Goal: Task Accomplishment & Management: Use online tool/utility

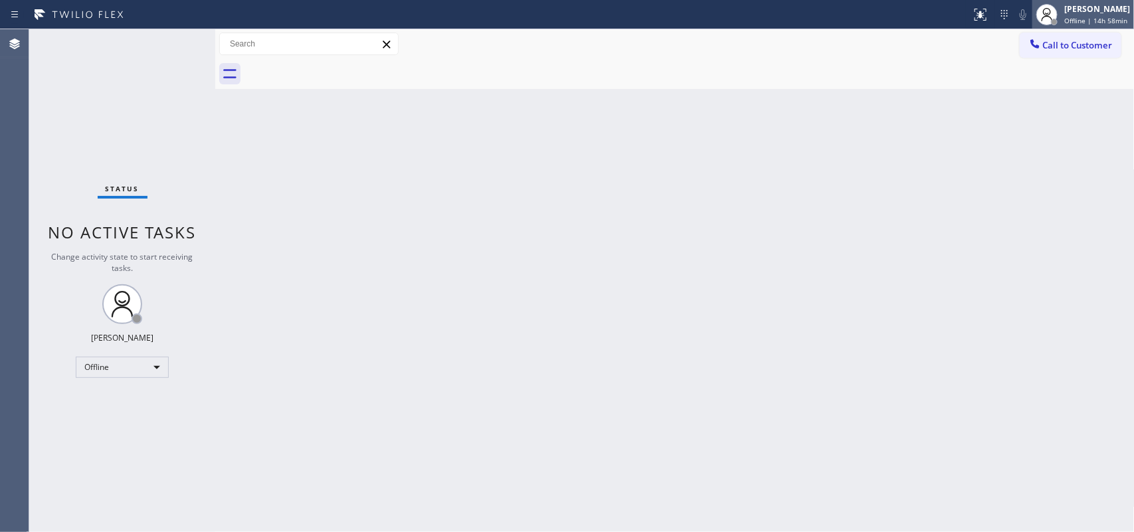
click at [907, 20] on span "Offline | 14h 58min" at bounding box center [1095, 20] width 63 height 9
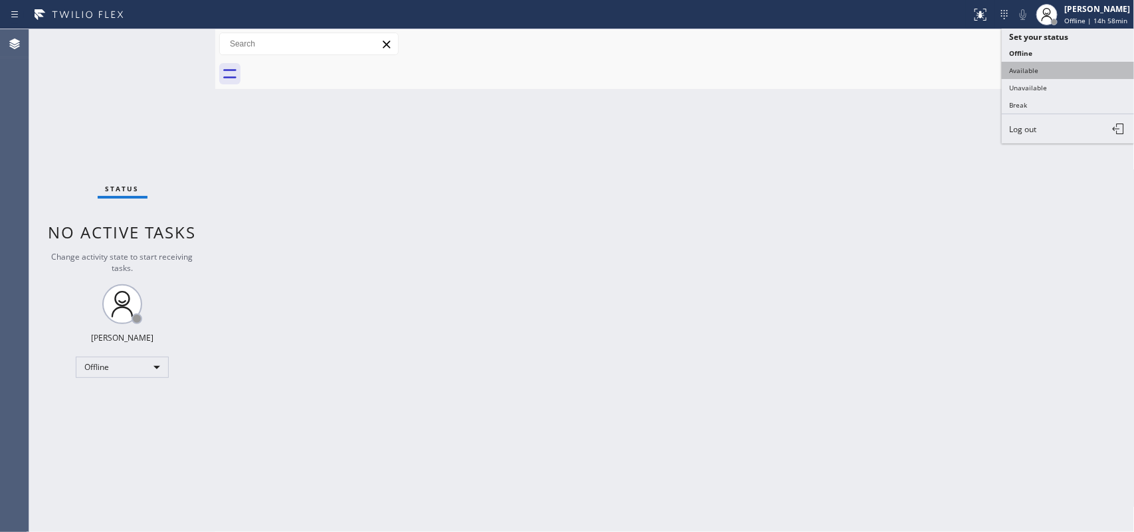
click at [907, 70] on button "Available" at bounding box center [1068, 70] width 133 height 17
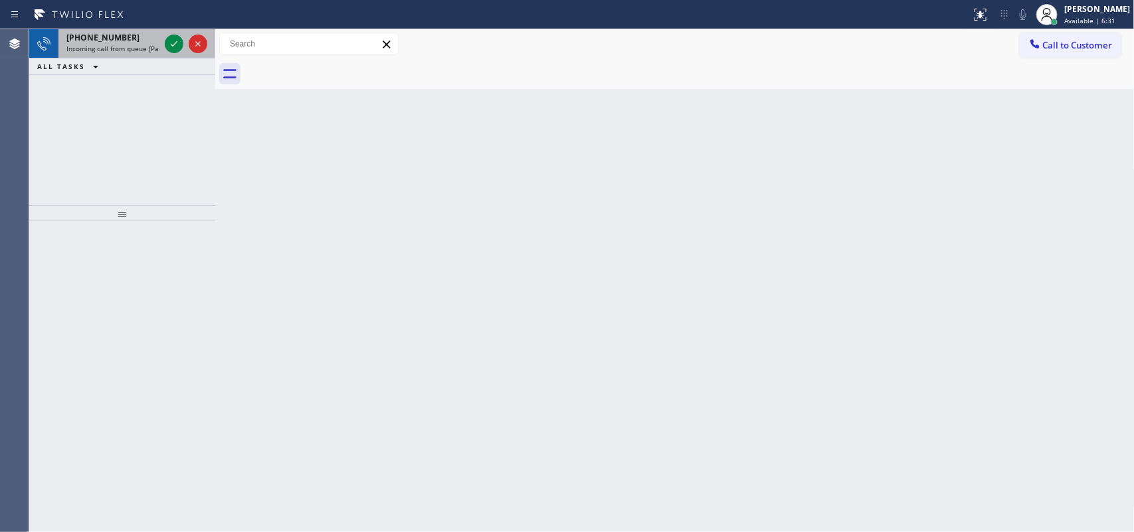
drag, startPoint x: 173, startPoint y: 44, endPoint x: 151, endPoint y: 48, distance: 21.8
click at [151, 48] on div "[PHONE_NUMBER] Incoming call from queue [PaidCalls] HVAC" at bounding box center [122, 43] width 186 height 29
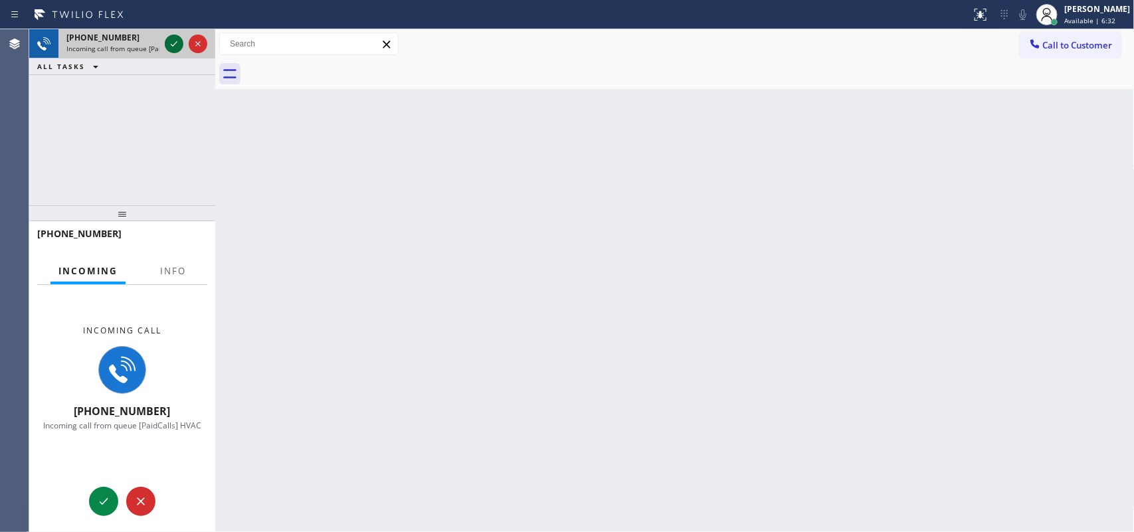
click at [174, 43] on icon at bounding box center [174, 44] width 16 height 16
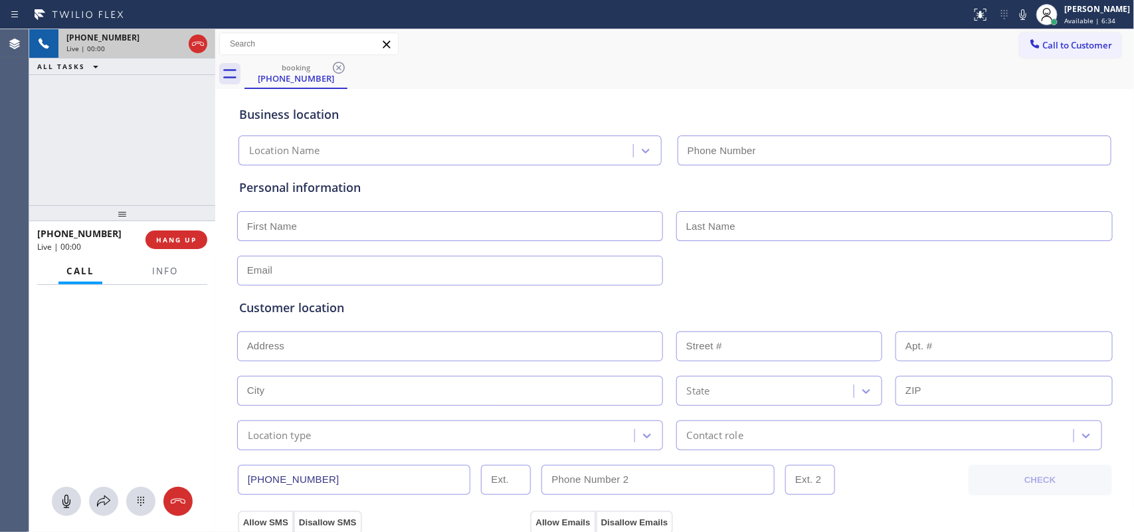
type input "[PHONE_NUMBER]"
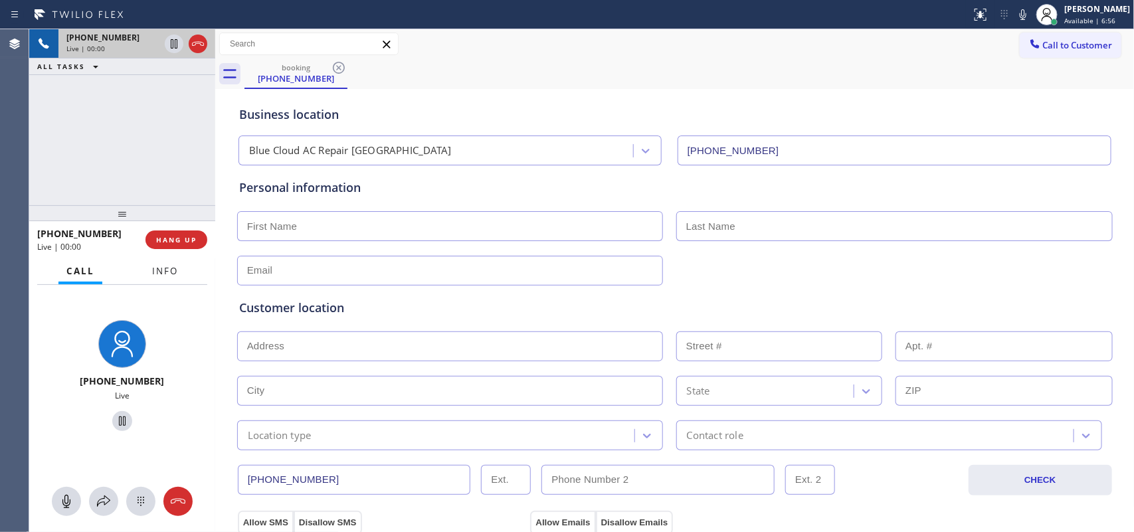
click at [154, 271] on span "Info" at bounding box center [165, 271] width 26 height 12
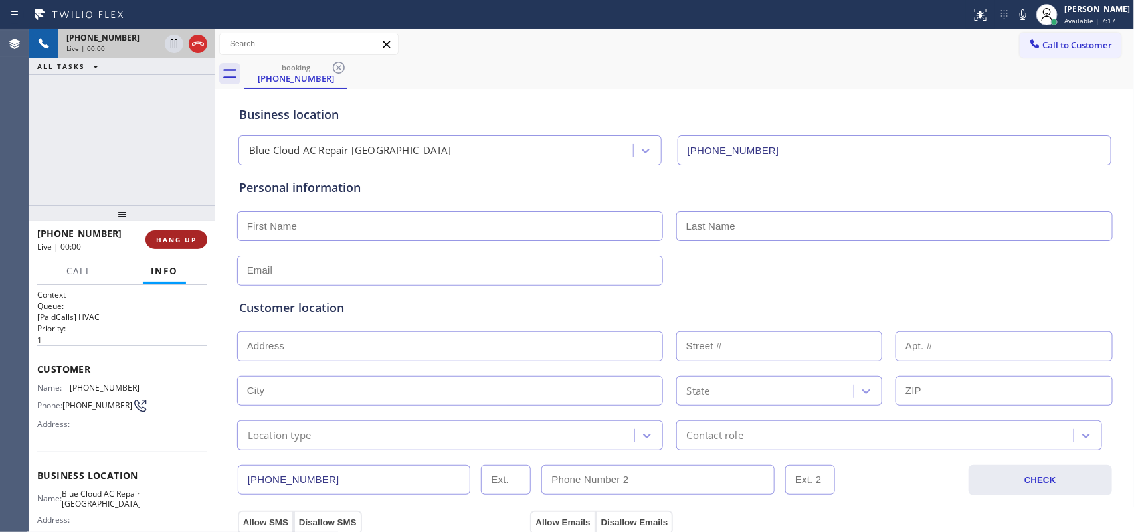
click at [187, 243] on span "HANG UP" at bounding box center [176, 239] width 41 height 9
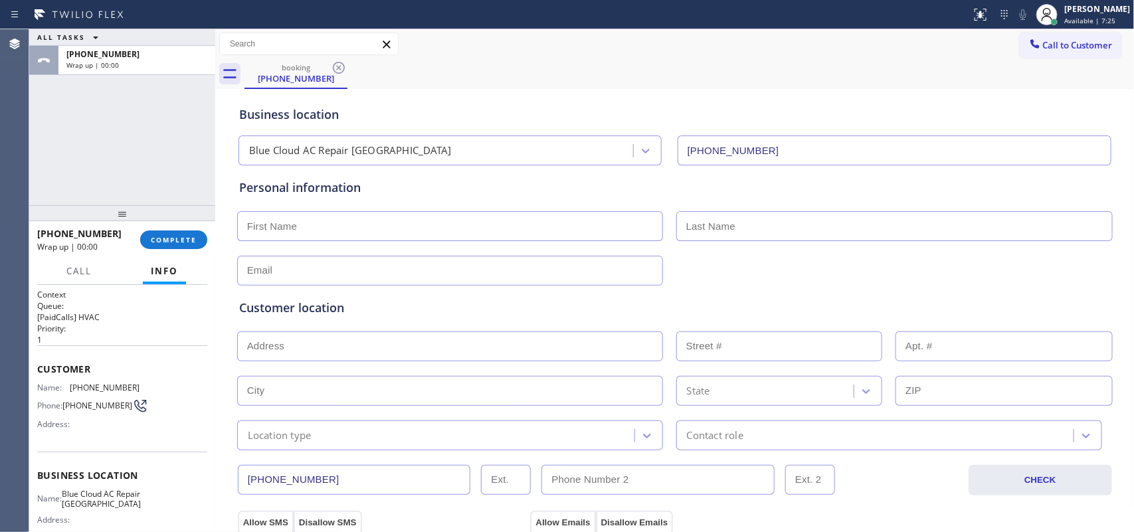
scroll to position [137, 0]
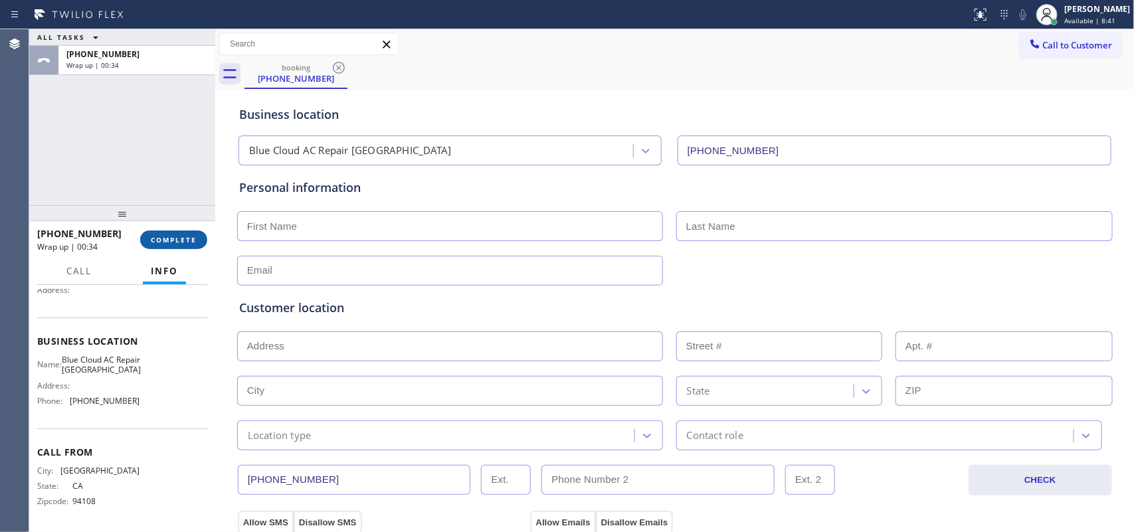
click at [177, 246] on button "COMPLETE" at bounding box center [173, 240] width 67 height 19
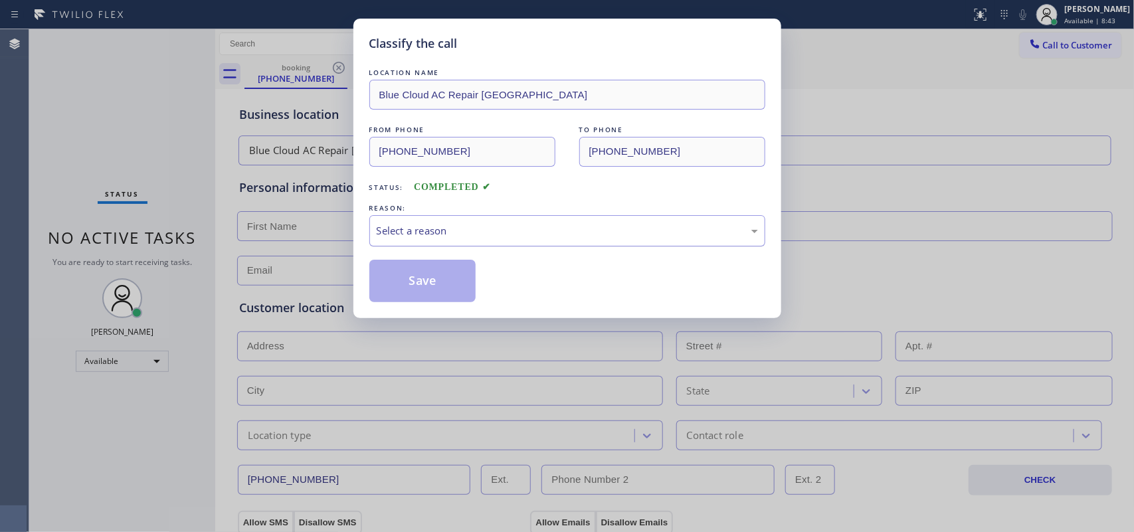
click at [440, 240] on div "Select a reason" at bounding box center [567, 230] width 396 height 31
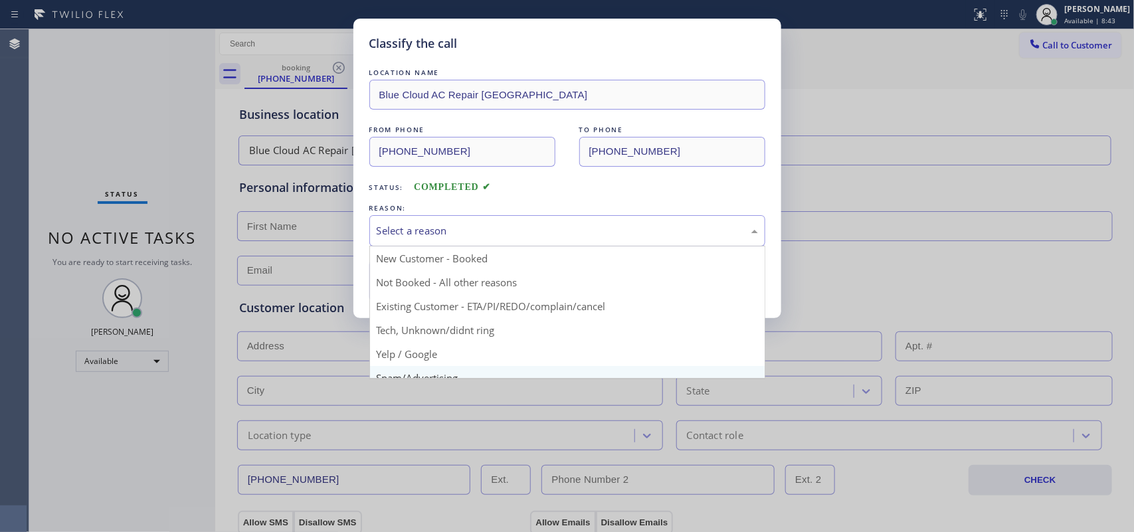
scroll to position [91, 0]
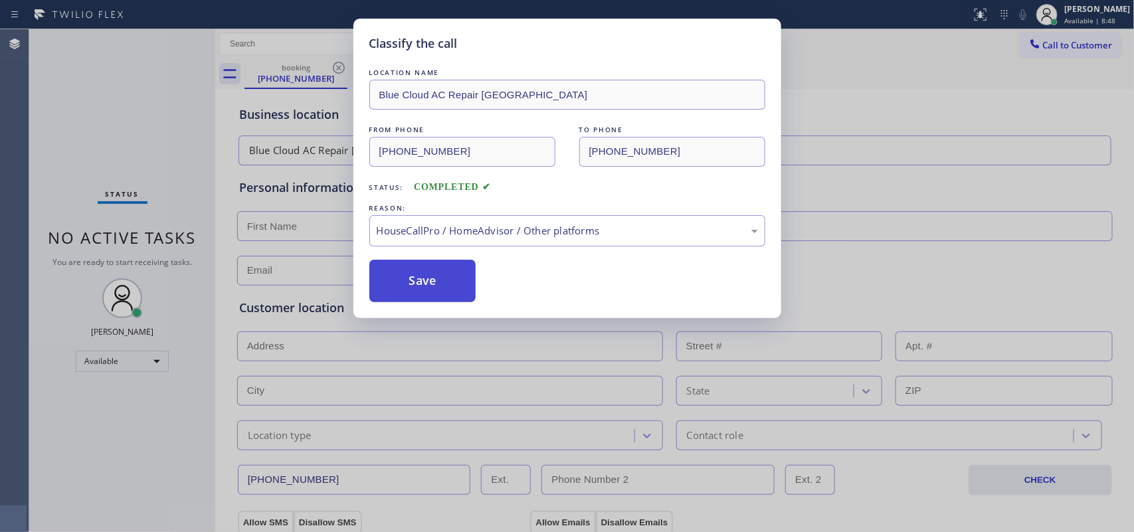
click at [446, 294] on button "Save" at bounding box center [422, 281] width 107 height 43
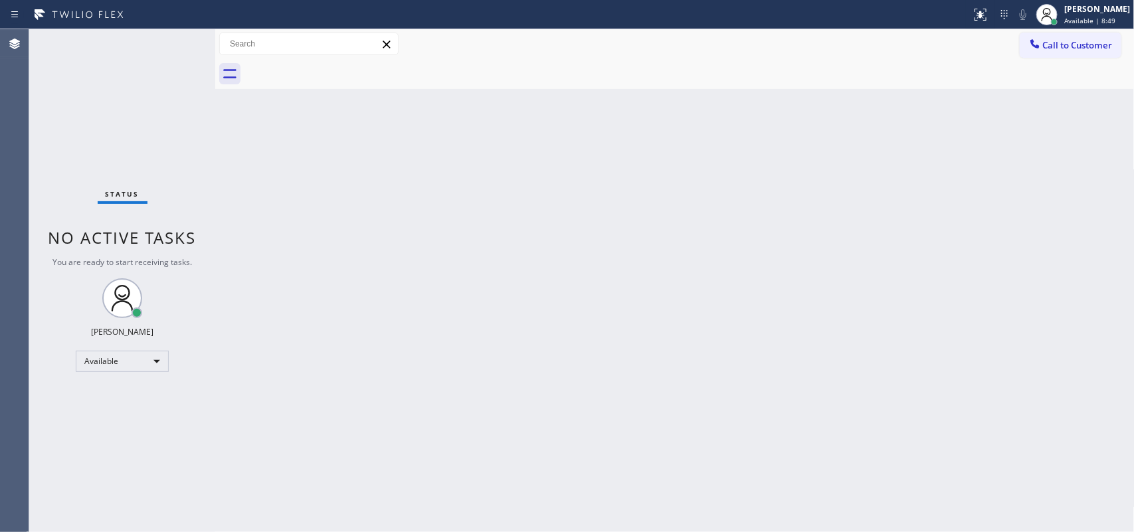
click at [442, 276] on div "Back to Dashboard Change Sender ID Customers Technicians Select a contact Outbo…" at bounding box center [674, 280] width 919 height 503
click at [170, 43] on div "Status No active tasks You are ready to start receiving tasks. [PERSON_NAME] Av…" at bounding box center [122, 280] width 186 height 503
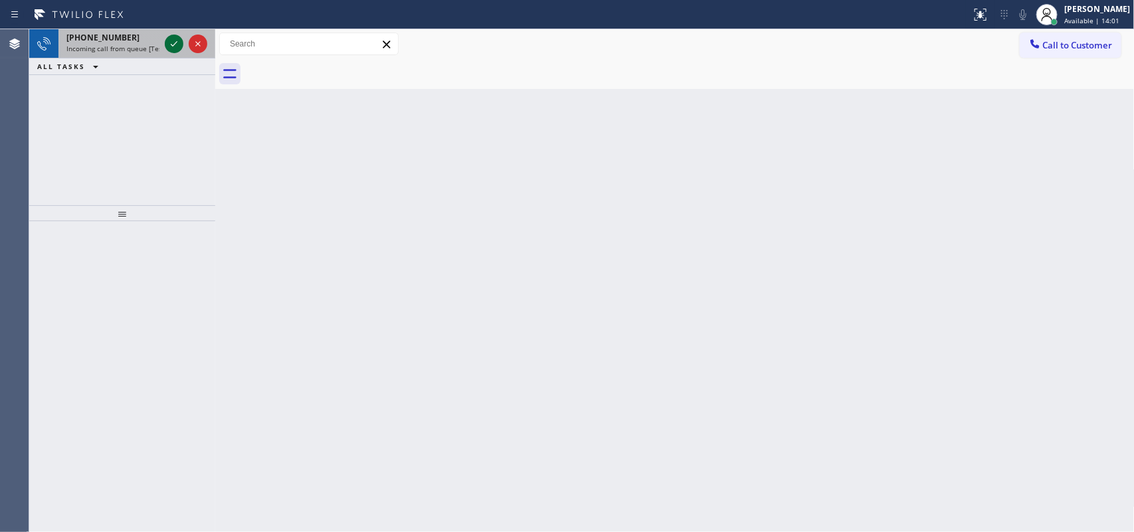
click at [173, 47] on icon at bounding box center [174, 44] width 16 height 16
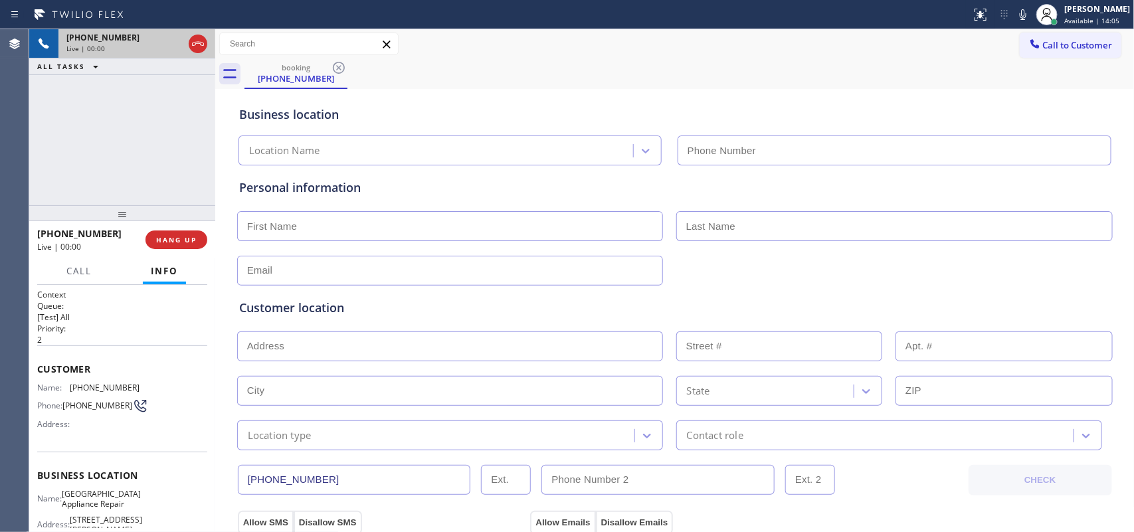
type input "[PHONE_NUMBER]"
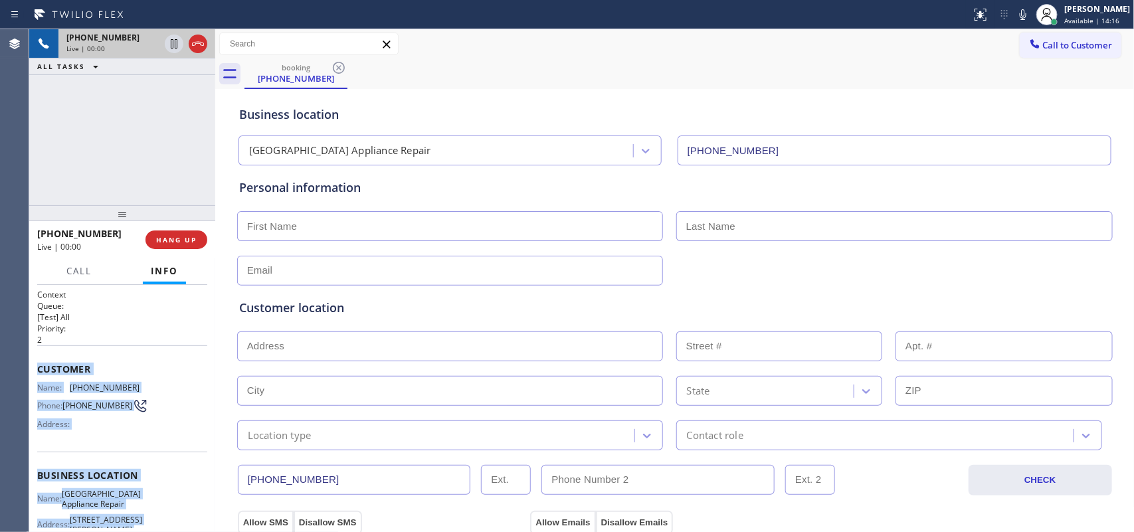
drag, startPoint x: 120, startPoint y: 404, endPoint x: 37, endPoint y: 365, distance: 92.1
click at [37, 365] on div "Context Queue: [Test] All Priority: 2 Customer Name: [PHONE_NUMBER] Phone: [PHO…" at bounding box center [122, 486] width 170 height 395
copy div "Customer Name: [PHONE_NUMBER] Phone: [PHONE_NUMBER] Address: Business location …"
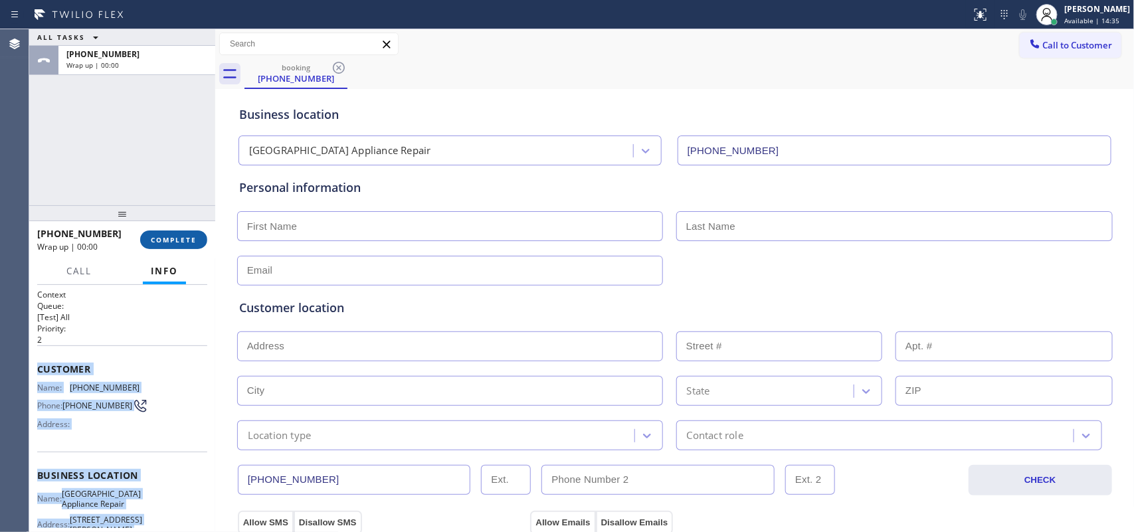
click at [190, 237] on span "COMPLETE" at bounding box center [174, 239] width 46 height 9
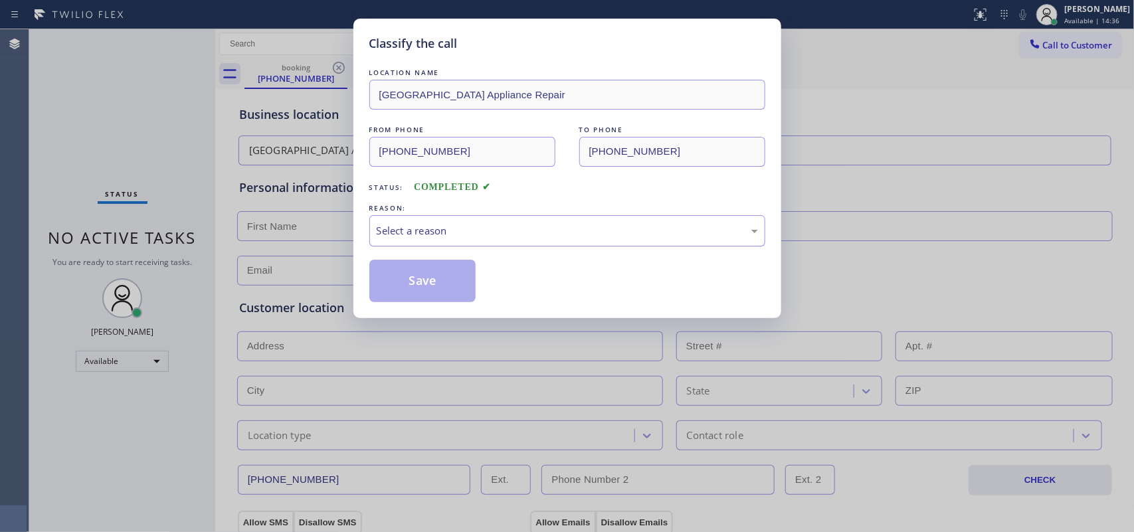
click at [407, 242] on div "Select a reason" at bounding box center [567, 230] width 396 height 31
click at [422, 280] on button "Save" at bounding box center [422, 281] width 107 height 43
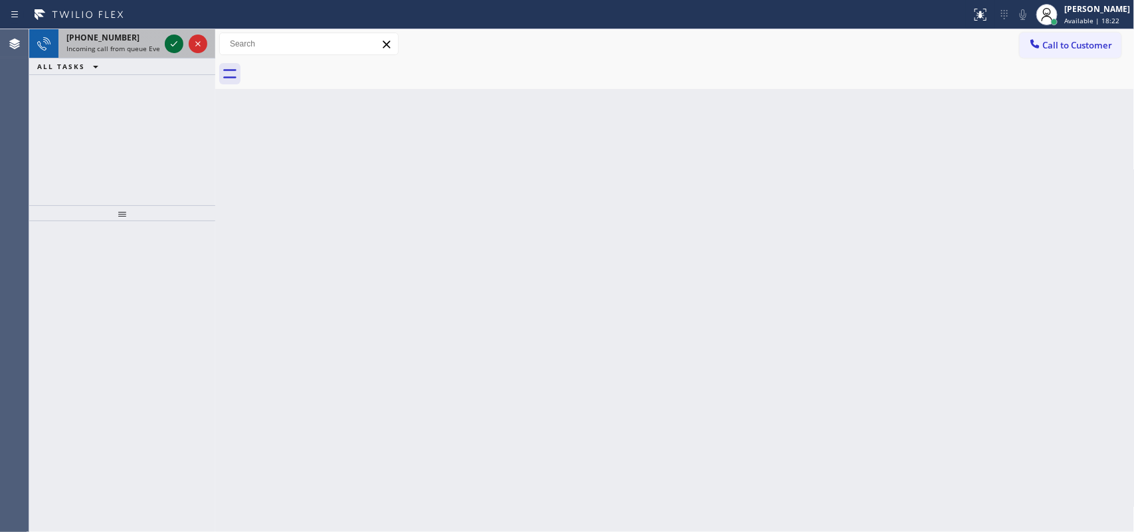
click at [171, 45] on icon at bounding box center [174, 43] width 7 height 5
click at [171, 47] on icon at bounding box center [174, 44] width 16 height 16
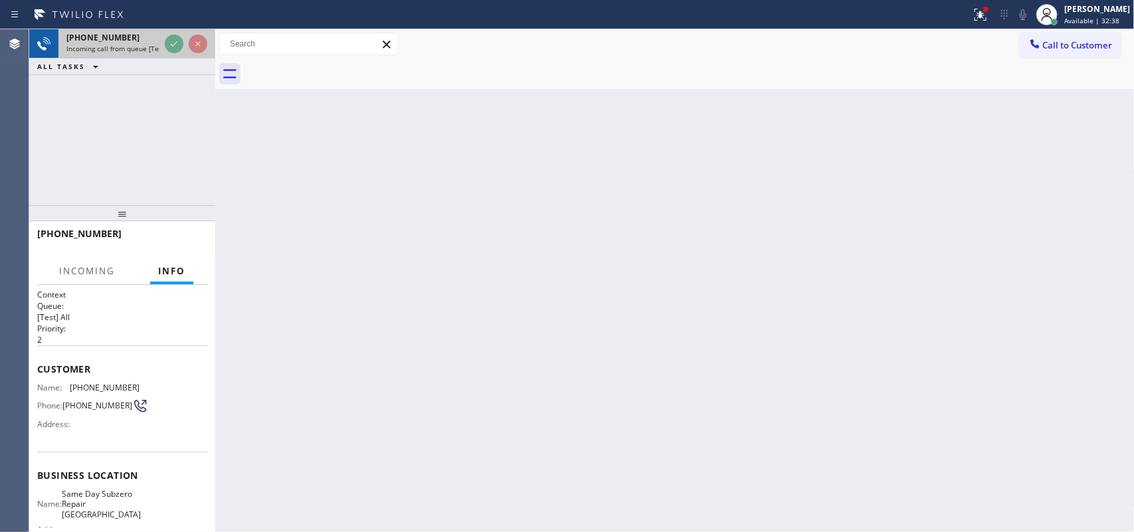
click at [112, 38] on span "[PHONE_NUMBER]" at bounding box center [102, 37] width 73 height 11
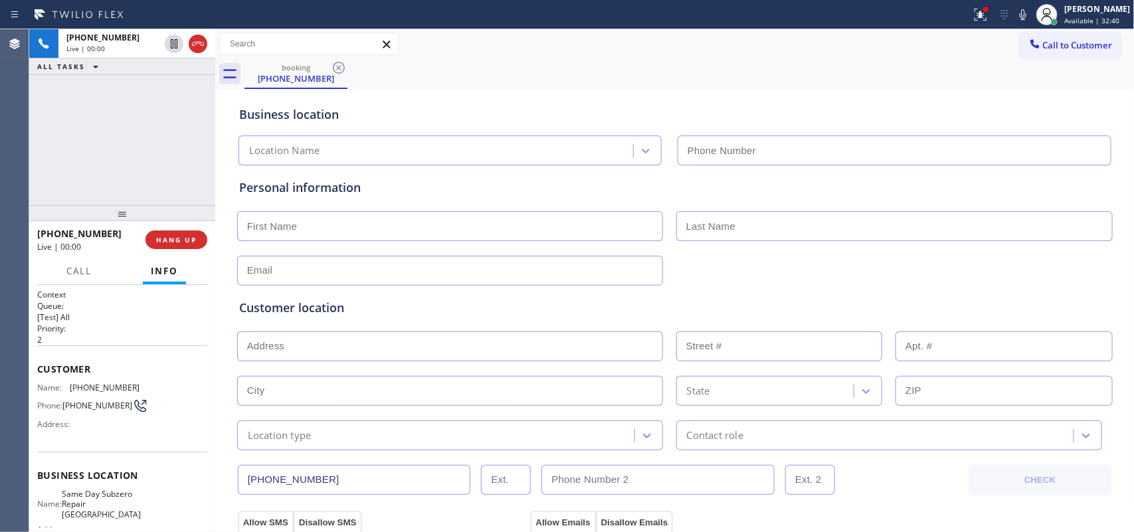
type input "[PHONE_NUMBER]"
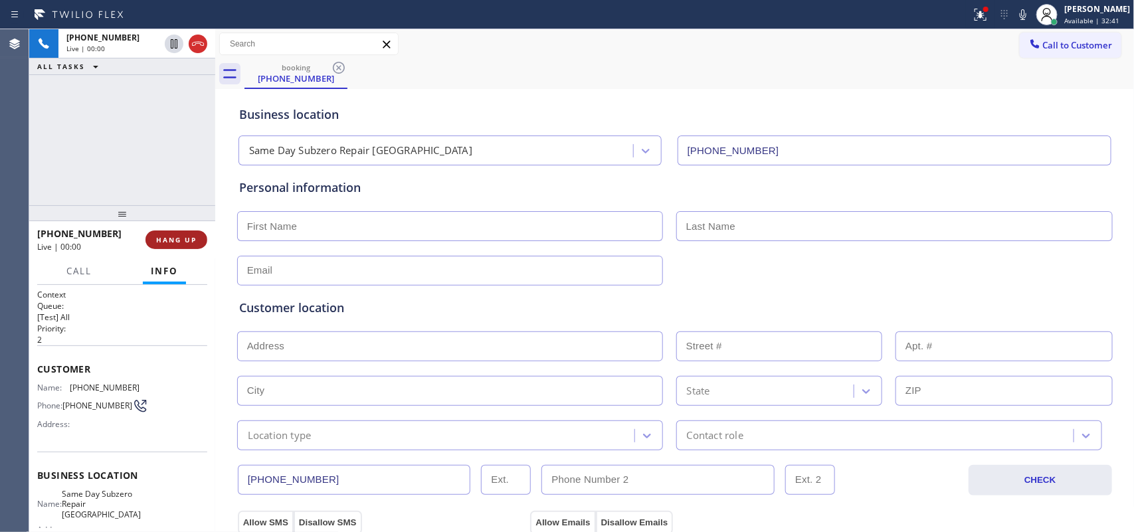
click at [197, 235] on button "HANG UP" at bounding box center [176, 240] width 62 height 19
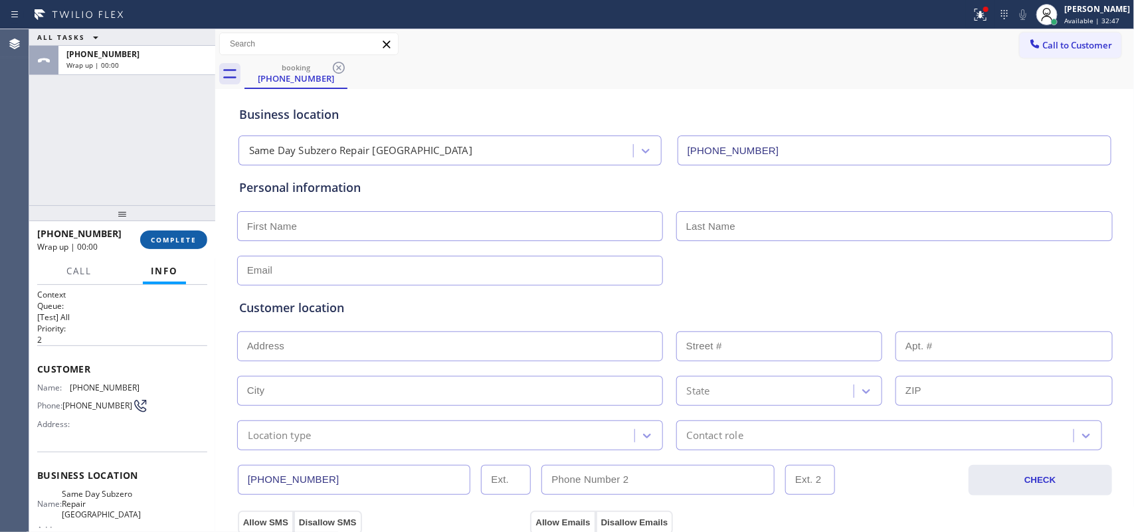
click at [181, 244] on span "COMPLETE" at bounding box center [174, 239] width 46 height 9
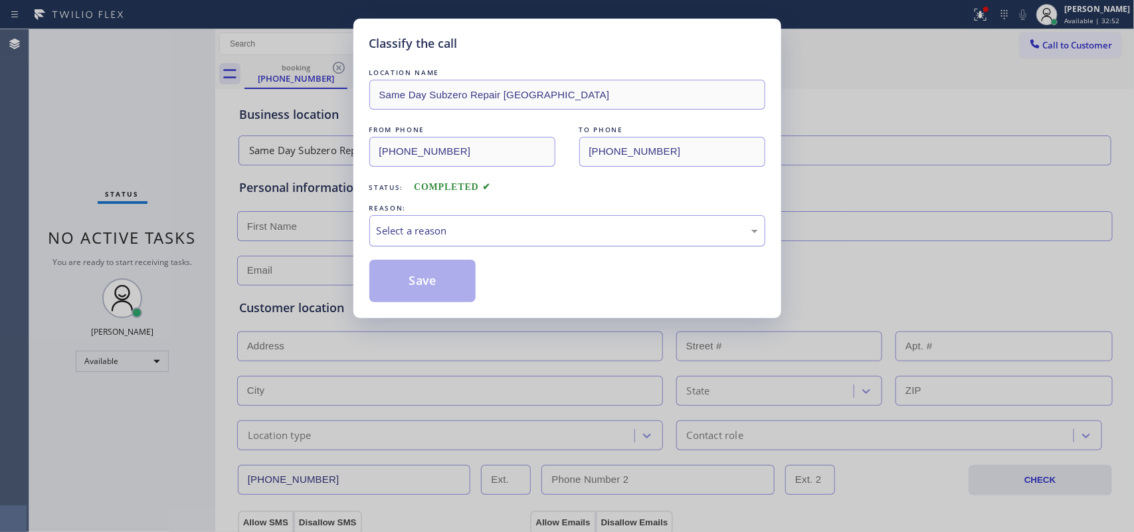
click at [505, 229] on div "Select a reason" at bounding box center [567, 230] width 381 height 15
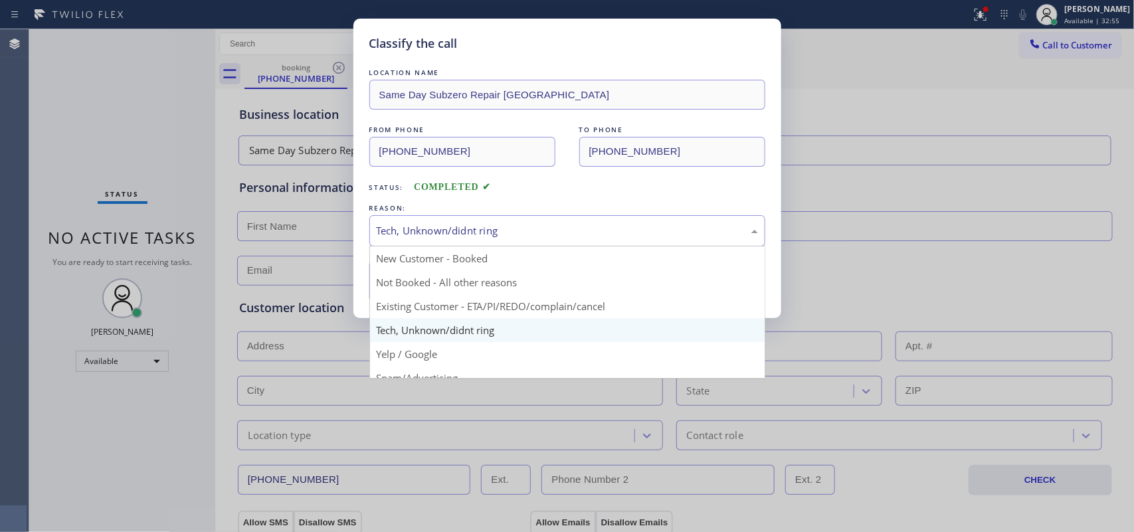
click at [460, 233] on div "Tech, Unknown/didnt ring" at bounding box center [567, 230] width 381 height 15
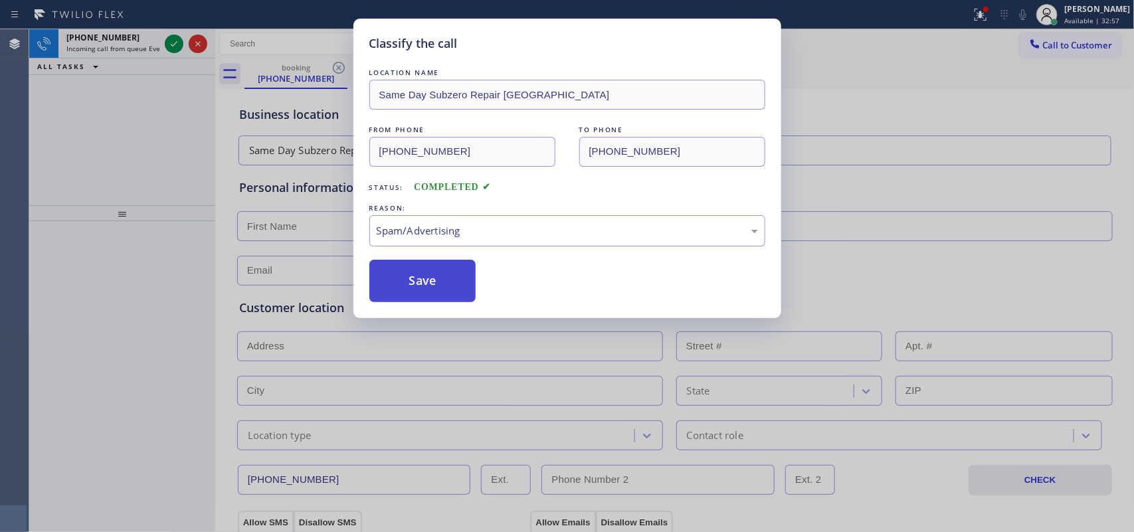
click at [443, 286] on button "Save" at bounding box center [422, 281] width 107 height 43
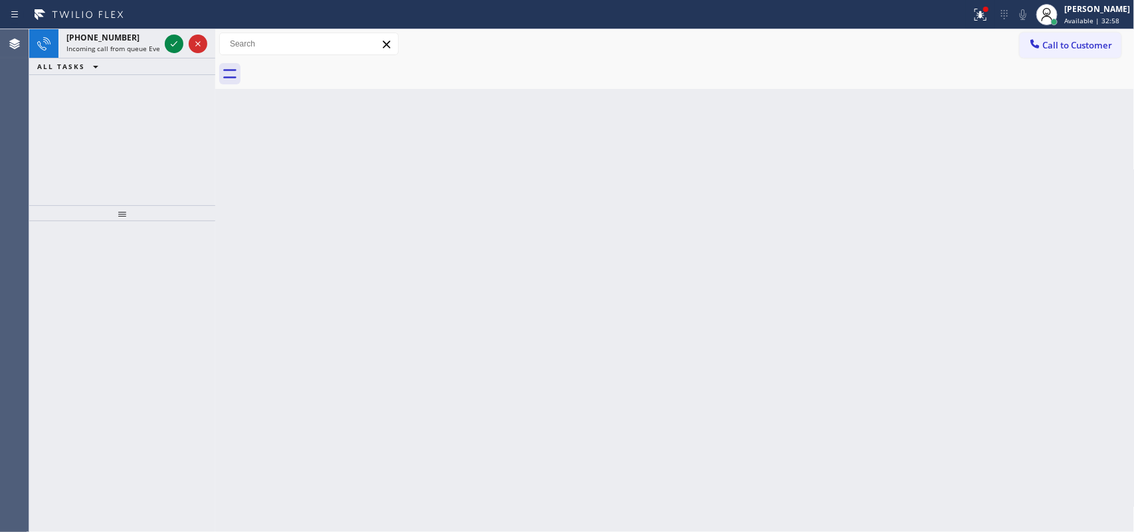
click at [173, 44] on icon at bounding box center [174, 44] width 16 height 16
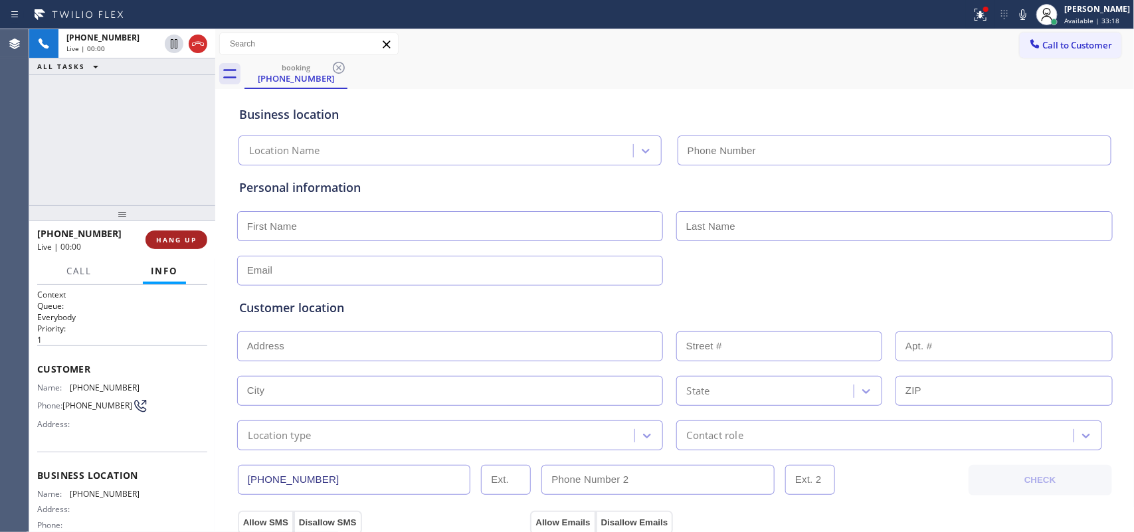
click at [185, 236] on span "HANG UP" at bounding box center [176, 239] width 41 height 9
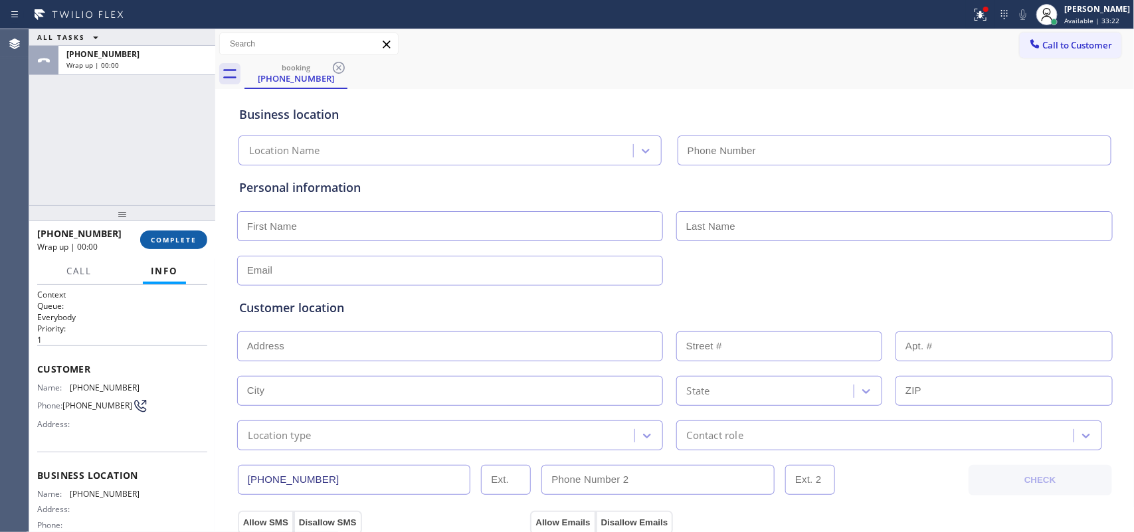
click at [179, 239] on span "COMPLETE" at bounding box center [174, 239] width 46 height 9
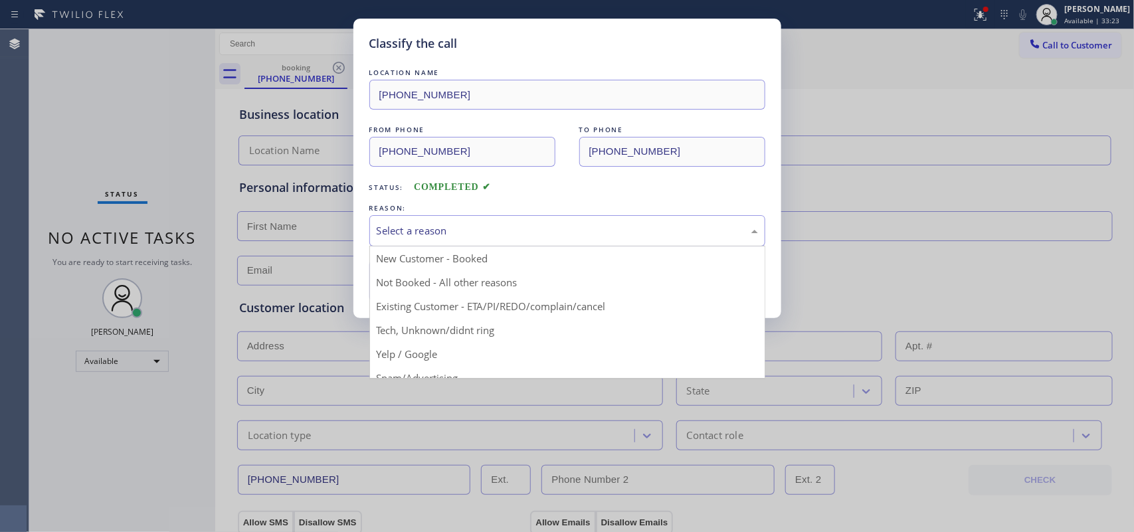
click at [525, 223] on div "Select a reason" at bounding box center [567, 230] width 396 height 31
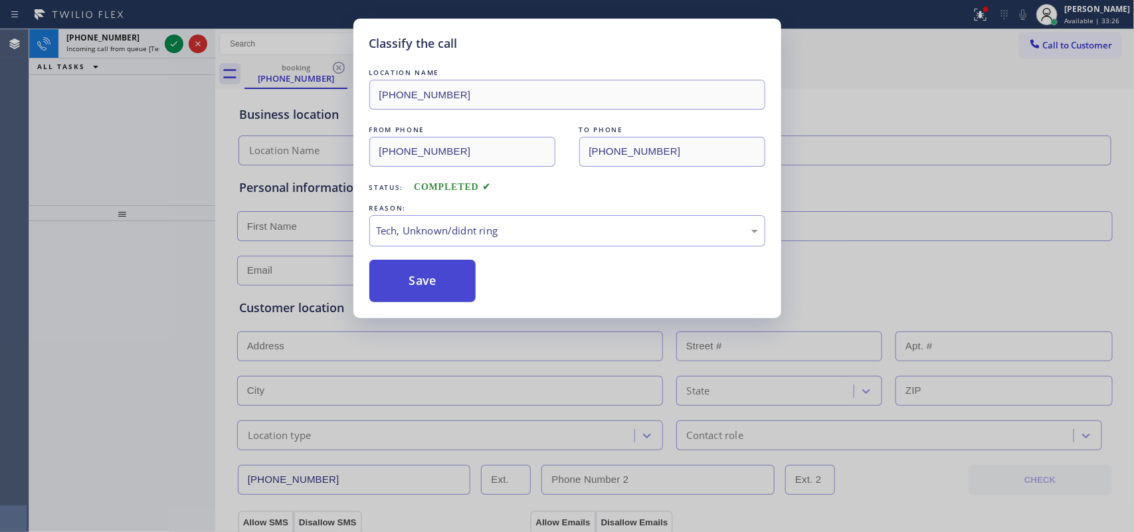
click at [446, 277] on button "Save" at bounding box center [422, 281] width 107 height 43
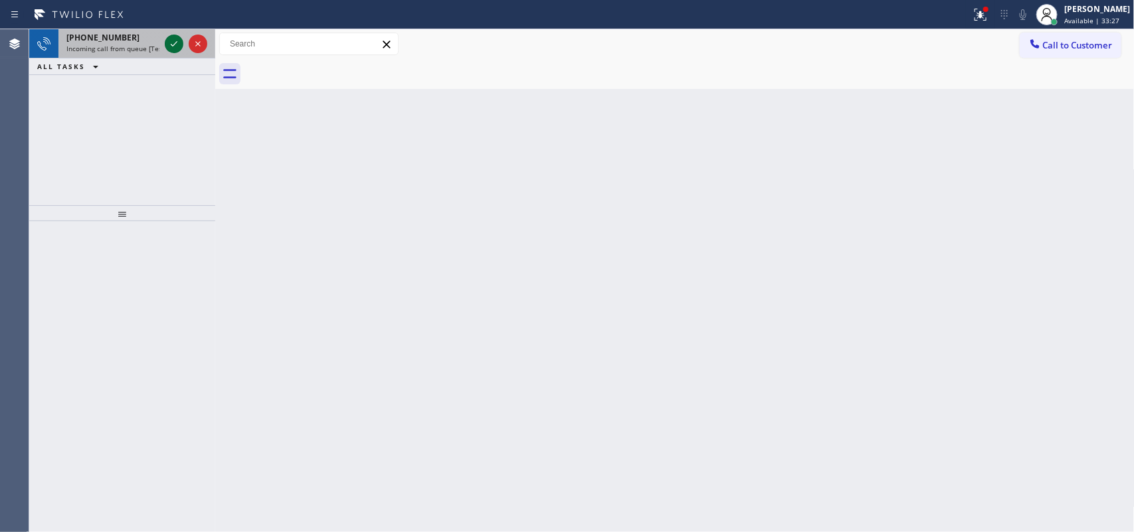
click at [171, 41] on icon at bounding box center [174, 44] width 16 height 16
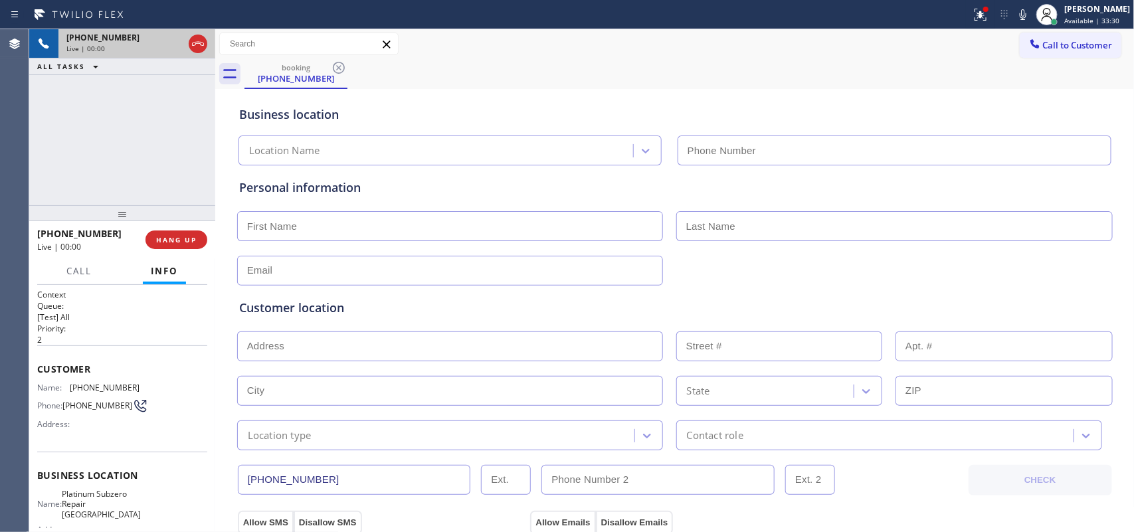
type input "[PHONE_NUMBER]"
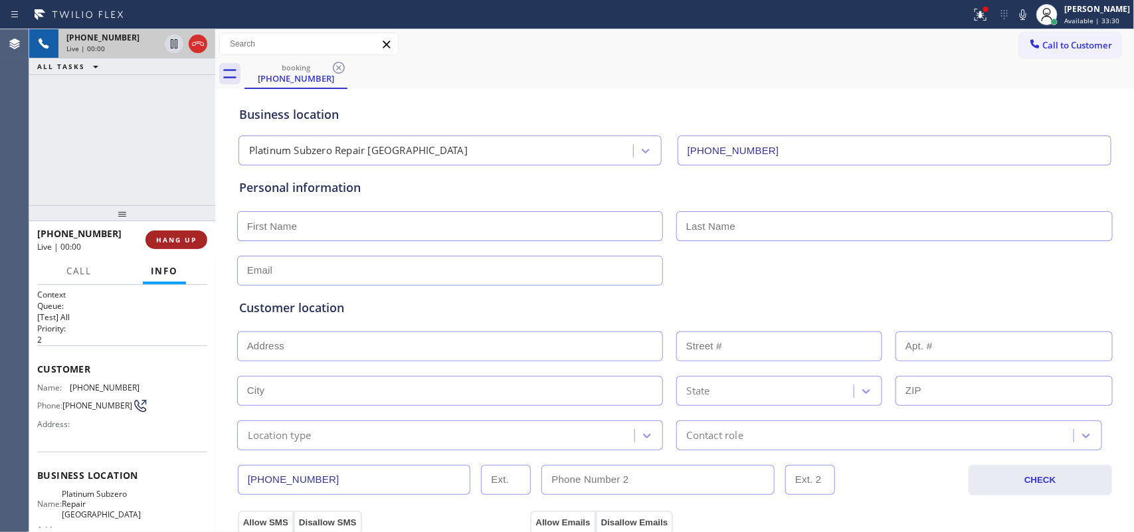
click at [191, 233] on button "HANG UP" at bounding box center [176, 240] width 62 height 19
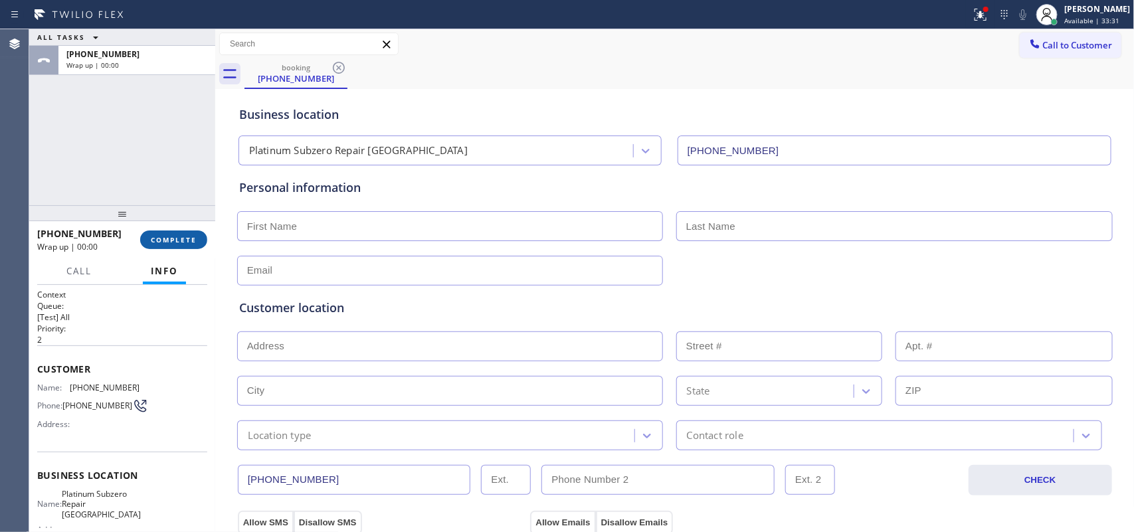
click at [189, 236] on span "COMPLETE" at bounding box center [174, 239] width 46 height 9
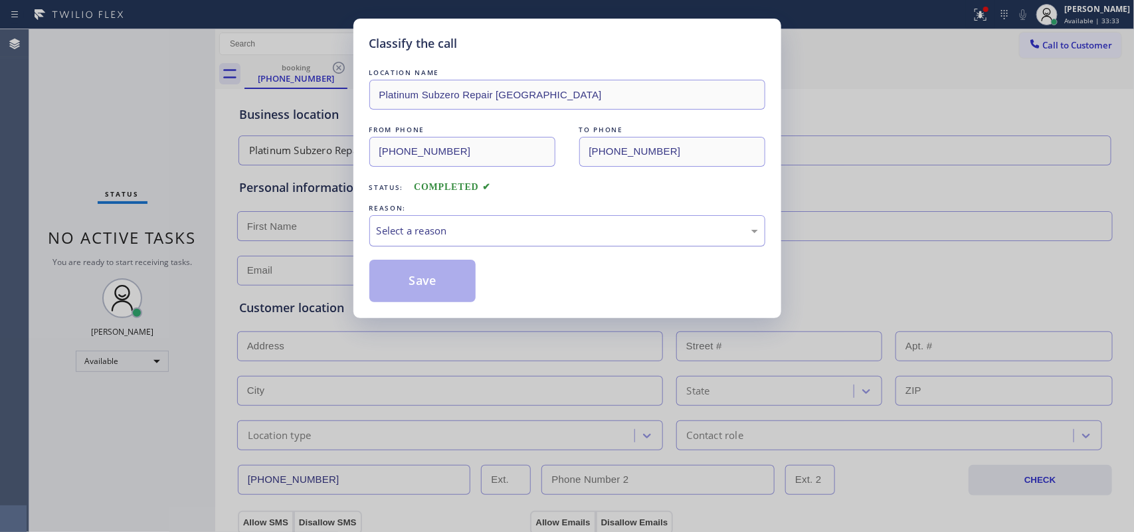
click at [589, 221] on div "Select a reason" at bounding box center [567, 230] width 396 height 31
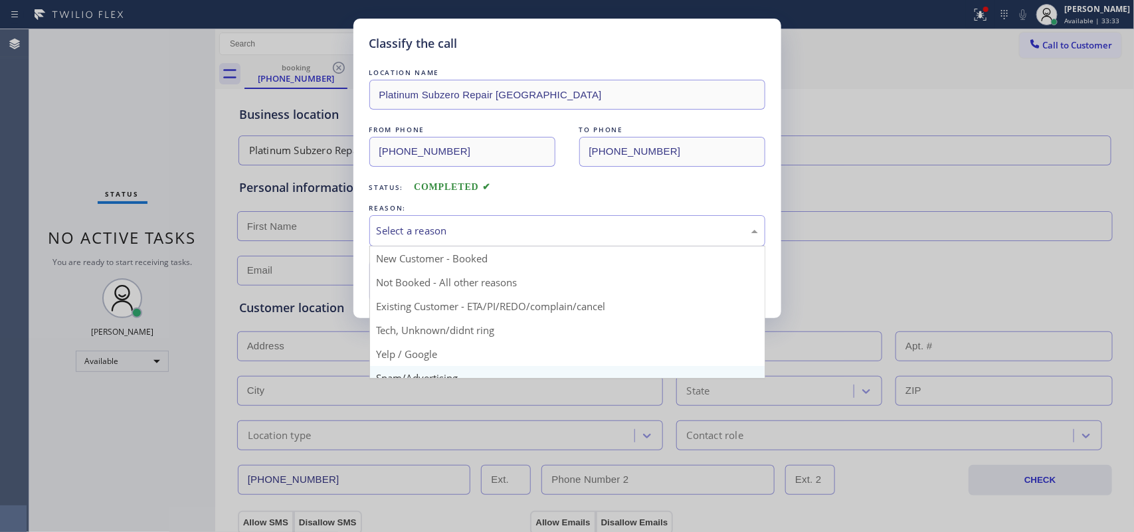
scroll to position [91, 0]
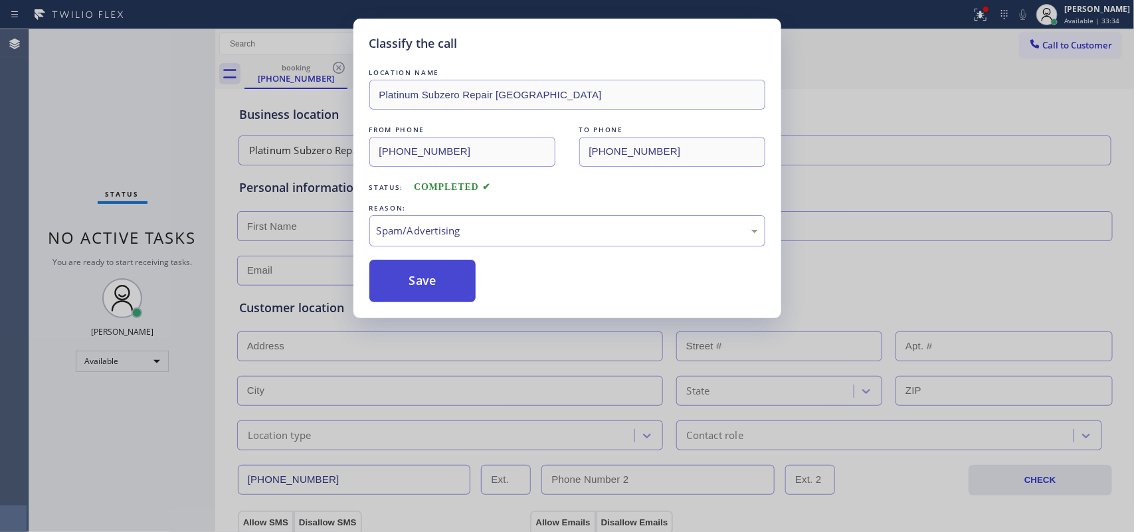
drag, startPoint x: 512, startPoint y: 287, endPoint x: 463, endPoint y: 284, distance: 49.3
click at [436, 284] on button "Save" at bounding box center [422, 281] width 107 height 43
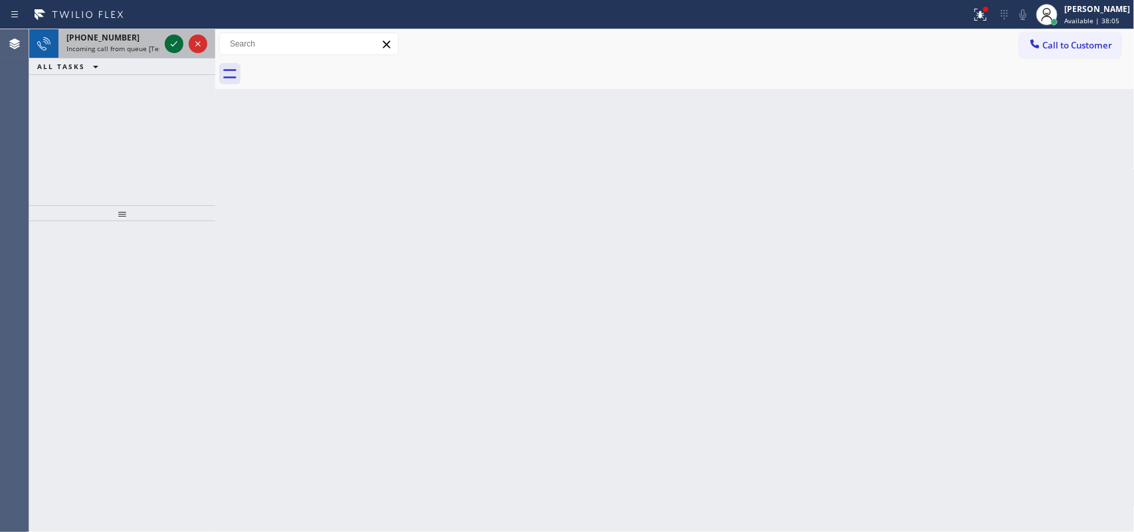
click at [167, 39] on icon at bounding box center [174, 44] width 16 height 16
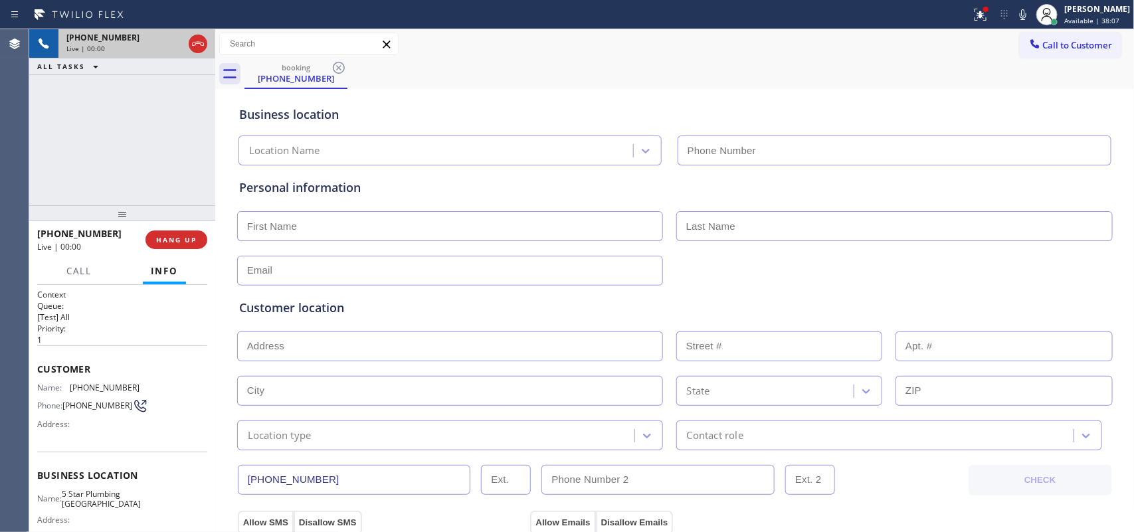
type input "[PHONE_NUMBER]"
click at [177, 231] on button "HANG UP" at bounding box center [176, 240] width 62 height 19
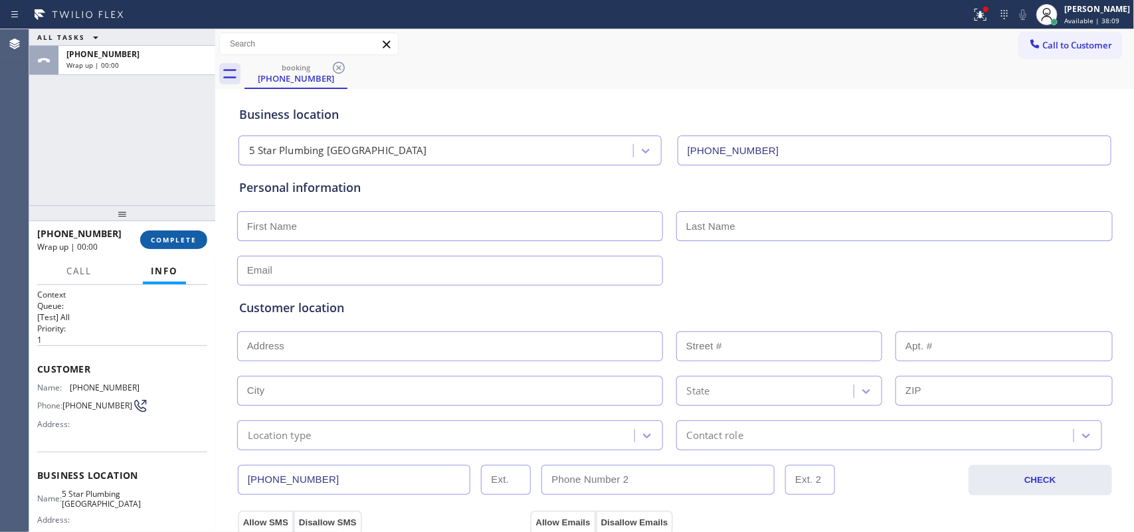
click at [177, 231] on button "COMPLETE" at bounding box center [173, 240] width 67 height 19
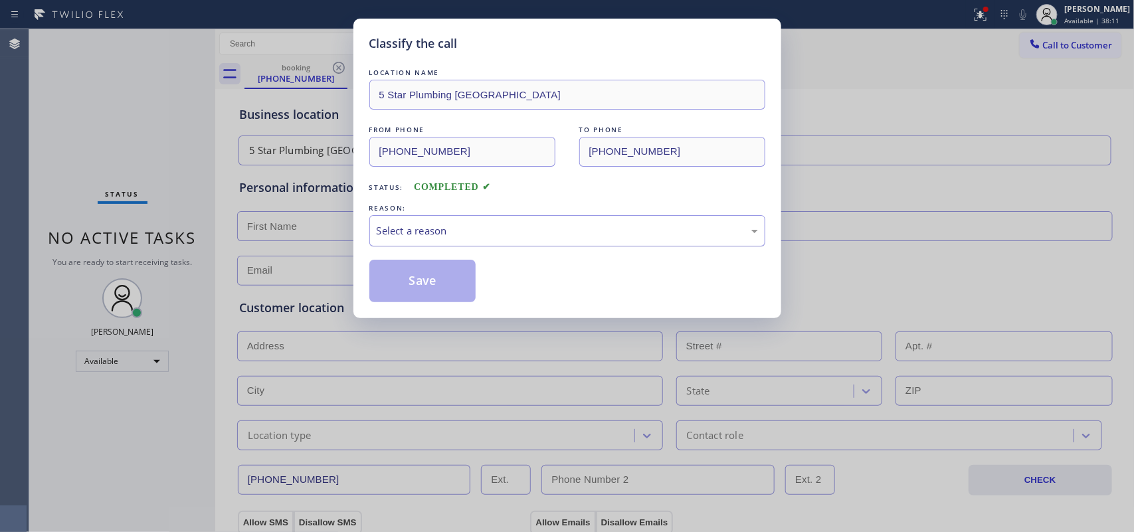
click at [506, 224] on div "Select a reason" at bounding box center [567, 230] width 381 height 15
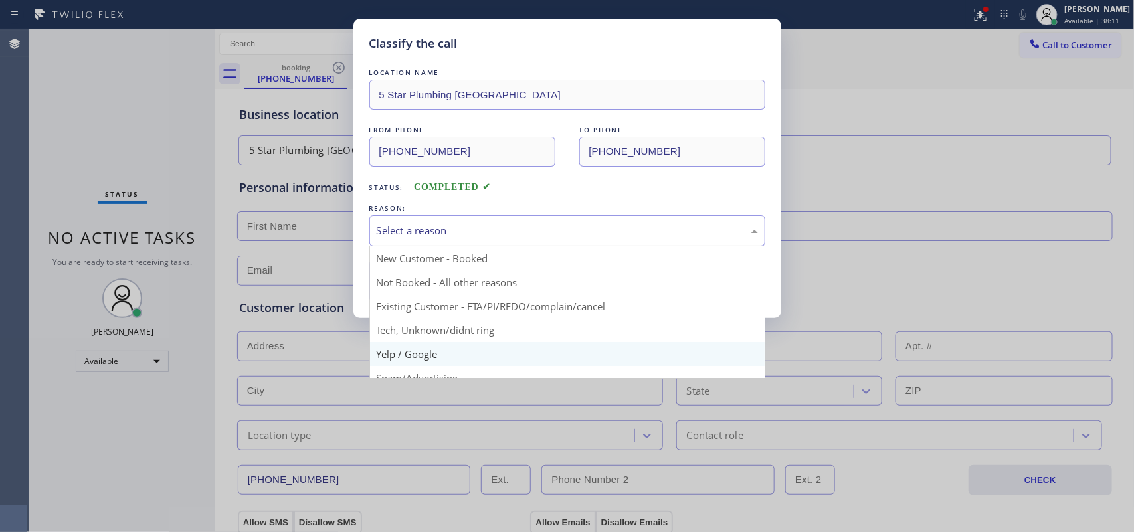
scroll to position [91, 0]
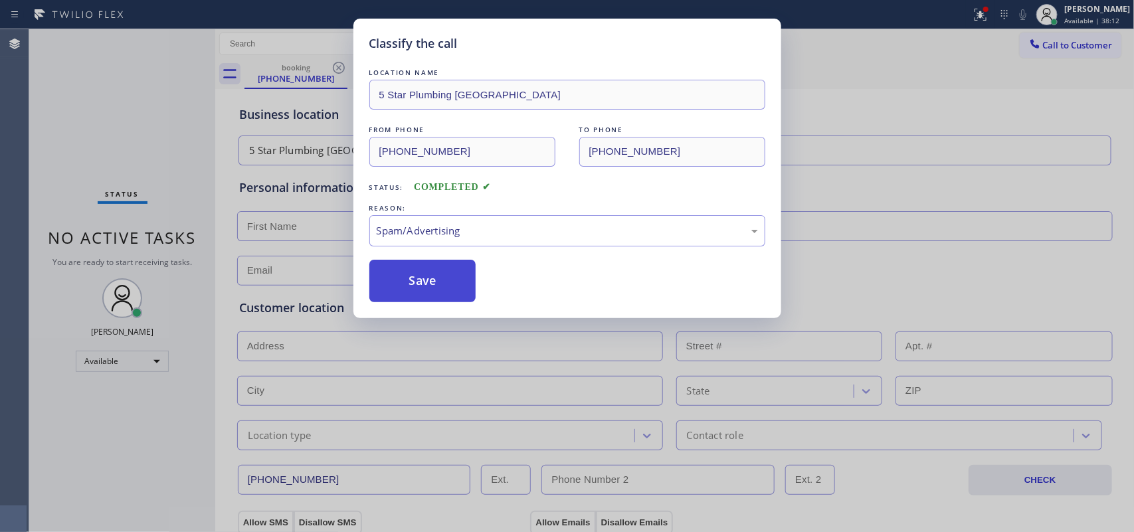
click at [443, 286] on button "Save" at bounding box center [422, 281] width 107 height 43
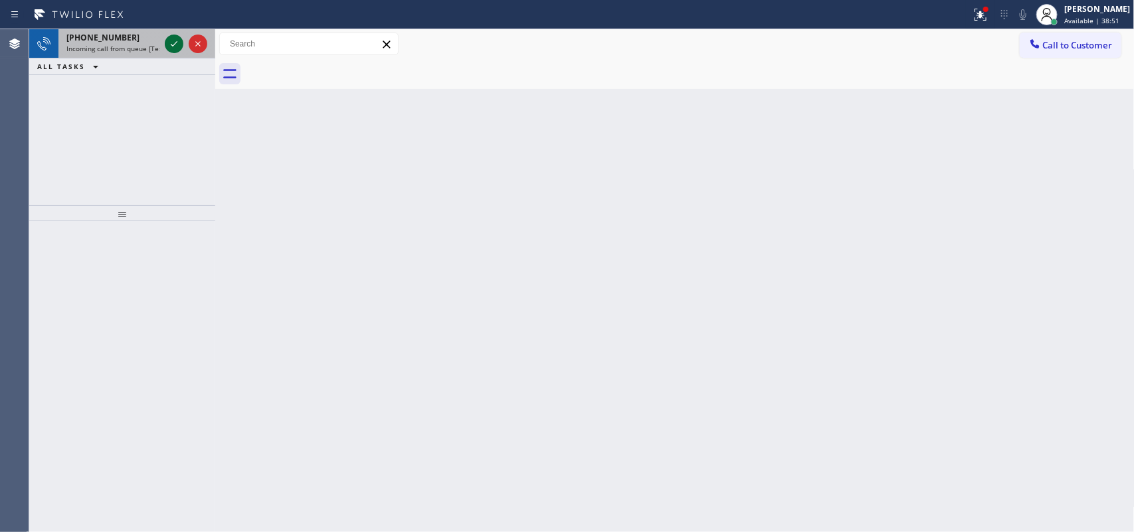
click at [171, 41] on icon at bounding box center [174, 44] width 16 height 16
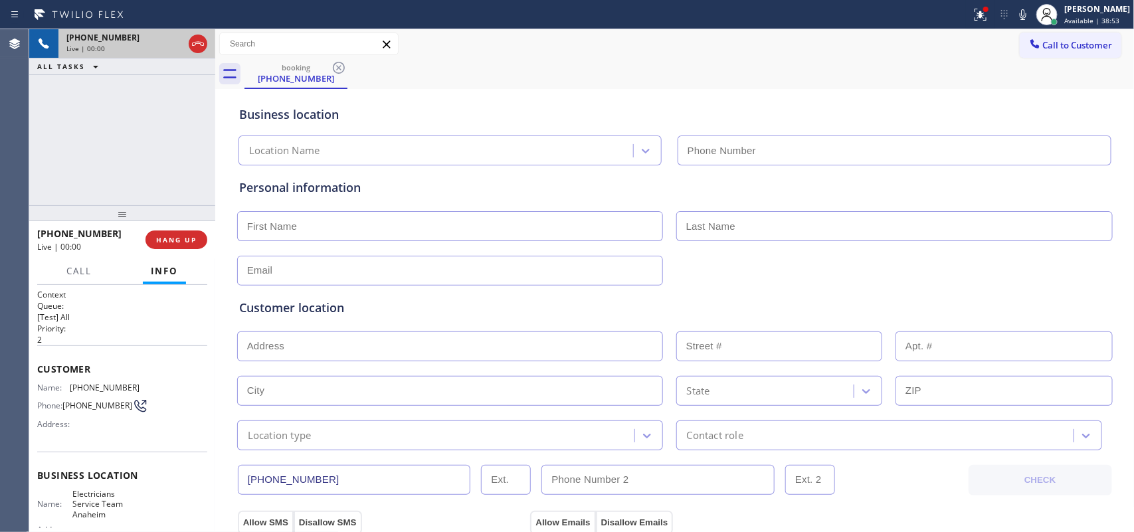
type input "[PHONE_NUMBER]"
click at [170, 236] on span "HANG UP" at bounding box center [176, 239] width 41 height 9
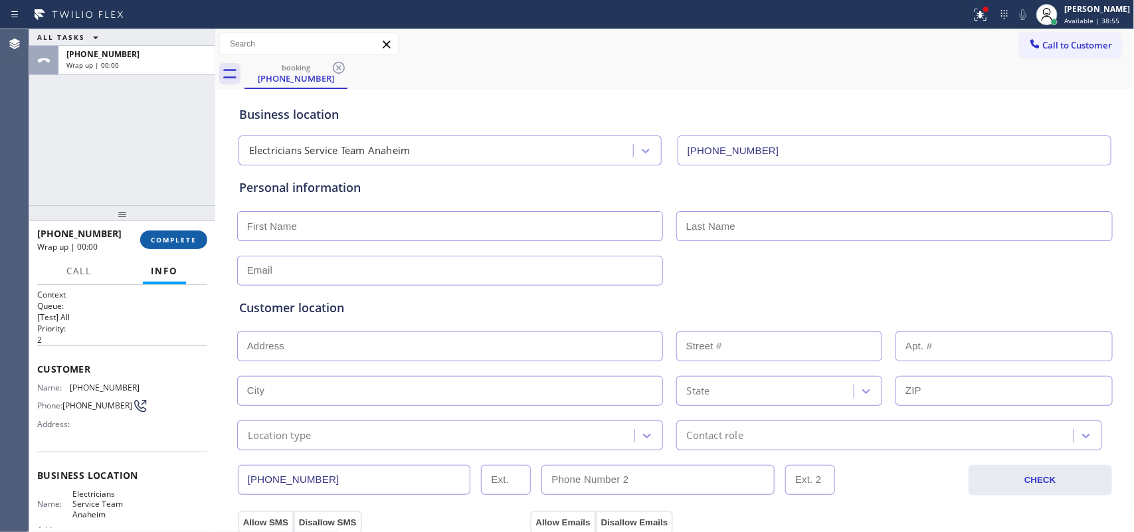
click at [170, 236] on span "COMPLETE" at bounding box center [174, 239] width 46 height 9
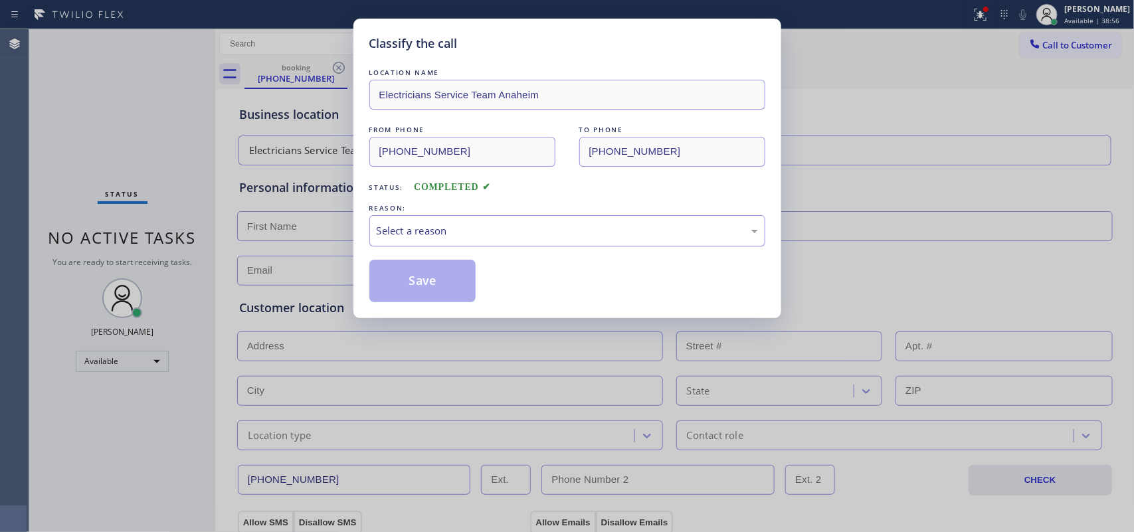
click at [517, 226] on div "Select a reason" at bounding box center [567, 230] width 381 height 15
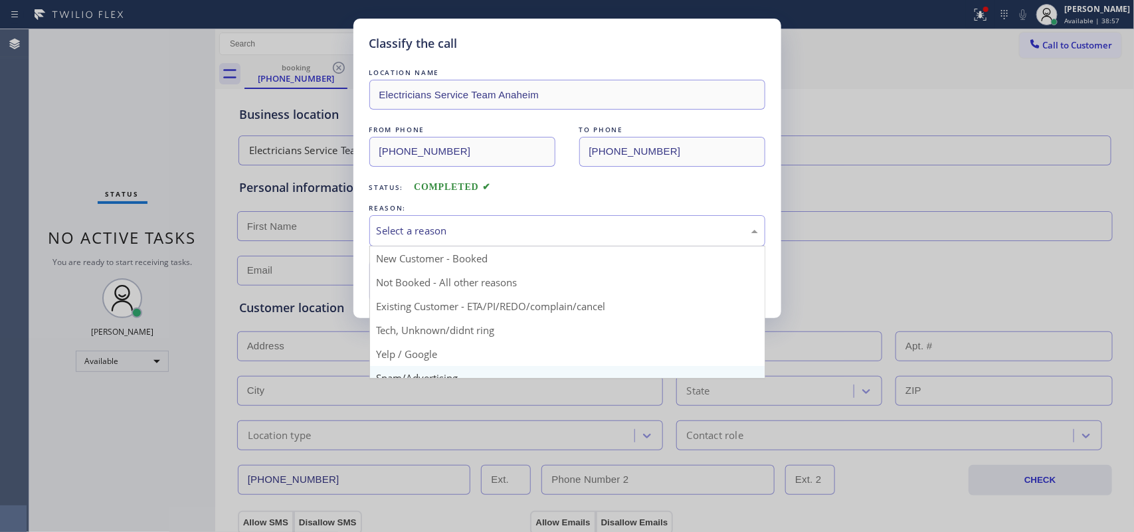
scroll to position [91, 0]
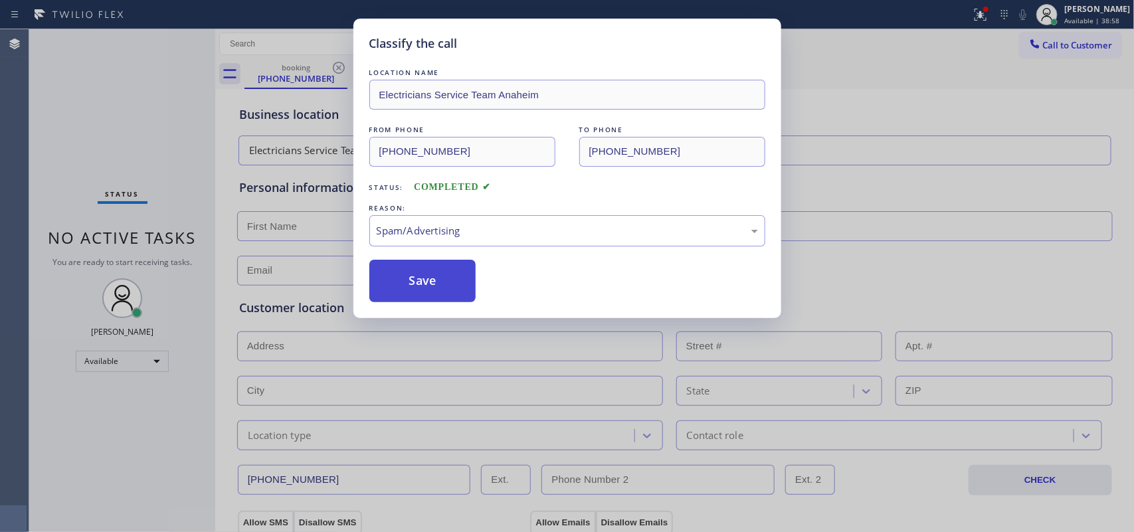
click at [452, 279] on button "Save" at bounding box center [422, 281] width 107 height 43
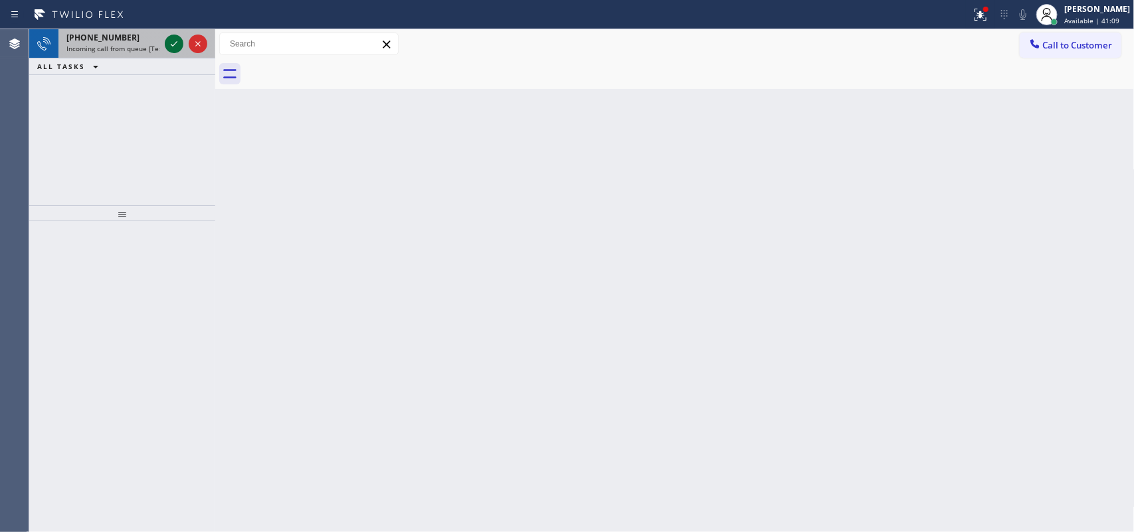
click at [175, 42] on icon at bounding box center [174, 44] width 16 height 16
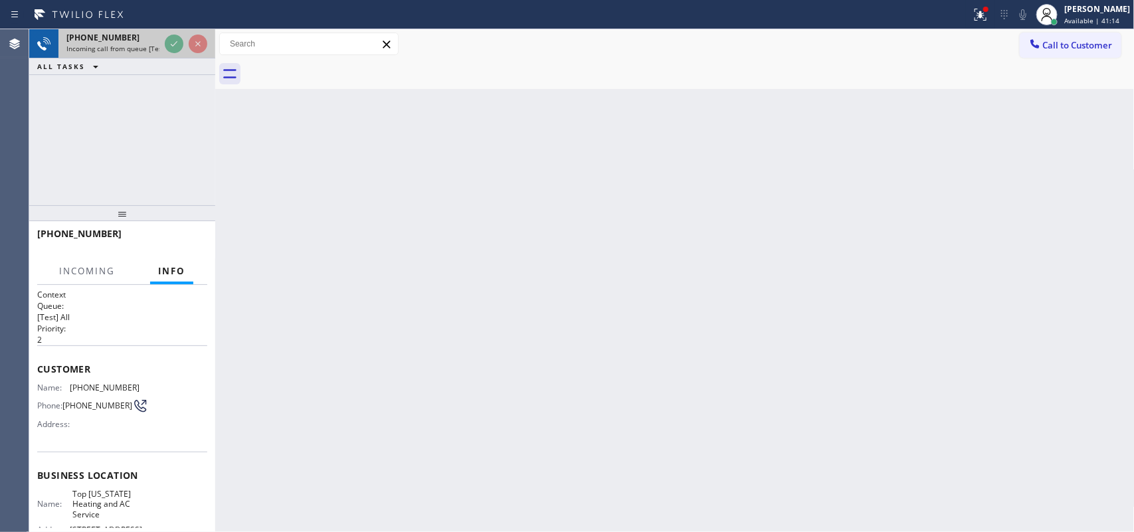
click at [106, 35] on span "[PHONE_NUMBER]" at bounding box center [102, 37] width 73 height 11
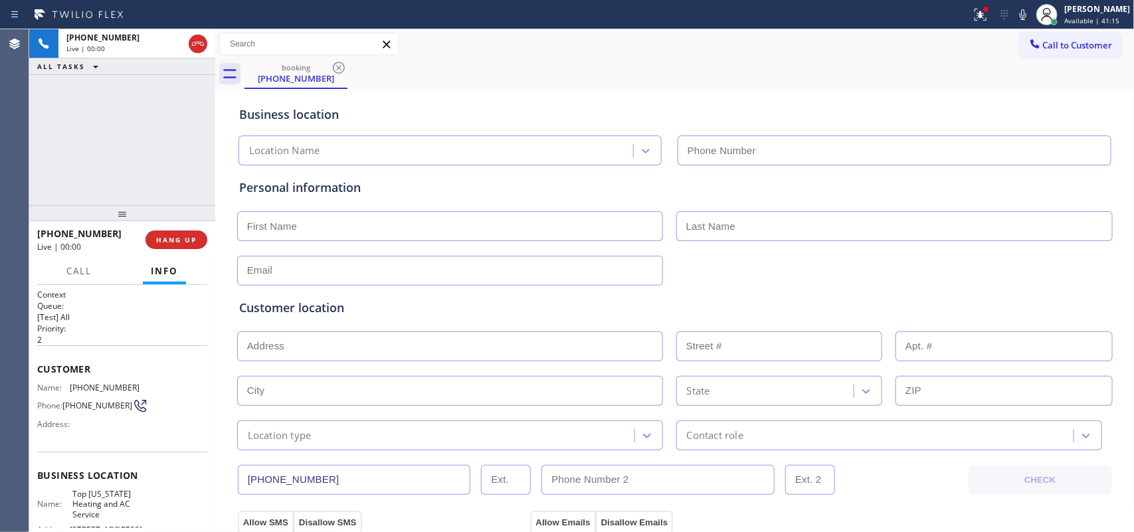
type input "[PHONE_NUMBER]"
click at [92, 276] on button "Call" at bounding box center [78, 271] width 41 height 26
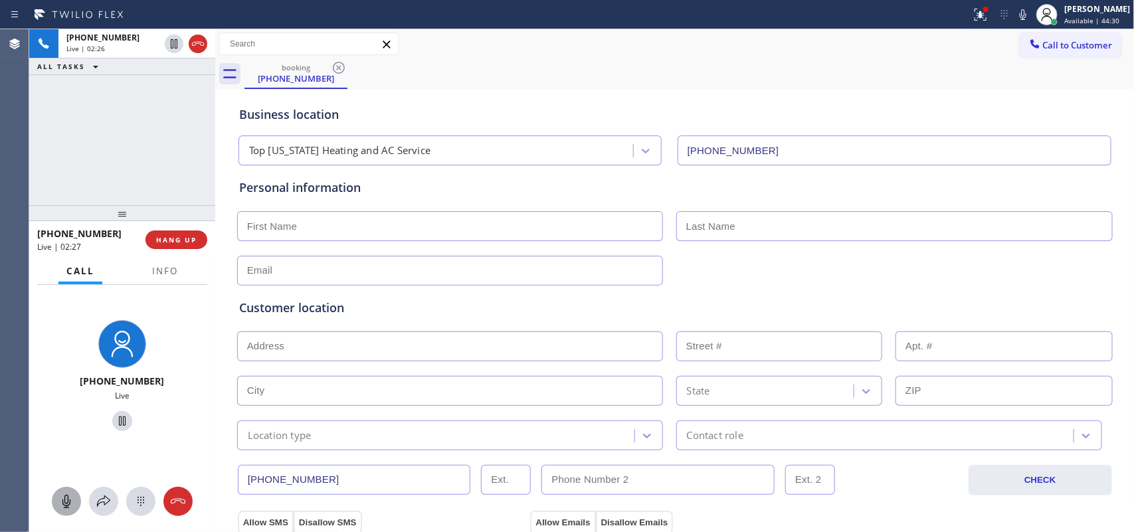
click at [68, 425] on icon at bounding box center [66, 501] width 8 height 13
click at [120, 422] on icon at bounding box center [122, 421] width 16 height 16
drag, startPoint x: 68, startPoint y: 498, endPoint x: 95, endPoint y: 460, distance: 47.2
click at [67, 425] on icon at bounding box center [66, 502] width 16 height 16
click at [118, 420] on icon at bounding box center [122, 421] width 9 height 9
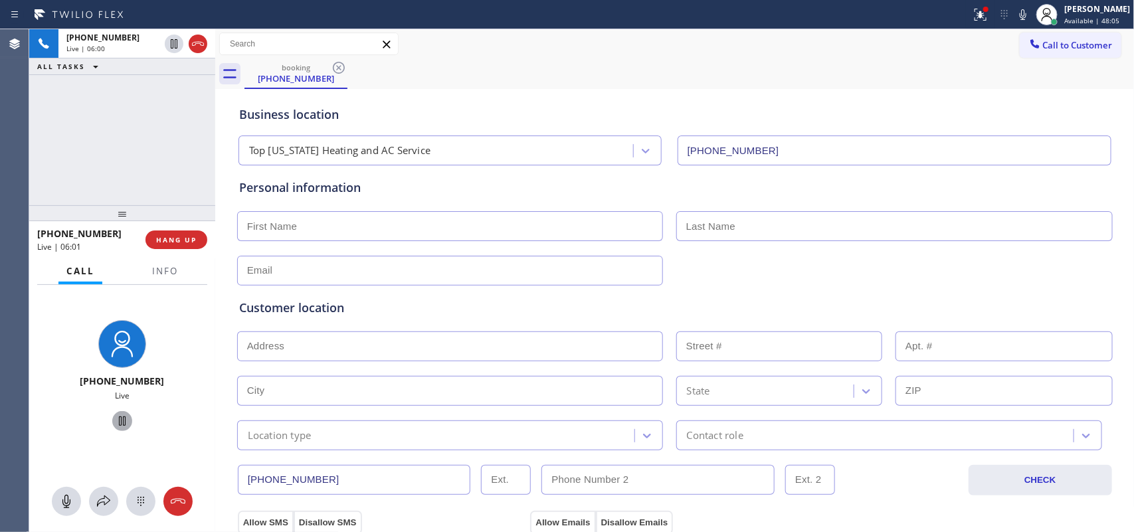
click at [335, 236] on input "text" at bounding box center [450, 226] width 426 height 30
type input "Alp"
click at [739, 228] on input "text" at bounding box center [894, 226] width 436 height 30
click at [709, 224] on input "text" at bounding box center [894, 226] width 436 height 30
type input "Y"
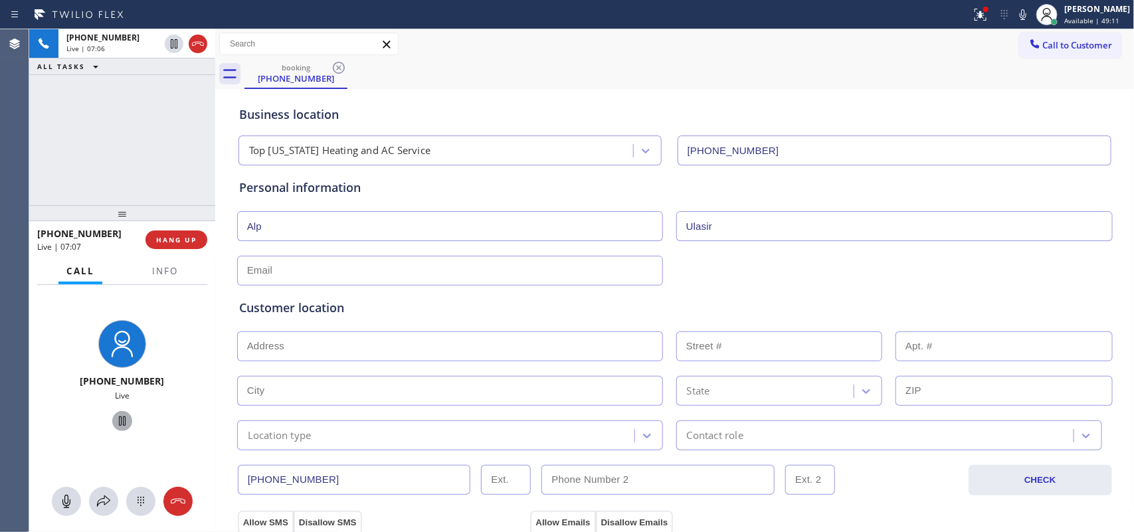
type input "Ulasir"
click at [316, 273] on input "text" at bounding box center [450, 271] width 426 height 30
paste input "[EMAIL_ADDRESS][DOMAIN_NAME]"
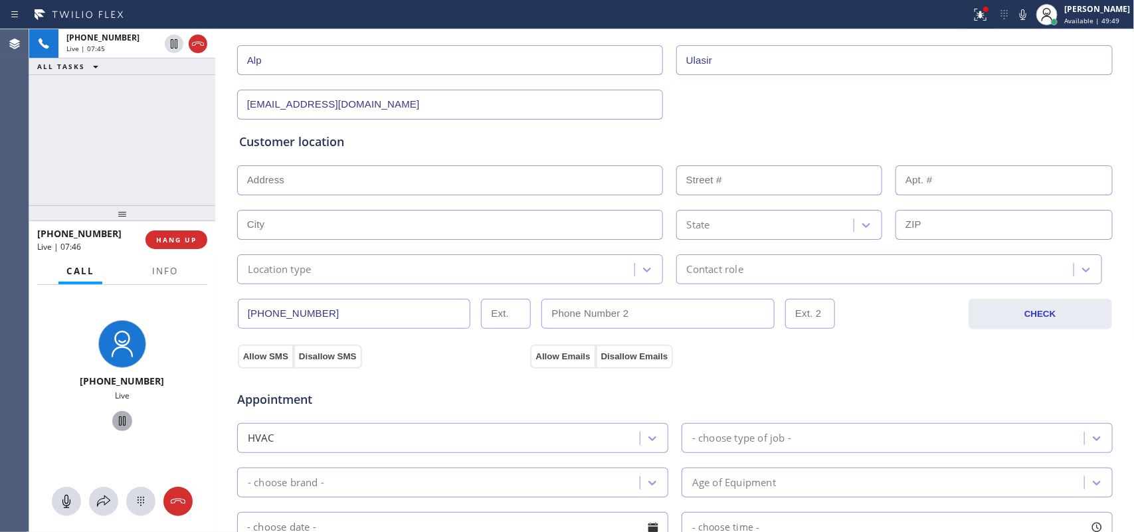
type input "[EMAIL_ADDRESS][DOMAIN_NAME]"
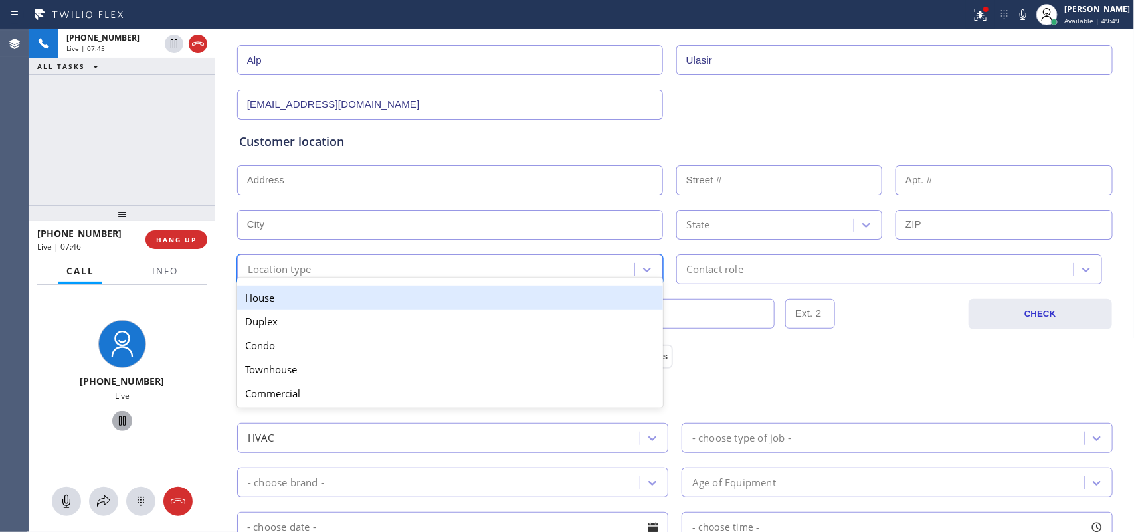
click at [625, 262] on div "Location type" at bounding box center [437, 269] width 393 height 23
click at [618, 301] on div "House" at bounding box center [450, 298] width 426 height 24
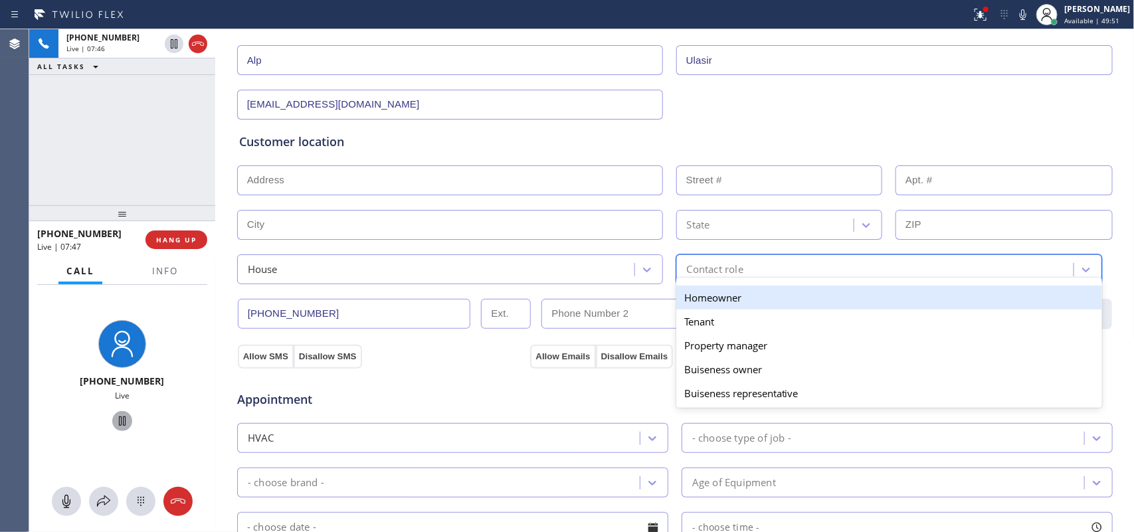
click at [711, 273] on div "Contact role" at bounding box center [715, 269] width 56 height 15
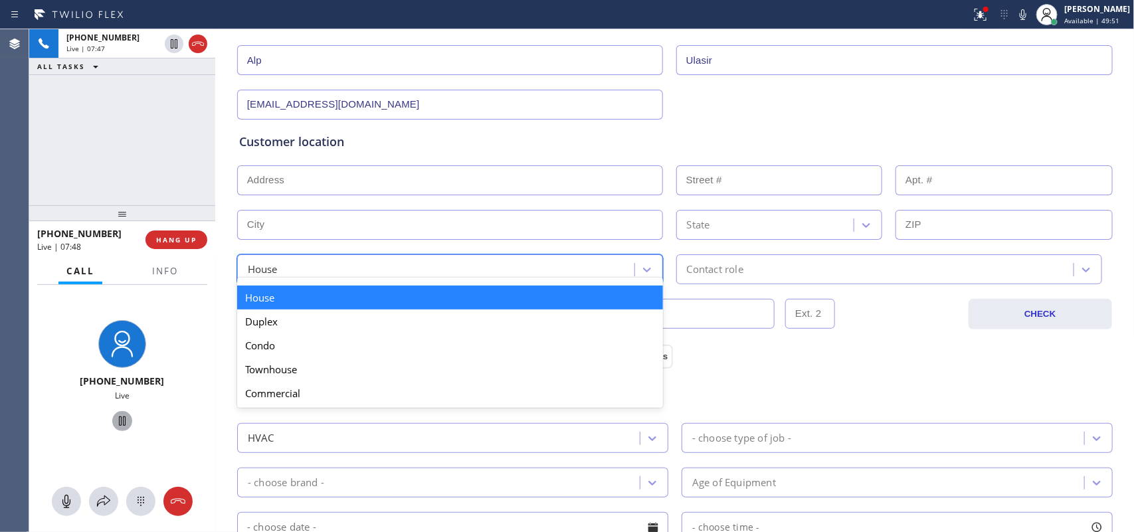
click at [623, 270] on div "House" at bounding box center [437, 269] width 393 height 23
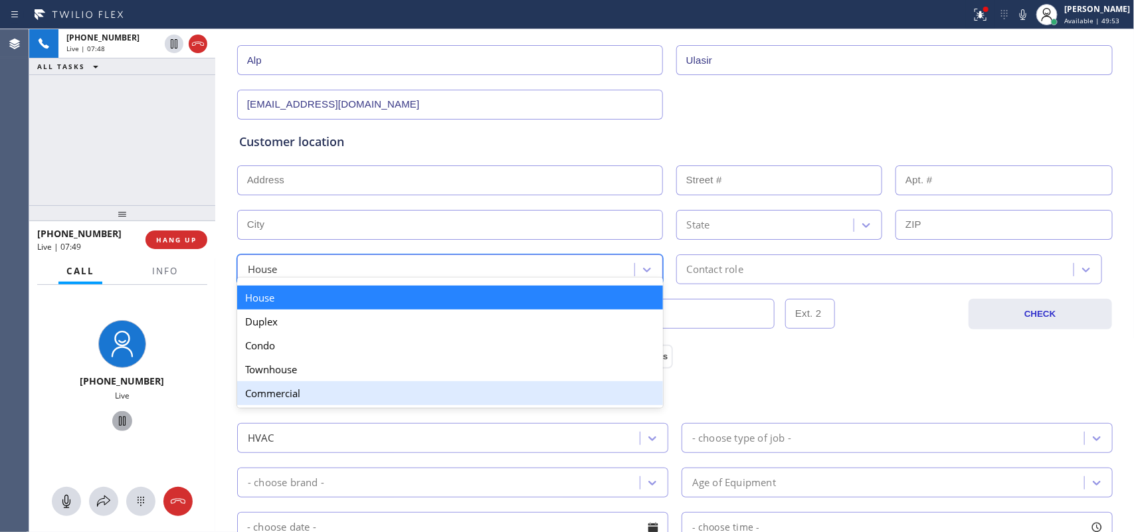
click at [547, 387] on div "Commercial" at bounding box center [450, 393] width 426 height 24
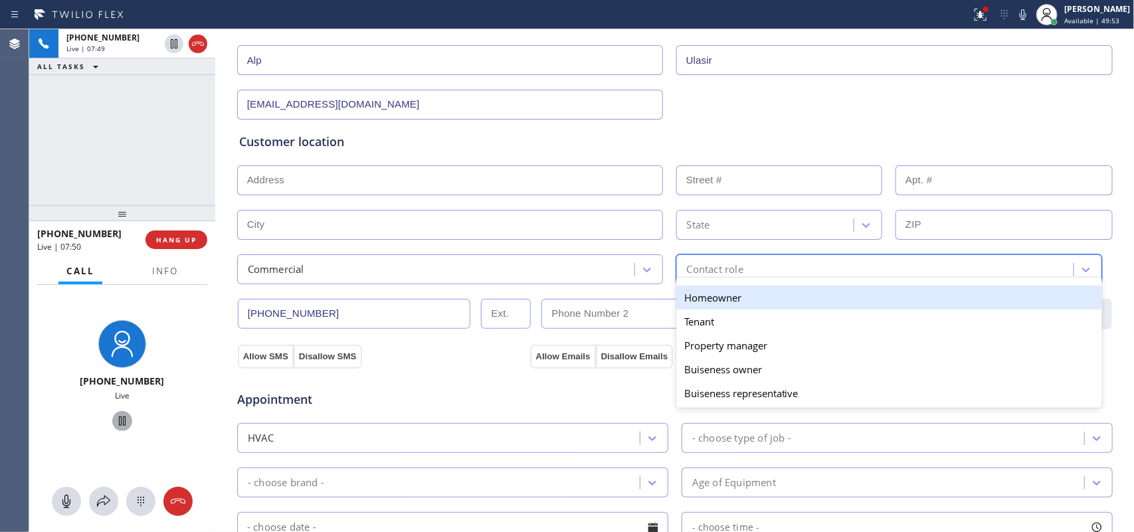
click at [812, 270] on div "Contact role" at bounding box center [876, 269] width 393 height 23
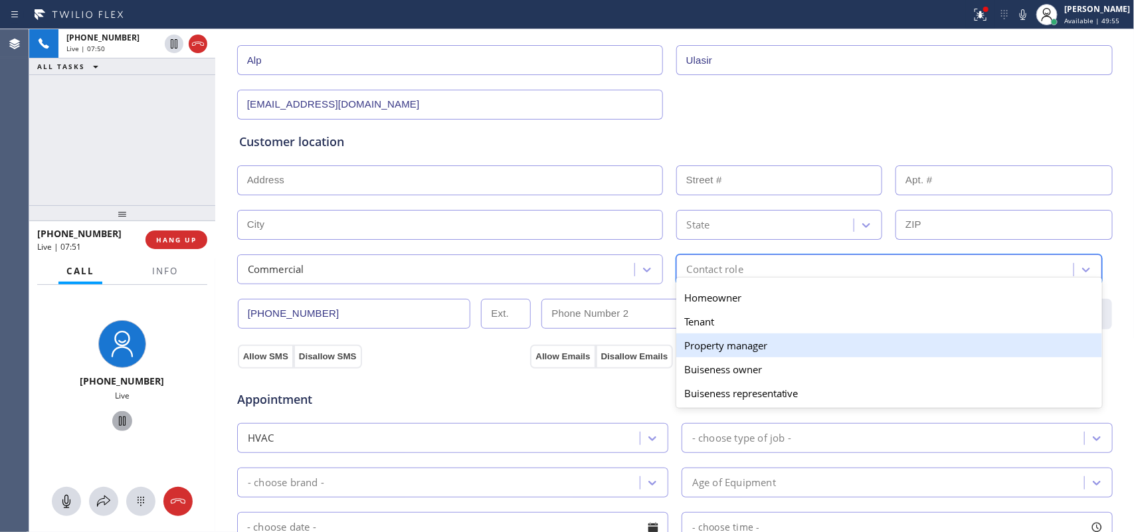
click at [794, 345] on div "Property manager" at bounding box center [889, 345] width 426 height 24
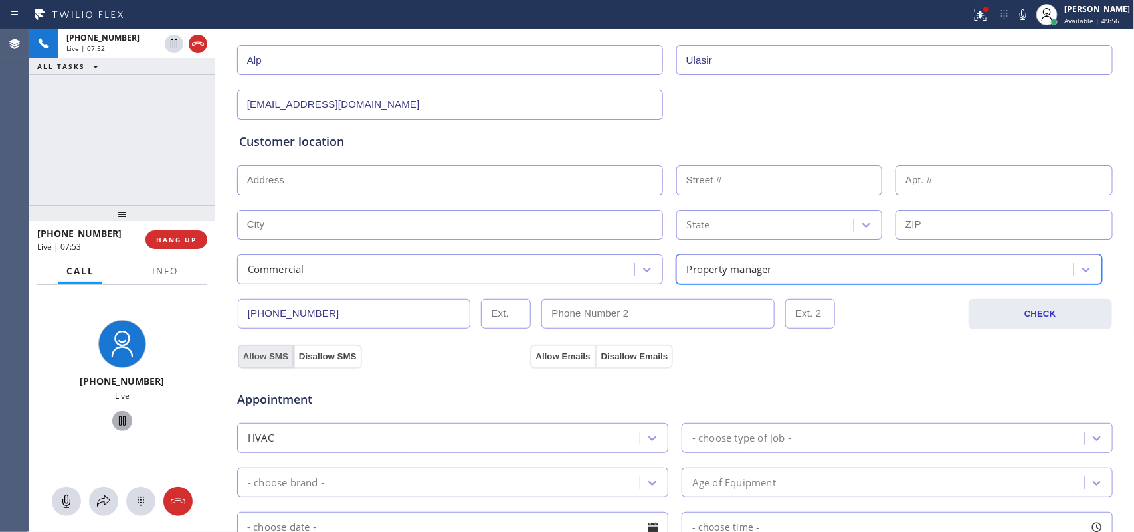
click at [264, 361] on button "Allow SMS" at bounding box center [266, 357] width 56 height 24
click at [545, 352] on button "Allow Emails" at bounding box center [562, 357] width 65 height 24
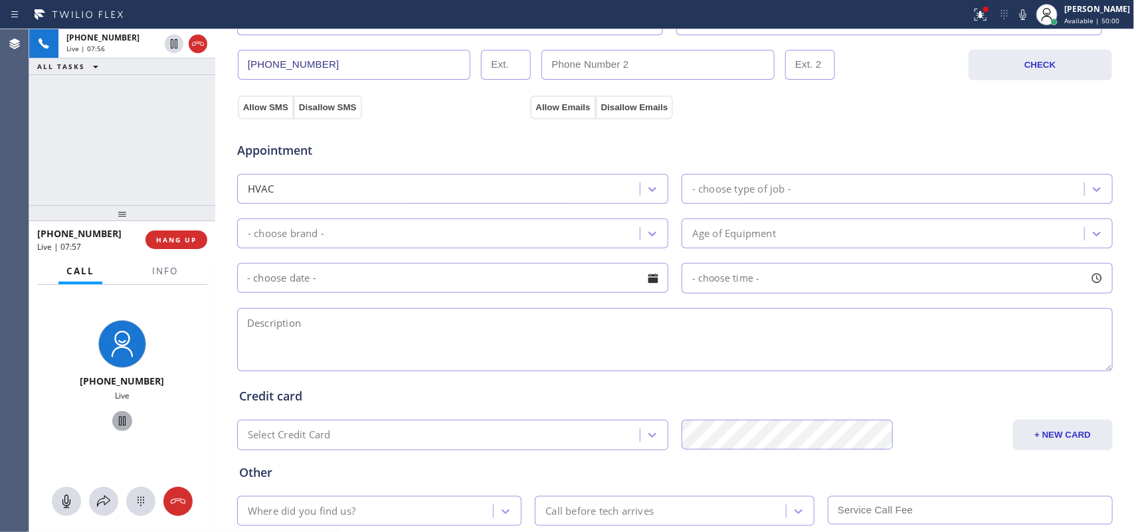
scroll to position [500, 0]
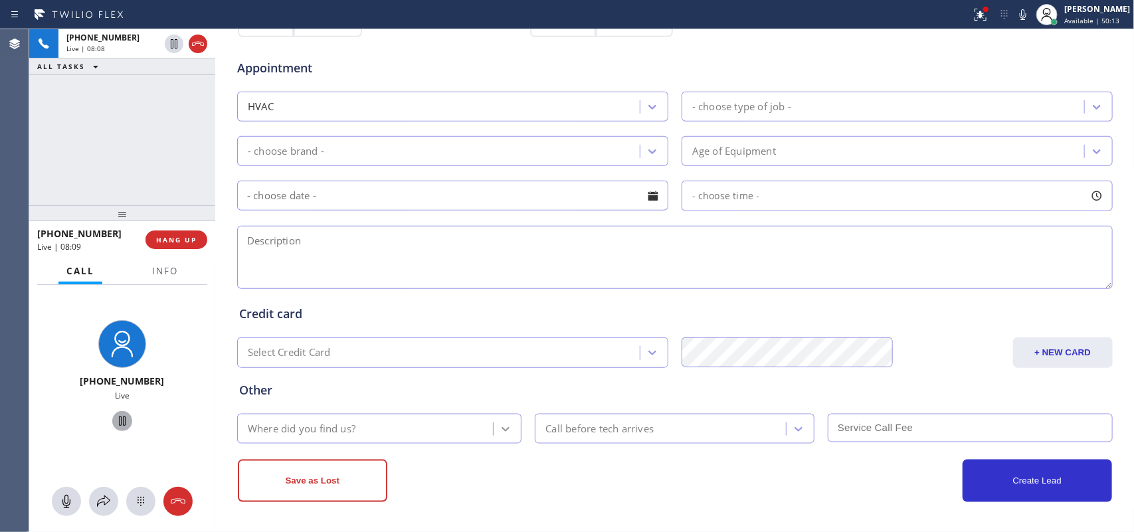
click at [505, 425] on div at bounding box center [506, 429] width 24 height 24
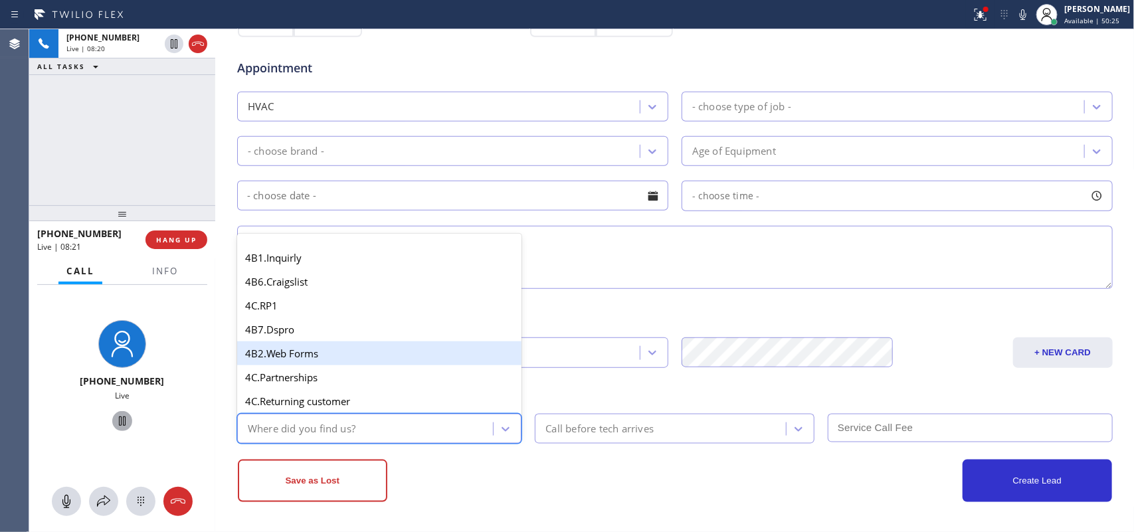
scroll to position [830, 0]
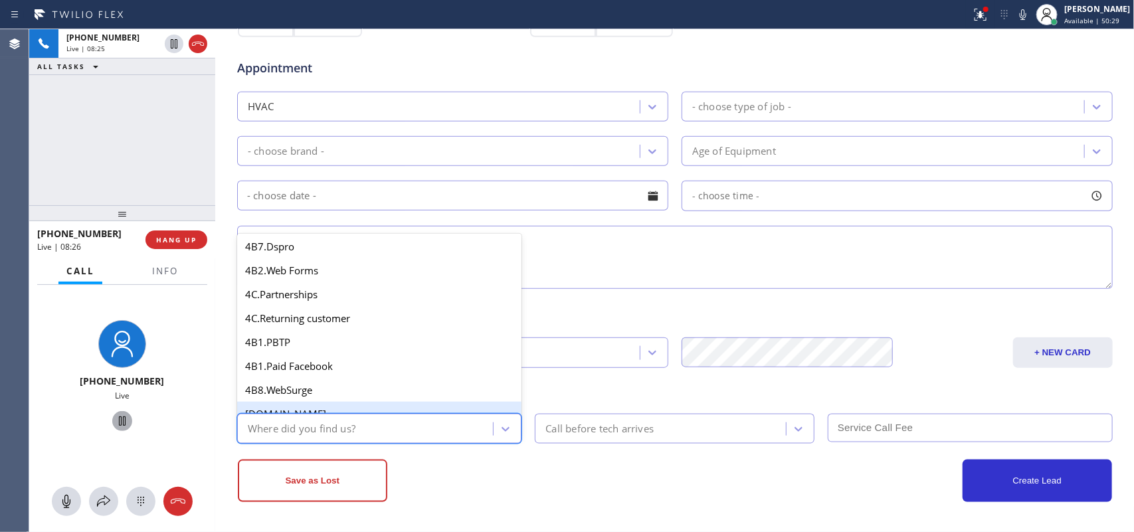
type input "g"
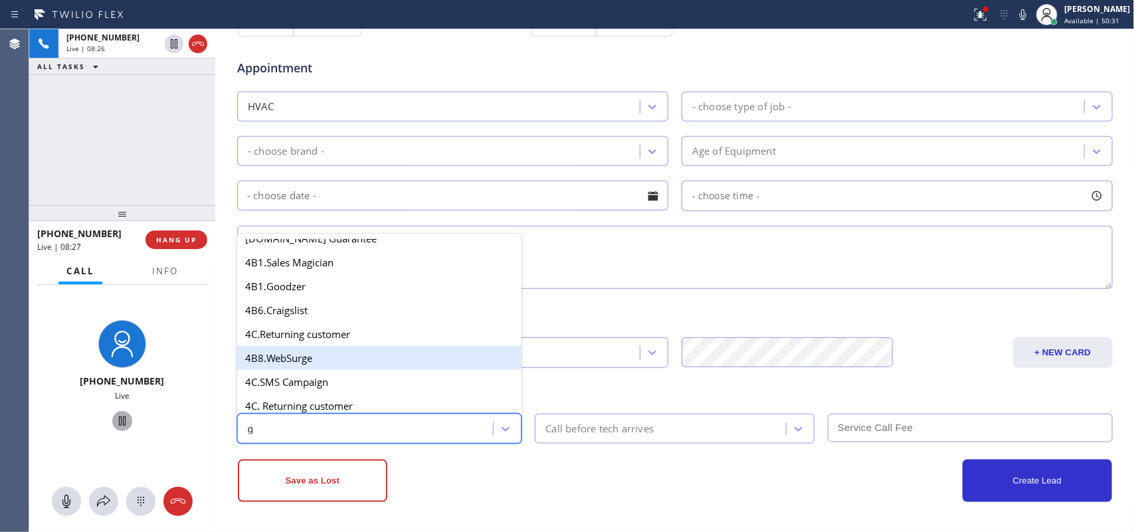
scroll to position [250, 0]
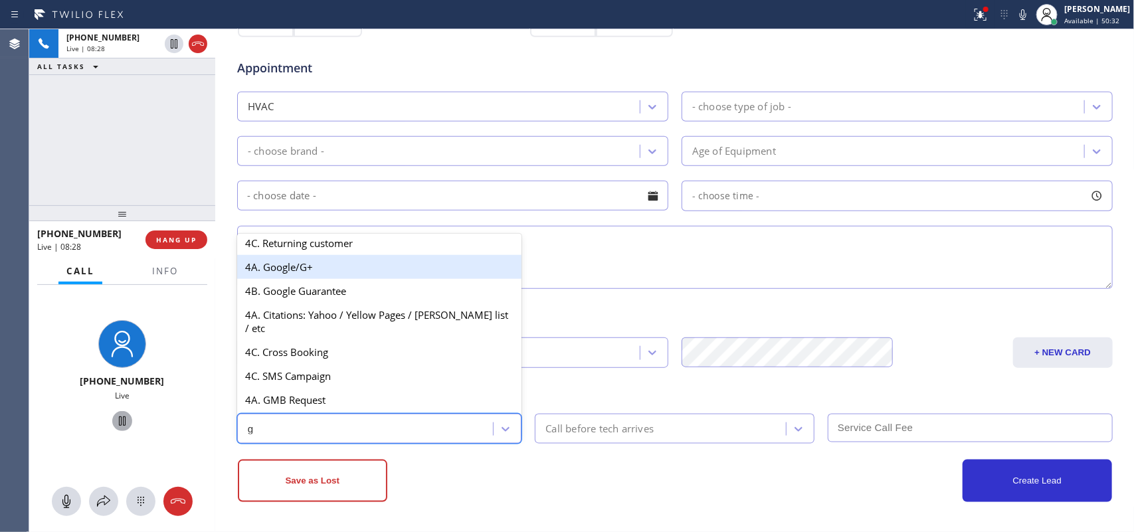
click at [403, 279] on div "4A. Google/G+" at bounding box center [379, 267] width 285 height 24
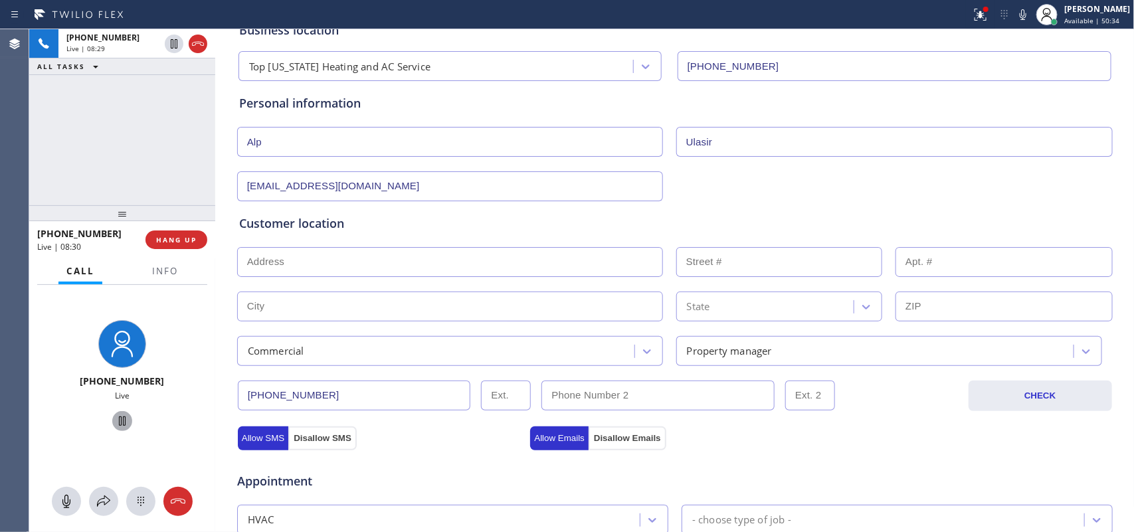
scroll to position [0, 0]
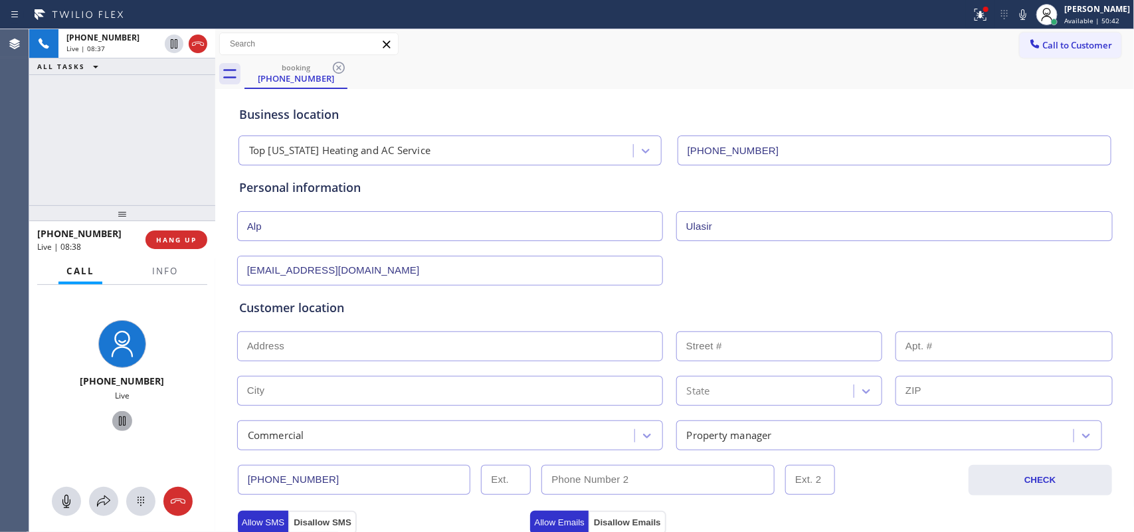
click at [487, 349] on input "text" at bounding box center [450, 346] width 426 height 30
paste input "[STREET_ADDRESS],"
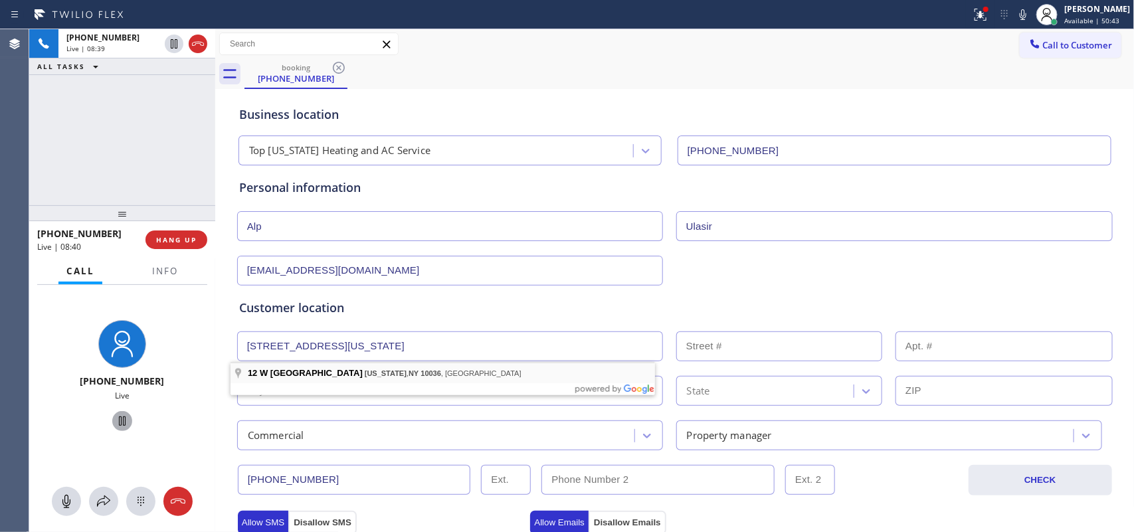
type input "[STREET_ADDRESS]"
type input "12"
type input "[US_STATE]"
type input "10036"
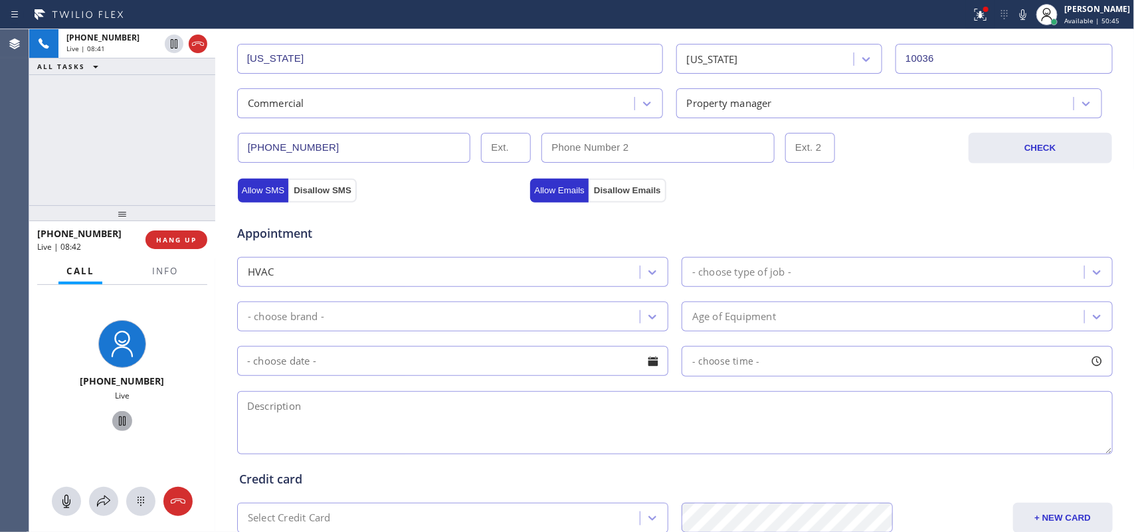
scroll to position [415, 0]
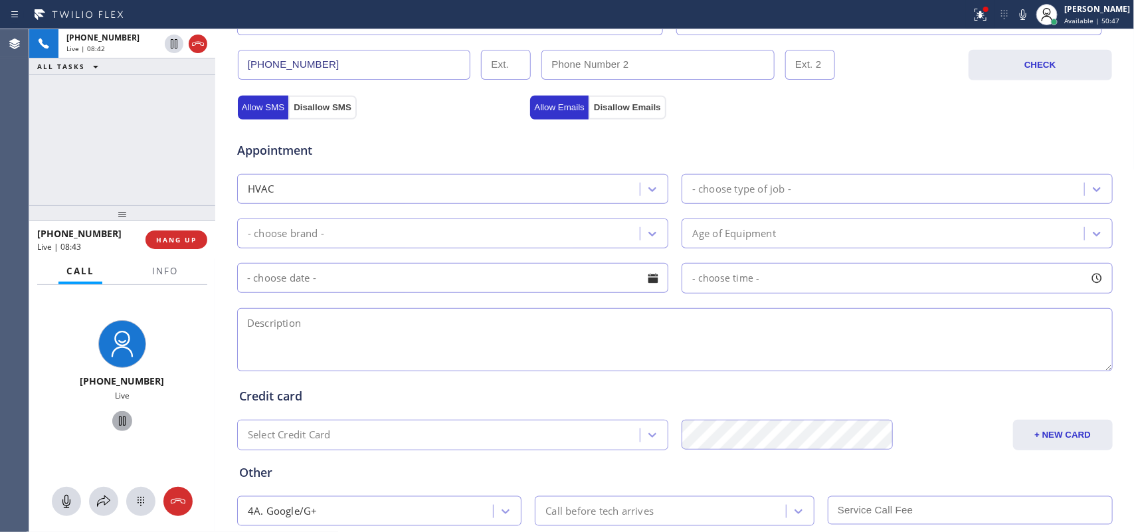
click at [907, 187] on div "- choose type of job -" at bounding box center [885, 188] width 399 height 23
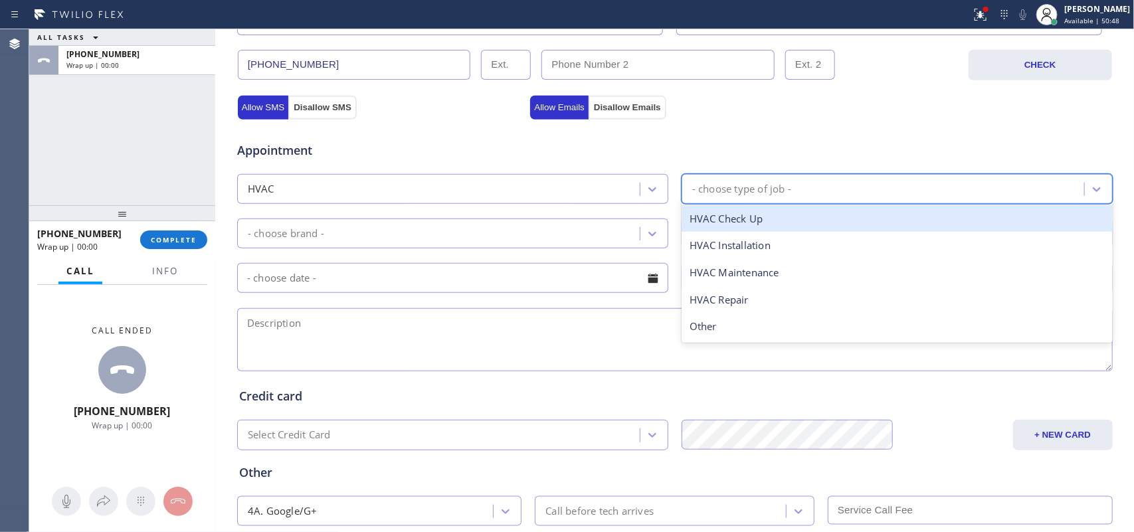
click at [519, 191] on div "HVAC" at bounding box center [440, 188] width 399 height 23
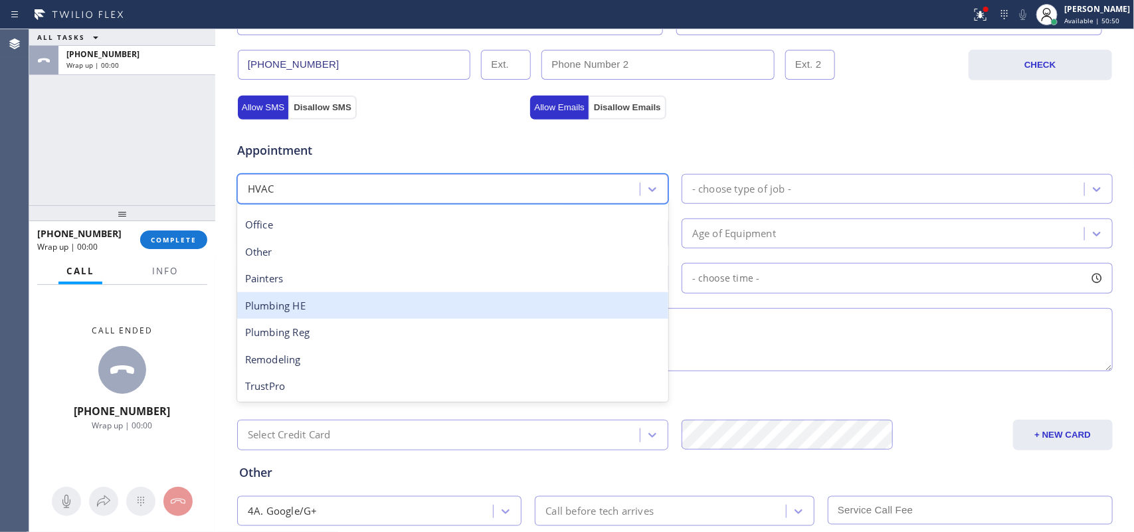
scroll to position [286, 0]
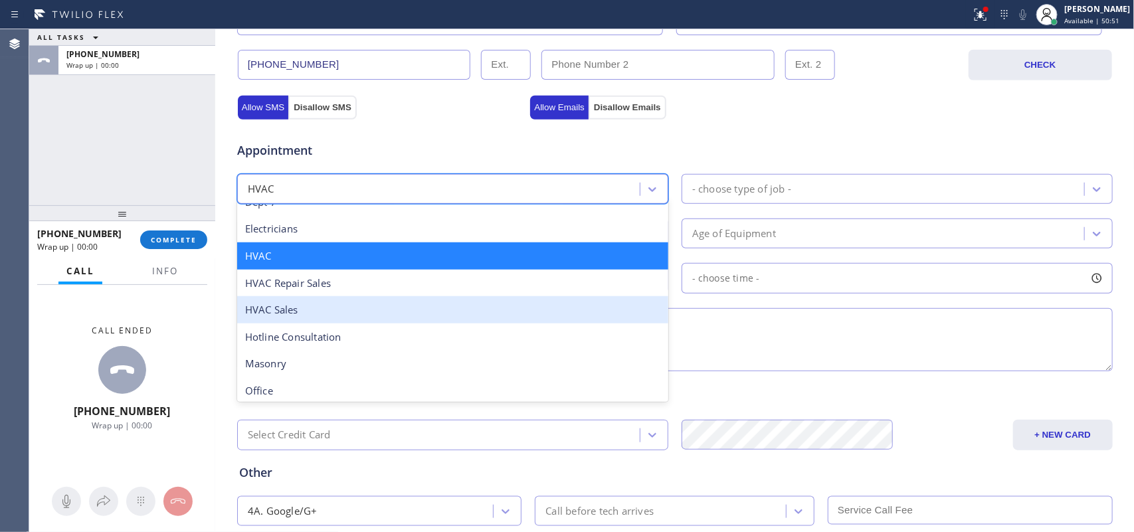
click at [460, 309] on div "HVAC Sales" at bounding box center [452, 309] width 431 height 27
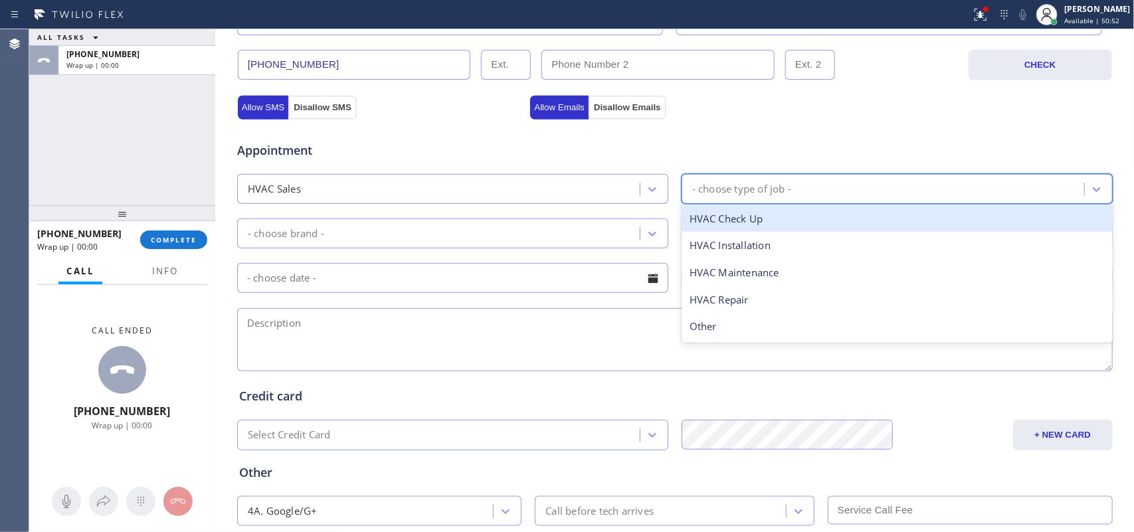
click at [762, 186] on div "- choose type of job -" at bounding box center [741, 188] width 99 height 15
click at [758, 223] on div "Estimate Sales" at bounding box center [897, 218] width 431 height 27
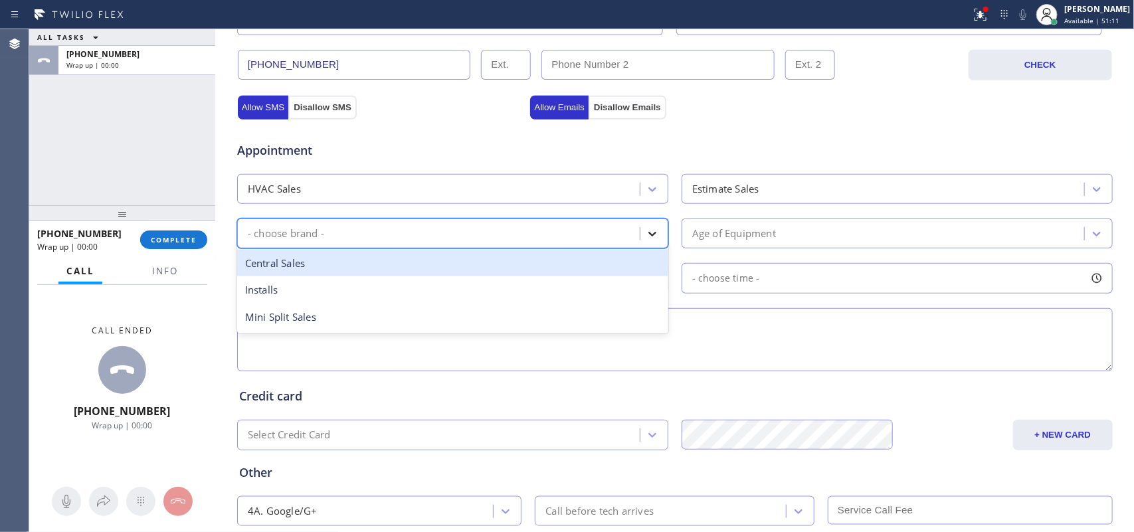
click at [651, 237] on icon at bounding box center [652, 233] width 13 height 13
click at [521, 273] on div "Central Sales" at bounding box center [452, 263] width 431 height 27
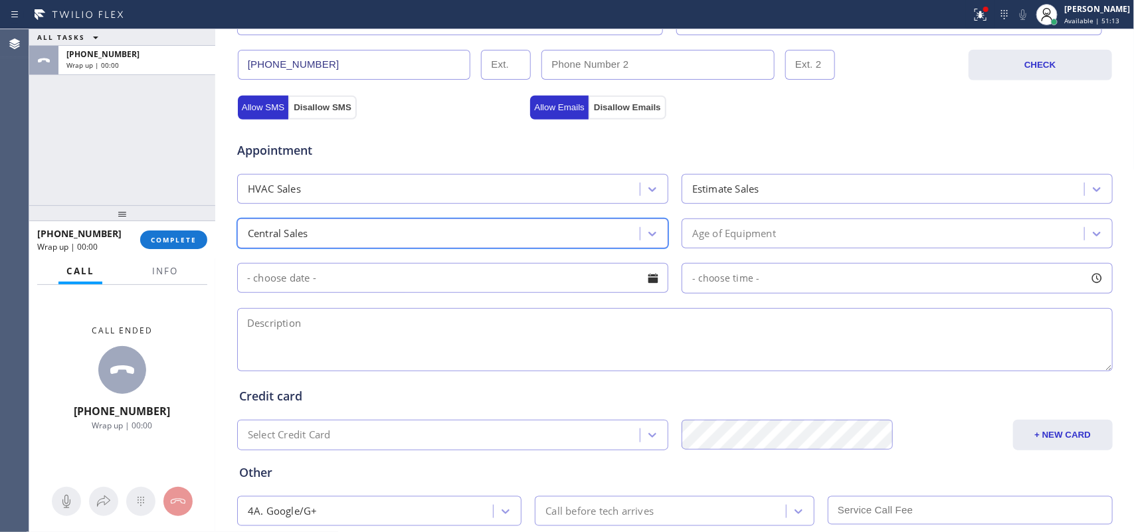
click at [796, 245] on div "Age of Equipment" at bounding box center [885, 233] width 399 height 23
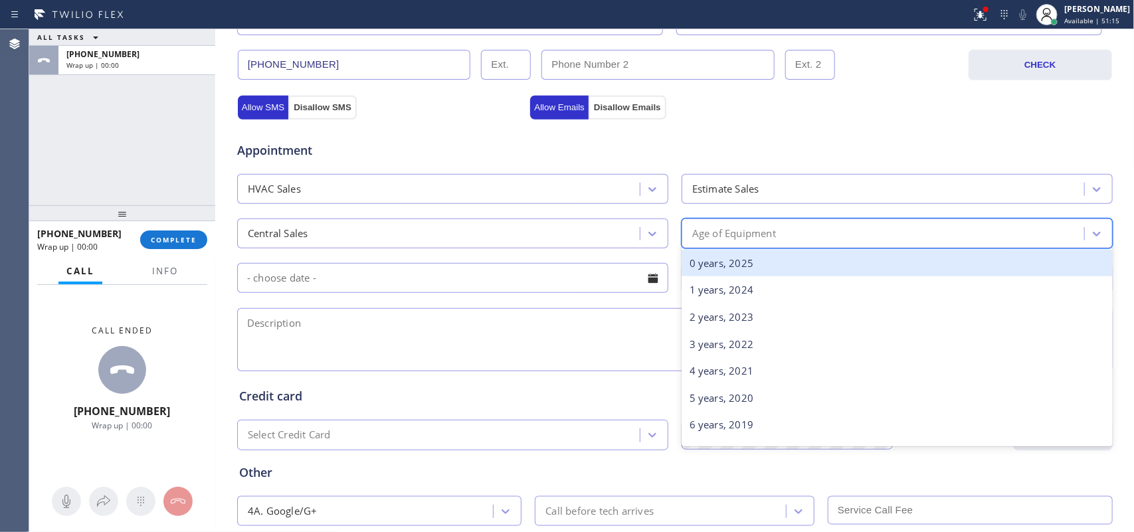
click at [789, 261] on div "0 years, 2025" at bounding box center [897, 263] width 431 height 27
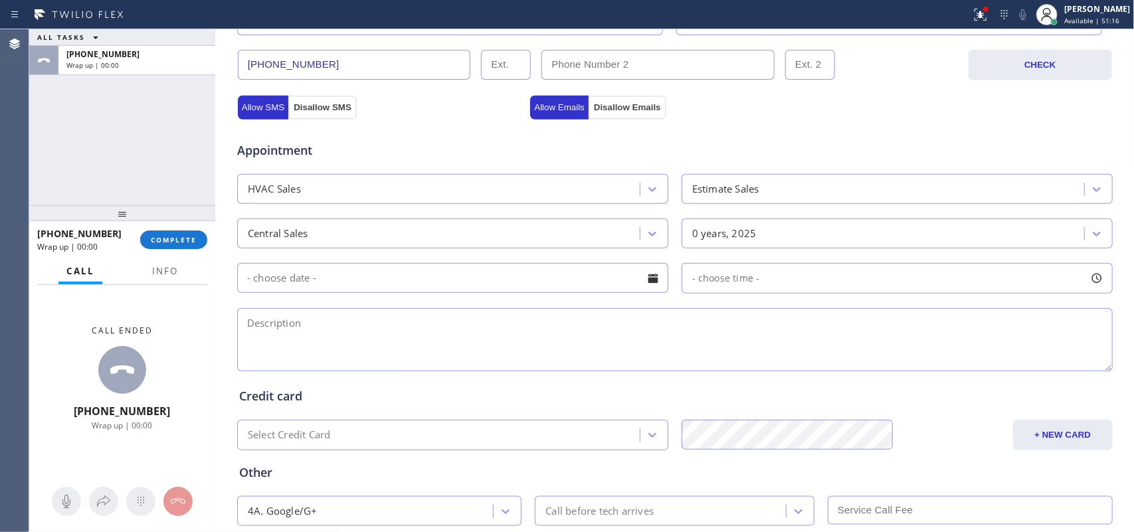
click at [644, 277] on div at bounding box center [653, 278] width 23 height 23
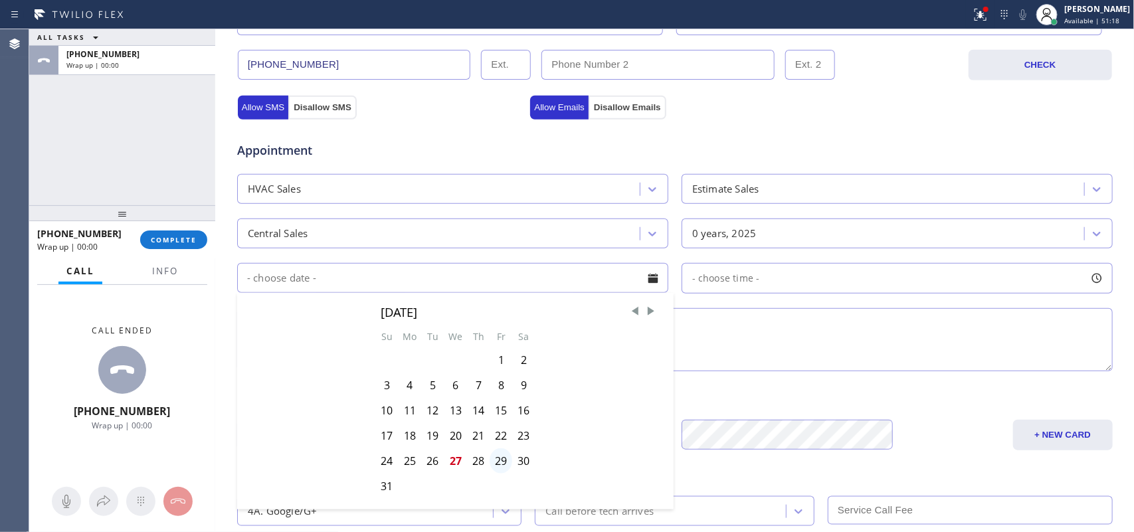
click at [495, 425] on div "29" at bounding box center [501, 460] width 23 height 25
type input "[DATE]"
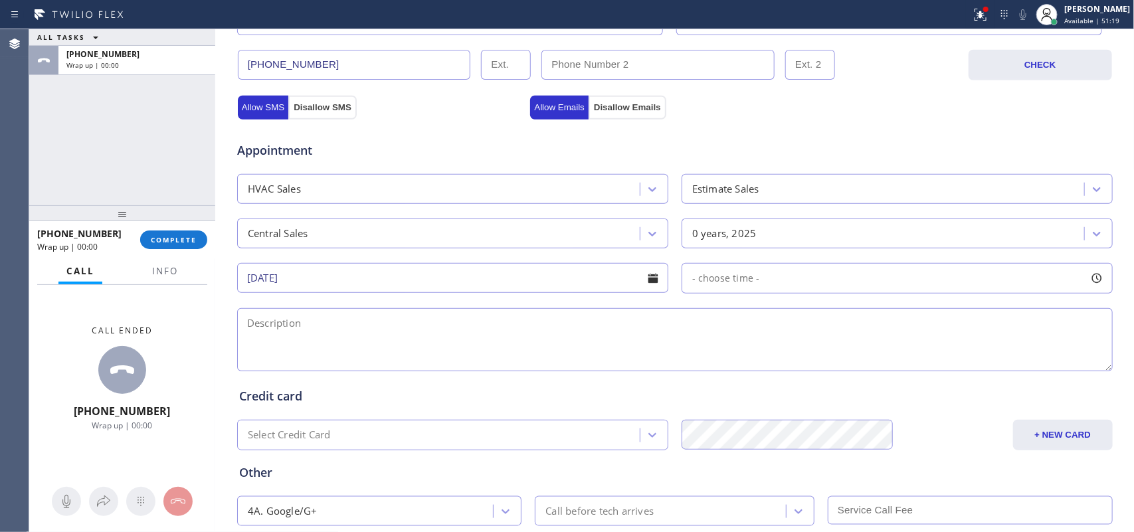
click at [907, 278] on div at bounding box center [1096, 278] width 23 height 23
drag, startPoint x: 690, startPoint y: 362, endPoint x: 1004, endPoint y: 363, distance: 314.9
click at [907, 363] on div at bounding box center [1012, 359] width 16 height 28
drag, startPoint x: 688, startPoint y: 363, endPoint x: 933, endPoint y: 363, distance: 245.1
click at [907, 363] on div at bounding box center [933, 359] width 16 height 28
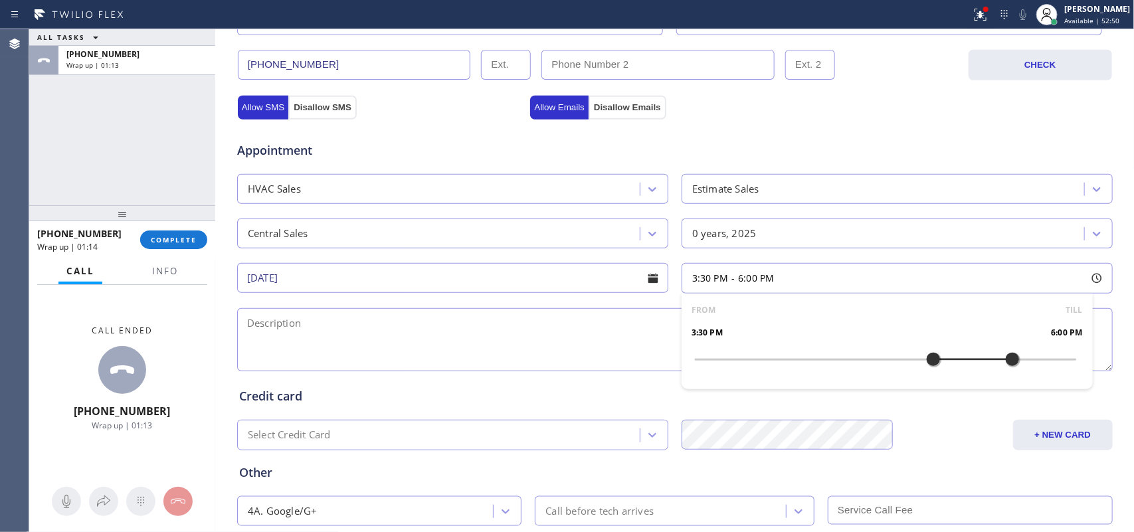
scroll to position [500, 0]
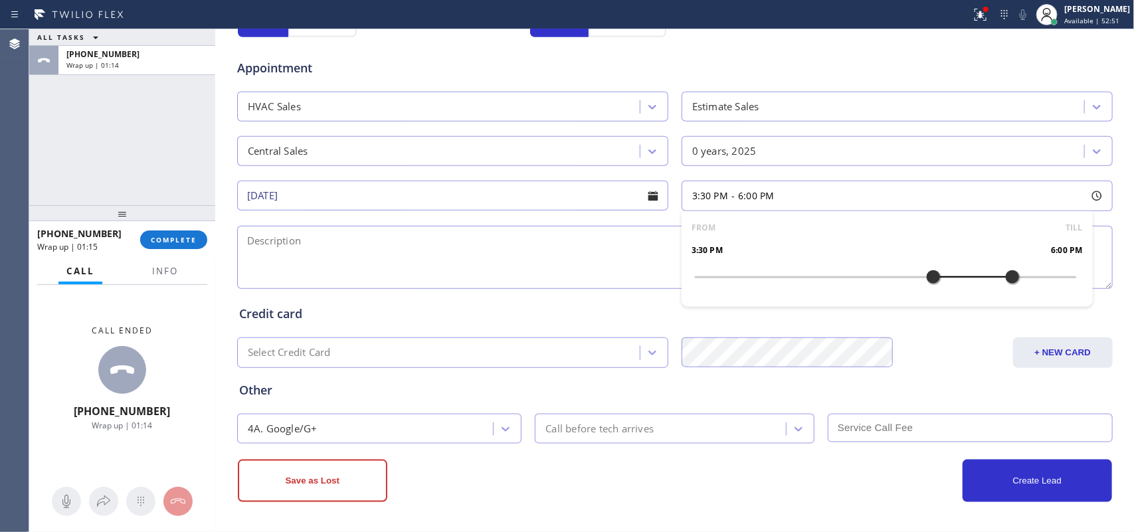
click at [662, 425] on div "Call before tech arrives" at bounding box center [662, 428] width 247 height 23
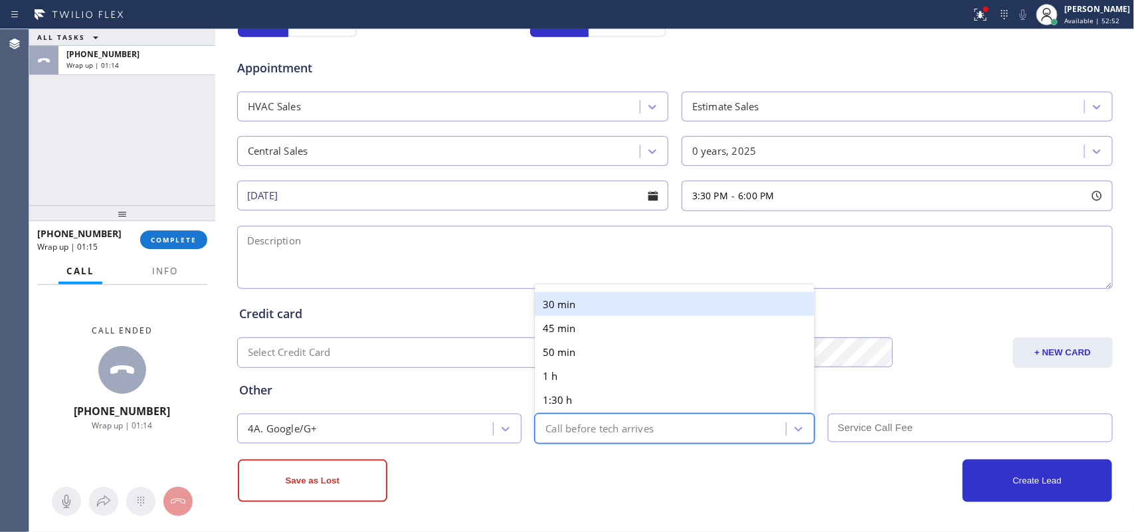
click at [635, 292] on div "30 min" at bounding box center [675, 304] width 280 height 24
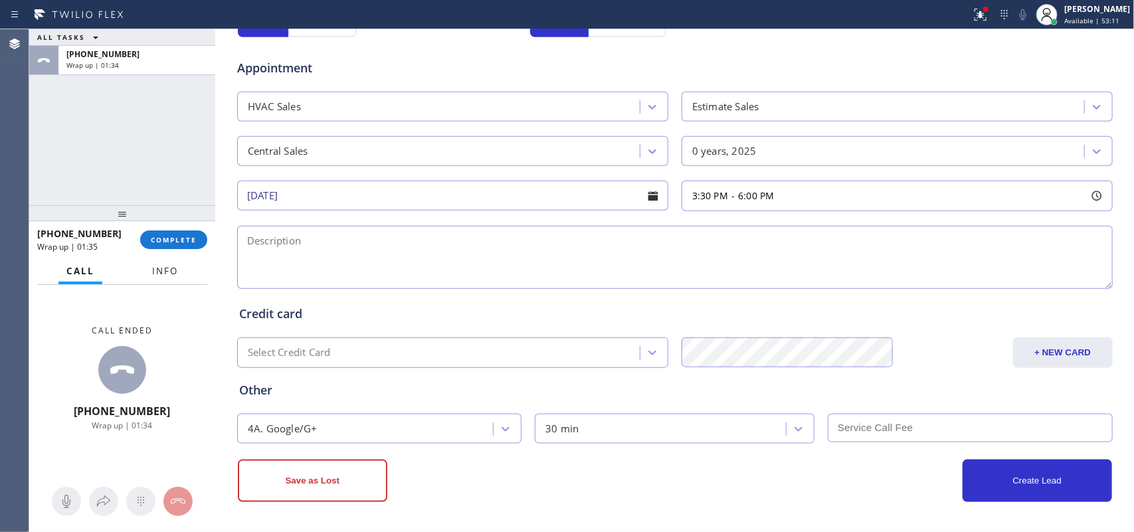
click at [161, 272] on span "Info" at bounding box center [165, 271] width 26 height 12
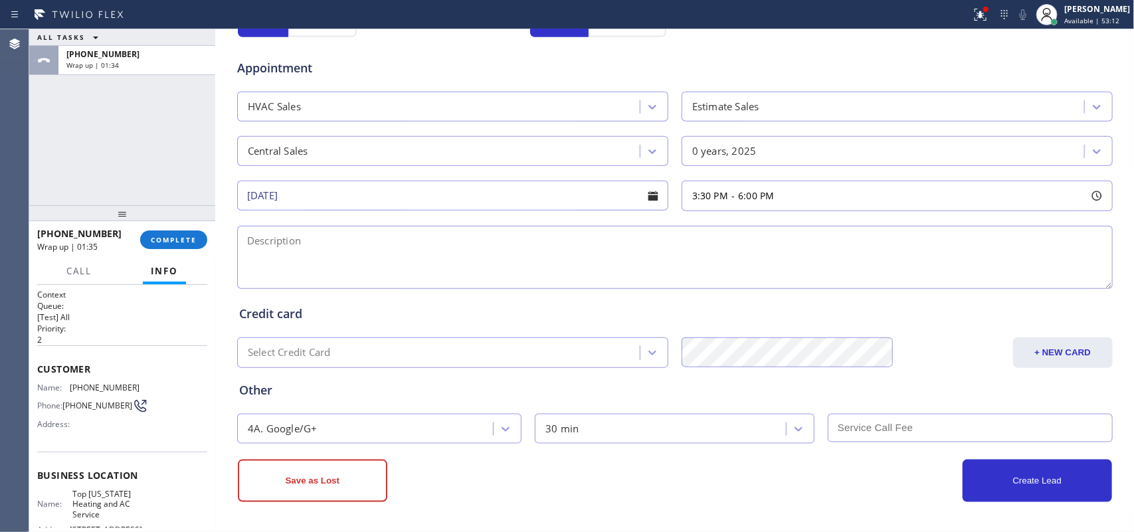
scroll to position [147, 0]
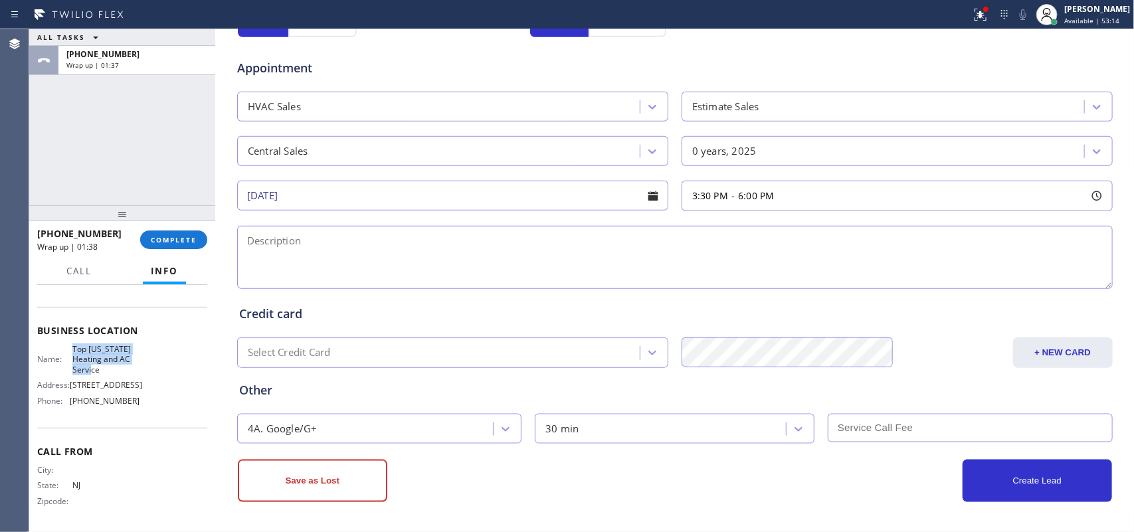
drag, startPoint x: 102, startPoint y: 369, endPoint x: 70, endPoint y: 344, distance: 39.7
click at [72, 344] on span "Top [US_STATE] Heating and AC Service" at bounding box center [105, 359] width 66 height 31
copy span "Top [US_STATE] Heating and AC Service"
click at [316, 260] on textarea at bounding box center [675, 257] width 876 height 63
paste textarea "4-6/former hotel but now managing it as a residential building -Site manager/ w…"
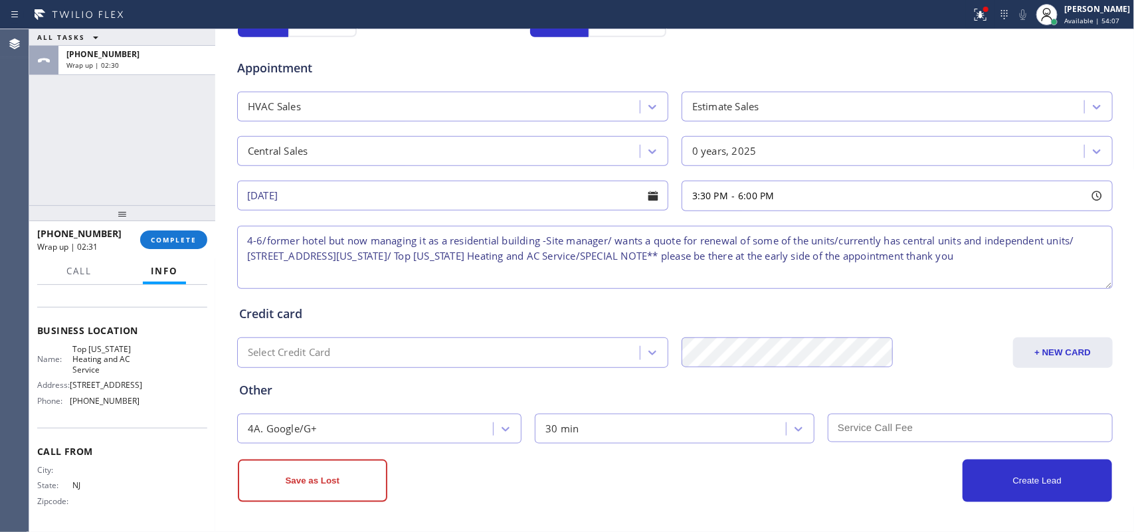
type textarea "4-6/former hotel but now managing it as a residential building -Site manager/ w…"
click at [907, 425] on button "Create Lead" at bounding box center [1037, 481] width 149 height 43
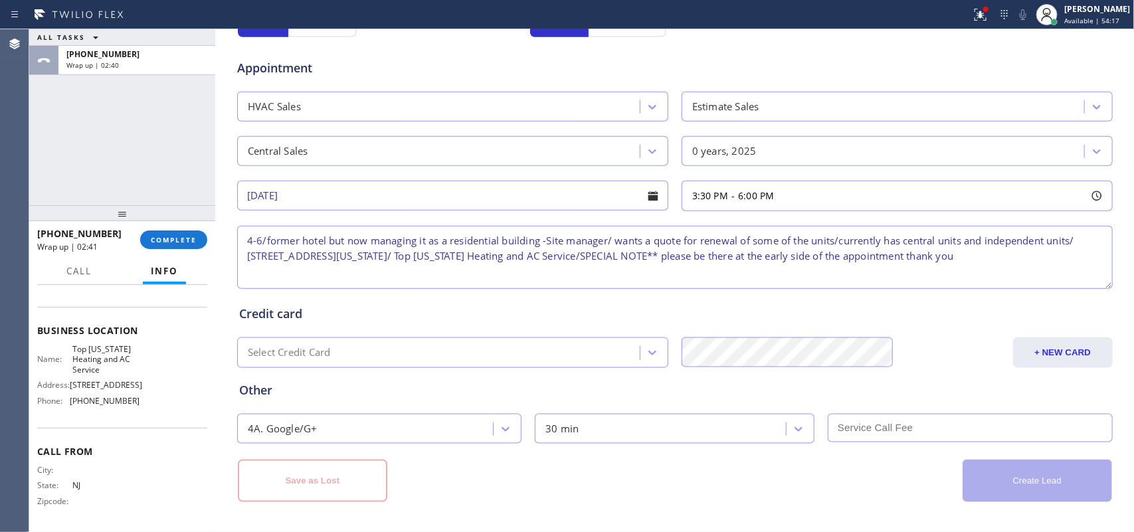
scroll to position [0, 0]
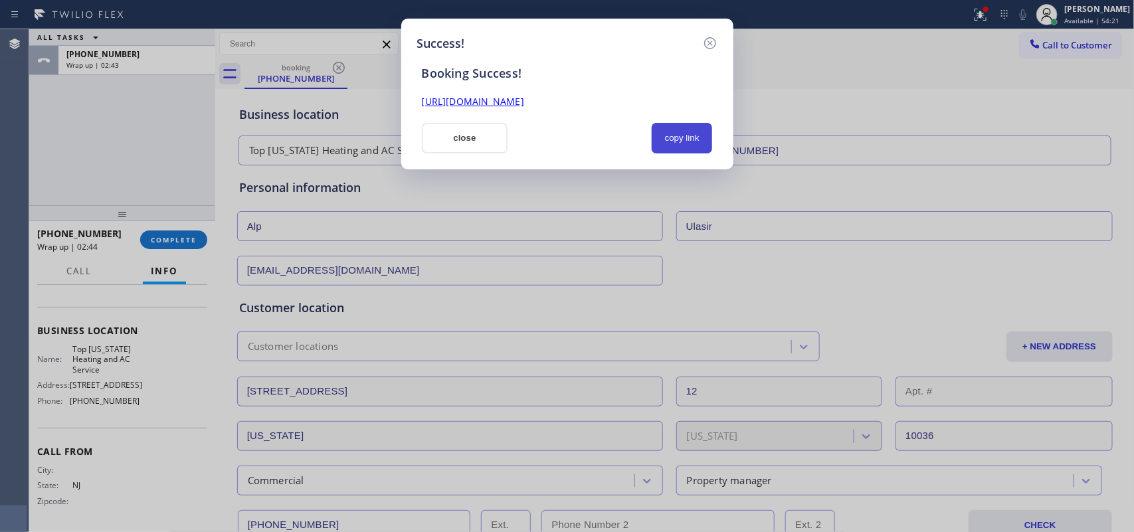
click at [673, 136] on button "copy link" at bounding box center [682, 138] width 61 height 31
click at [510, 100] on link "[URL][DOMAIN_NAME]" at bounding box center [473, 101] width 102 height 13
click at [470, 136] on button "close" at bounding box center [465, 138] width 86 height 31
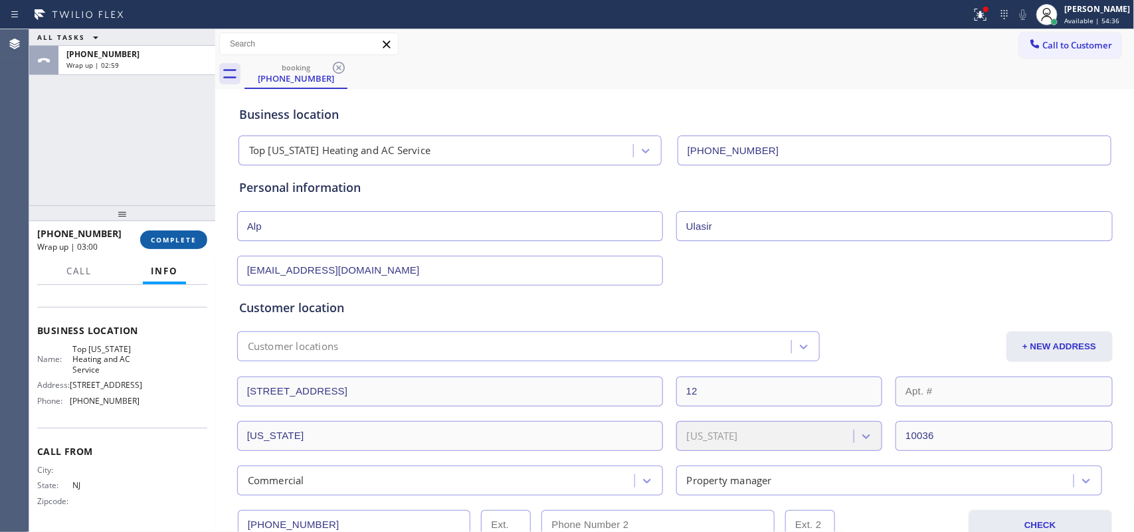
click at [161, 231] on button "COMPLETE" at bounding box center [173, 240] width 67 height 19
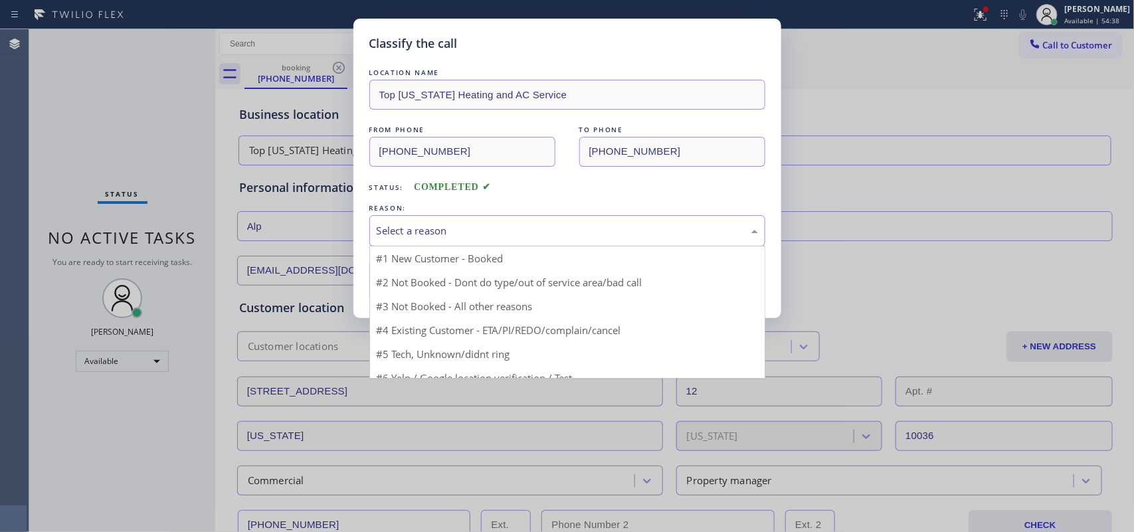
click at [442, 230] on div "Select a reason" at bounding box center [567, 230] width 381 height 15
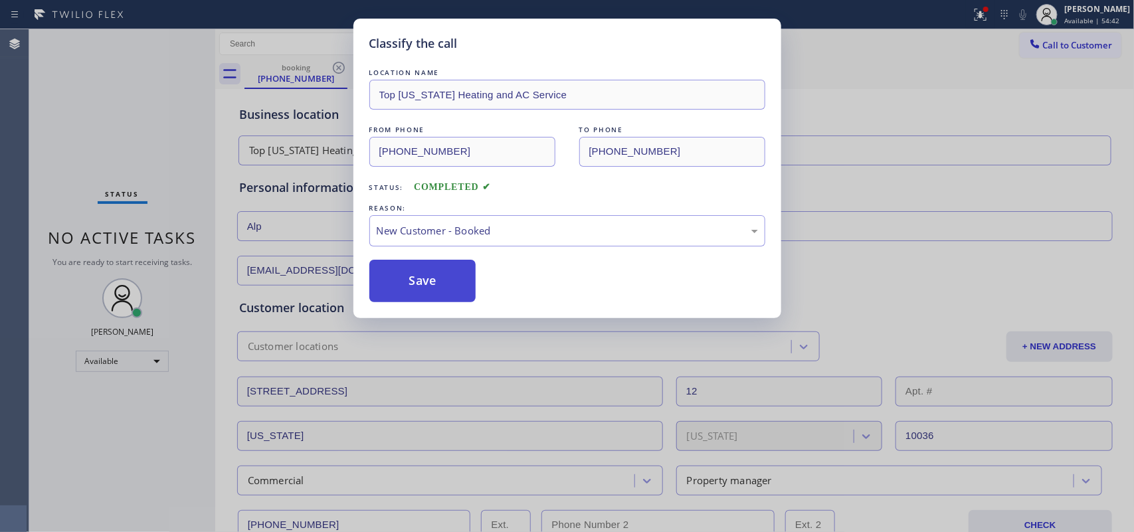
click at [449, 274] on button "Save" at bounding box center [422, 281] width 107 height 43
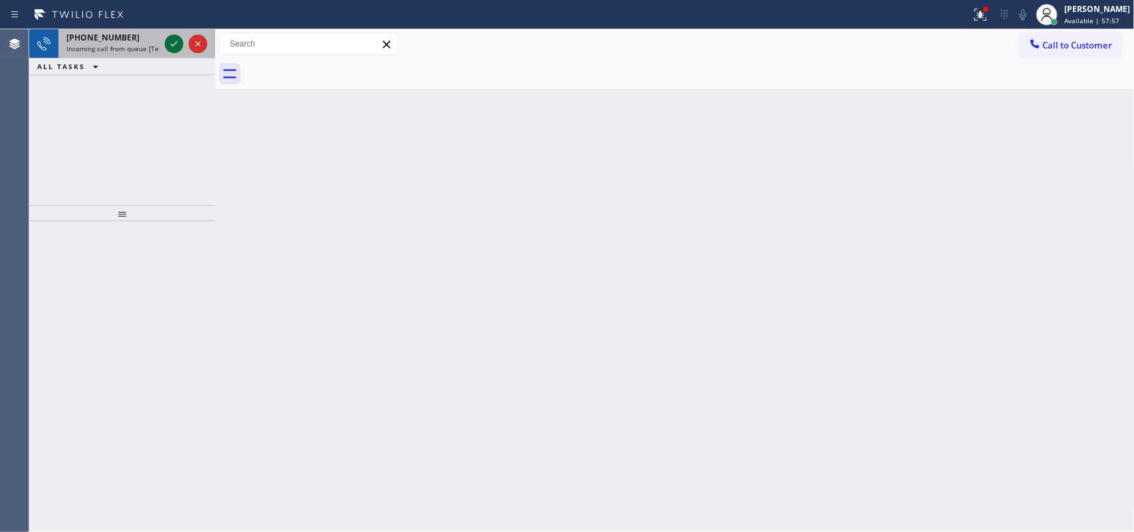
click at [175, 44] on icon at bounding box center [174, 43] width 7 height 5
click at [177, 47] on icon at bounding box center [174, 44] width 16 height 16
drag, startPoint x: 795, startPoint y: 252, endPoint x: 267, endPoint y: 94, distance: 550.8
click at [794, 250] on div "Back to Dashboard Change Sender ID Customers Technicians Select a contact Outbo…" at bounding box center [674, 280] width 919 height 503
click at [174, 50] on icon at bounding box center [174, 44] width 16 height 16
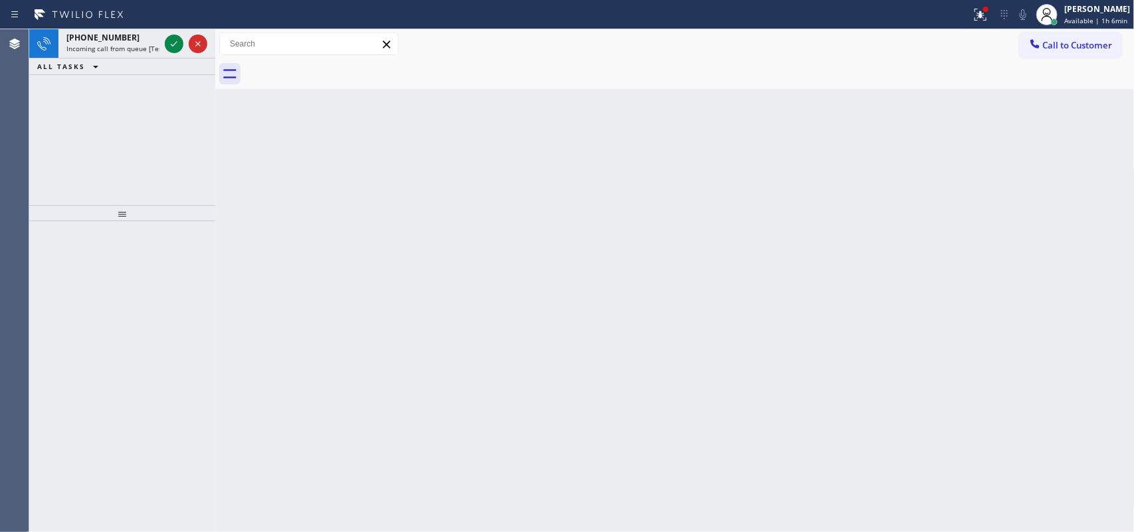
click at [876, 203] on div "Back to Dashboard Change Sender ID Customers Technicians Select a contact Outbo…" at bounding box center [674, 280] width 919 height 503
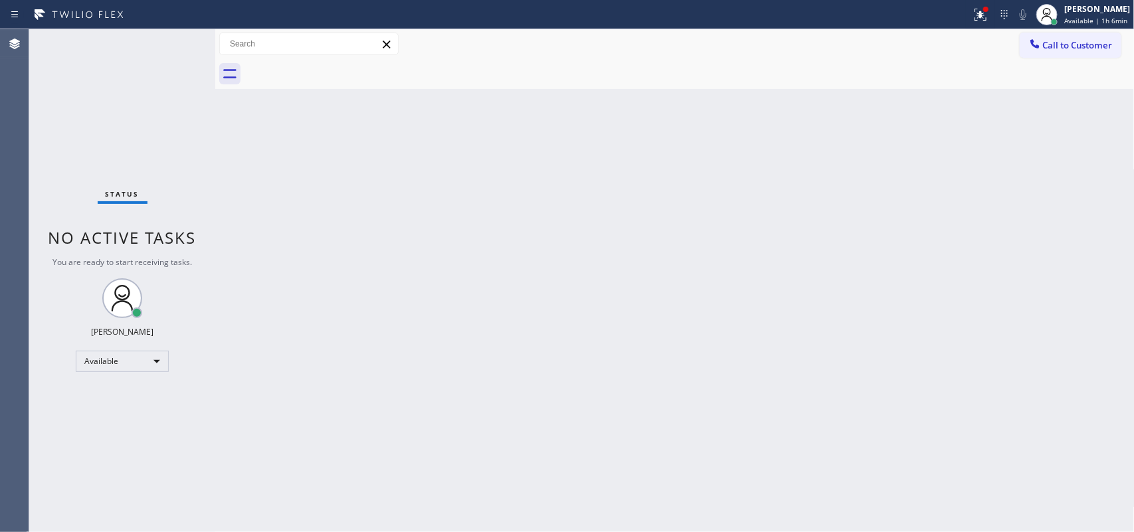
click at [173, 45] on div "Status No active tasks You are ready to start receiving tasks. [PERSON_NAME] Av…" at bounding box center [122, 280] width 186 height 503
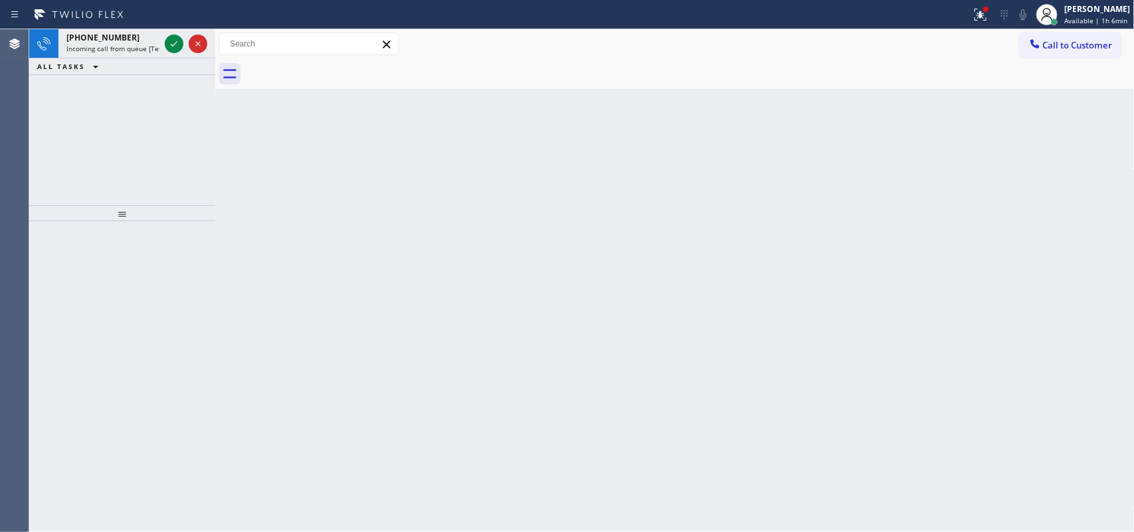
drag, startPoint x: 978, startPoint y: 299, endPoint x: 389, endPoint y: 88, distance: 625.3
click at [907, 296] on div "Back to Dashboard Change Sender ID Customers Technicians Select a contact Outbo…" at bounding box center [674, 280] width 919 height 503
click at [804, 244] on div "Back to Dashboard Change Sender ID Customers Technicians Select a contact Outbo…" at bounding box center [674, 280] width 919 height 503
click at [173, 41] on icon at bounding box center [174, 44] width 16 height 16
click at [175, 41] on icon at bounding box center [174, 44] width 16 height 16
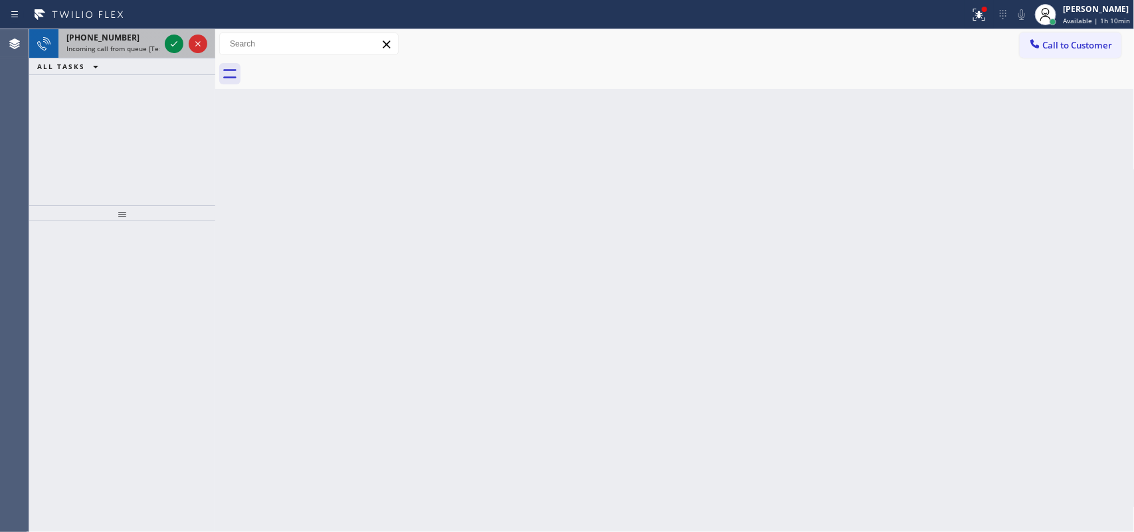
click at [104, 45] on span "Incoming call from queue [Test] All" at bounding box center [121, 48] width 110 height 9
click at [173, 47] on icon at bounding box center [174, 44] width 16 height 16
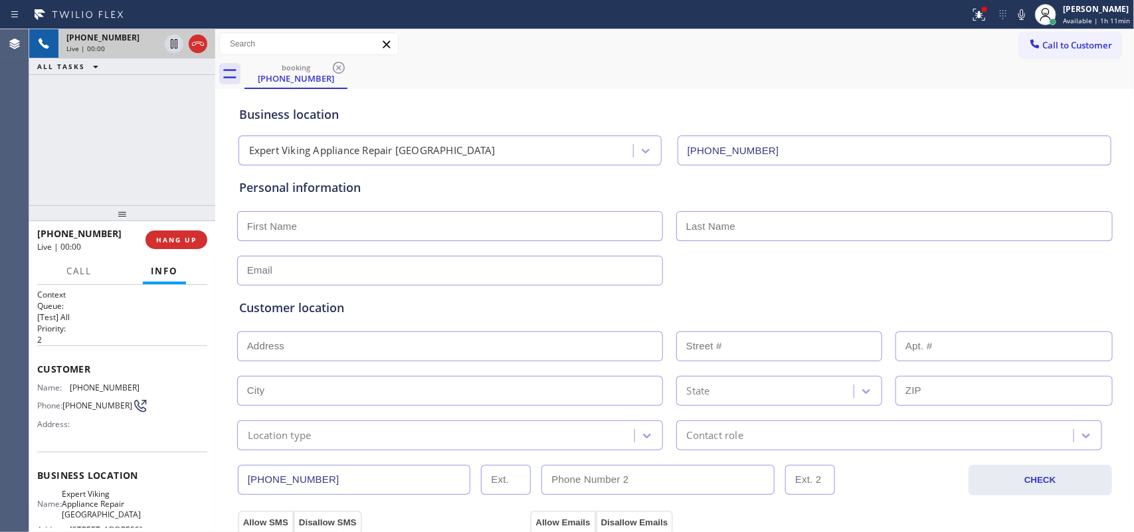
type input "[PHONE_NUMBER]"
click at [187, 250] on div "[PHONE_NUMBER] Live | 00:00 HANG UP" at bounding box center [122, 240] width 170 height 35
click at [185, 240] on span "HANG UP" at bounding box center [176, 239] width 41 height 9
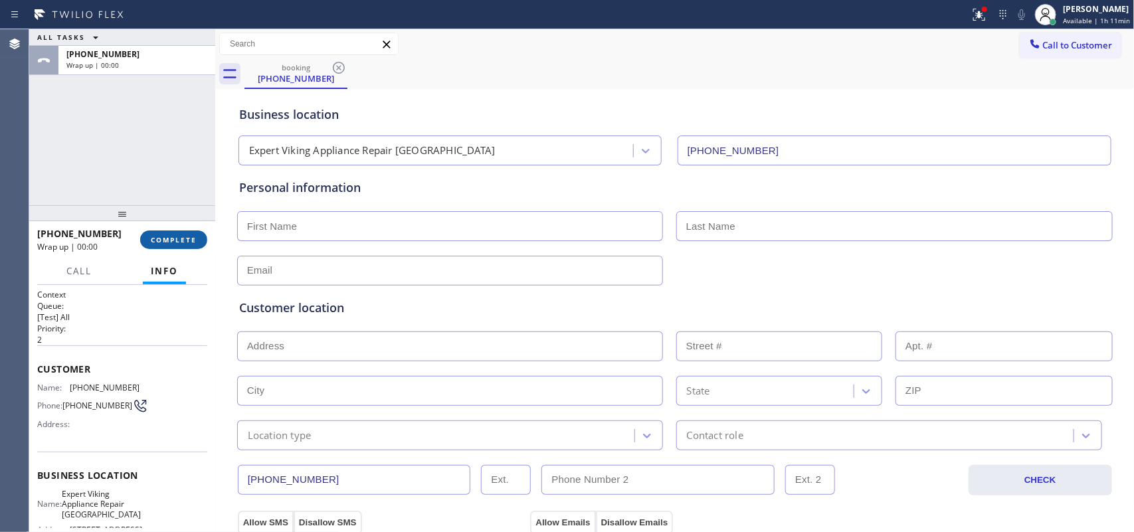
click at [184, 240] on span "COMPLETE" at bounding box center [174, 239] width 46 height 9
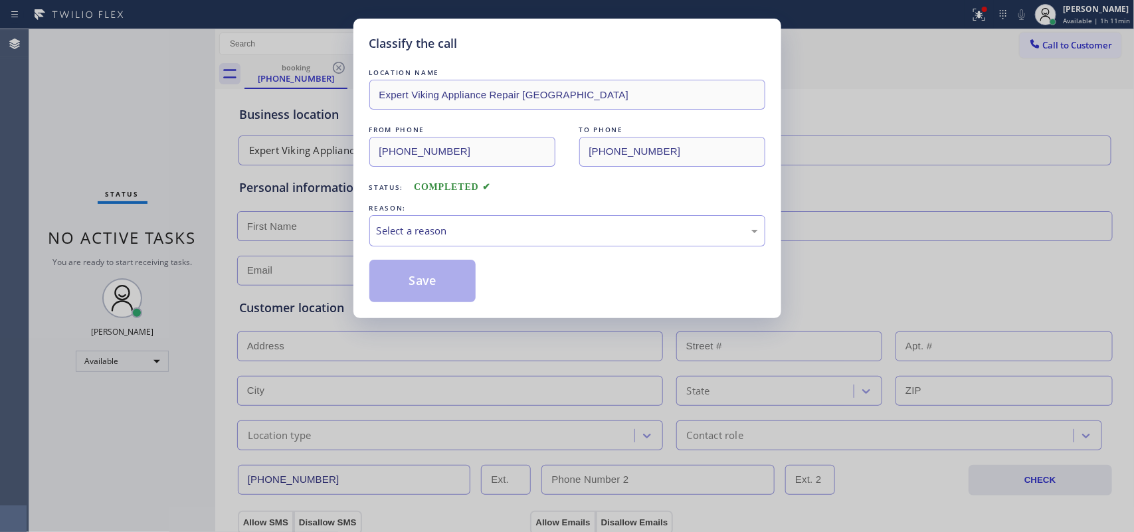
click at [640, 205] on div "REASON:" at bounding box center [567, 208] width 396 height 14
click at [609, 224] on div "Select a reason" at bounding box center [567, 230] width 381 height 15
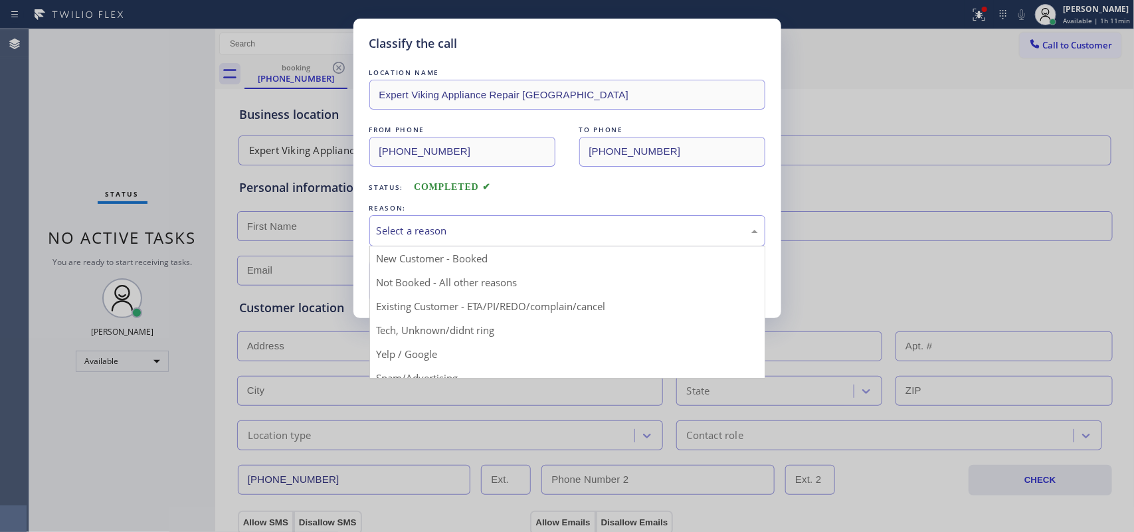
scroll to position [91, 0]
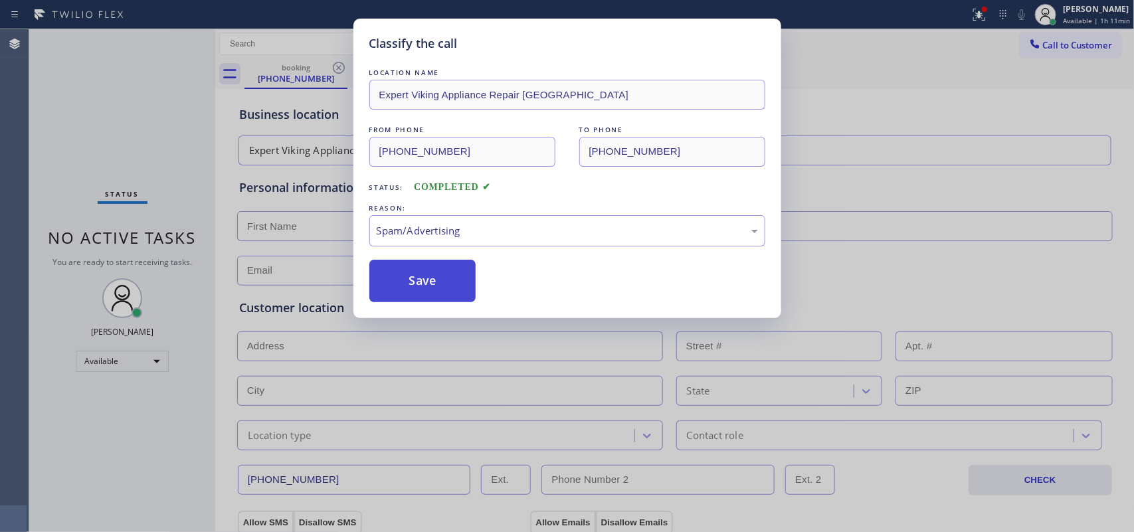
click at [438, 276] on button "Save" at bounding box center [422, 281] width 107 height 43
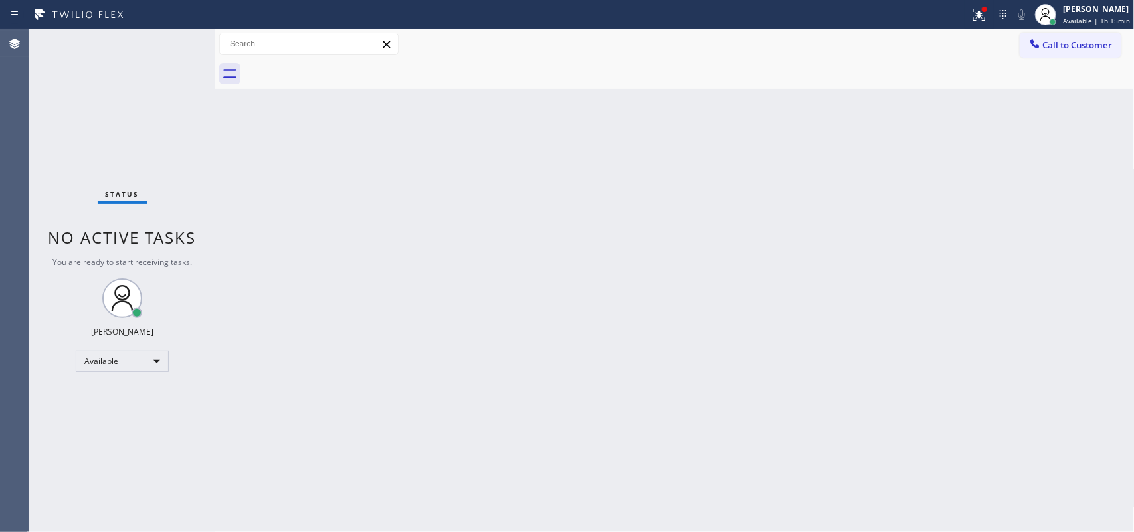
click at [169, 39] on div "Status No active tasks You are ready to start receiving tasks. [PERSON_NAME] Av…" at bounding box center [122, 280] width 186 height 503
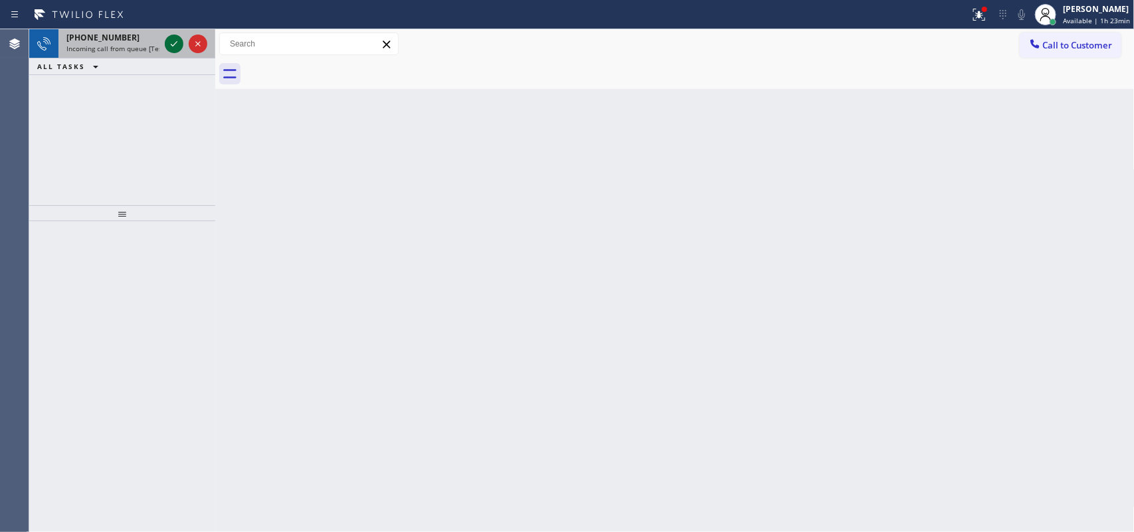
click at [166, 42] on icon at bounding box center [174, 44] width 16 height 16
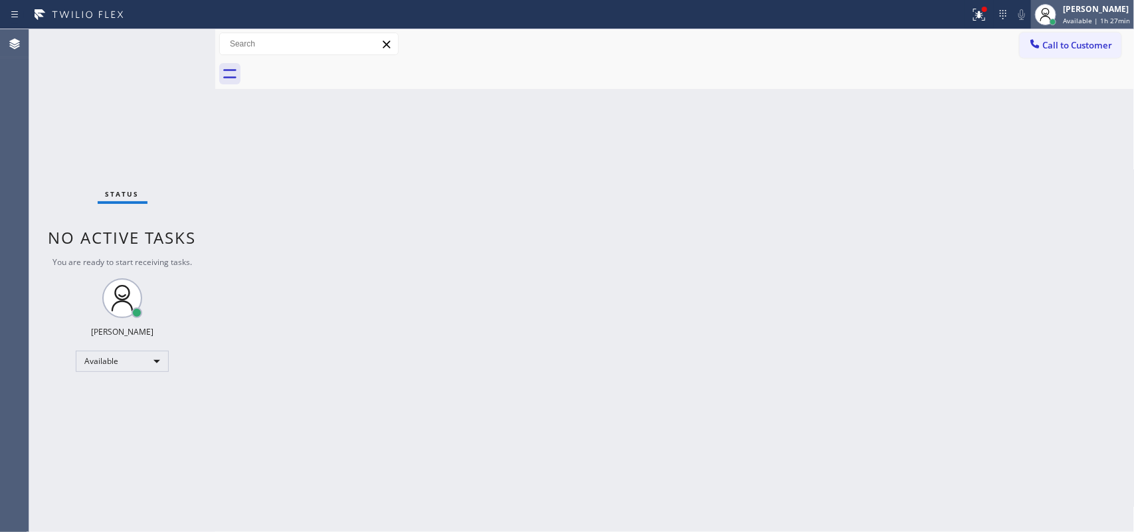
click at [907, 19] on span "Available | 1h 27min" at bounding box center [1096, 20] width 67 height 9
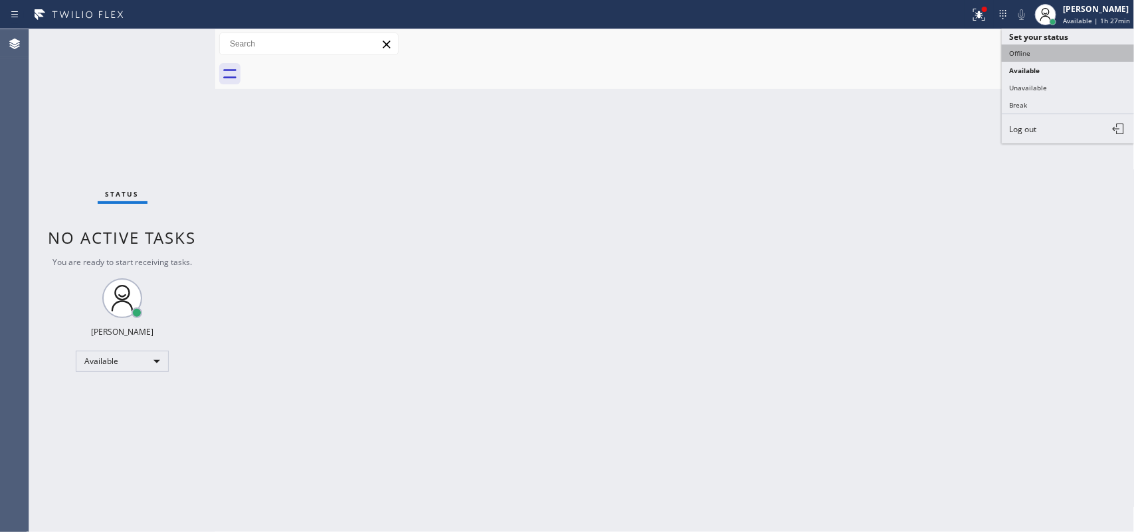
click at [907, 55] on button "Offline" at bounding box center [1068, 53] width 133 height 17
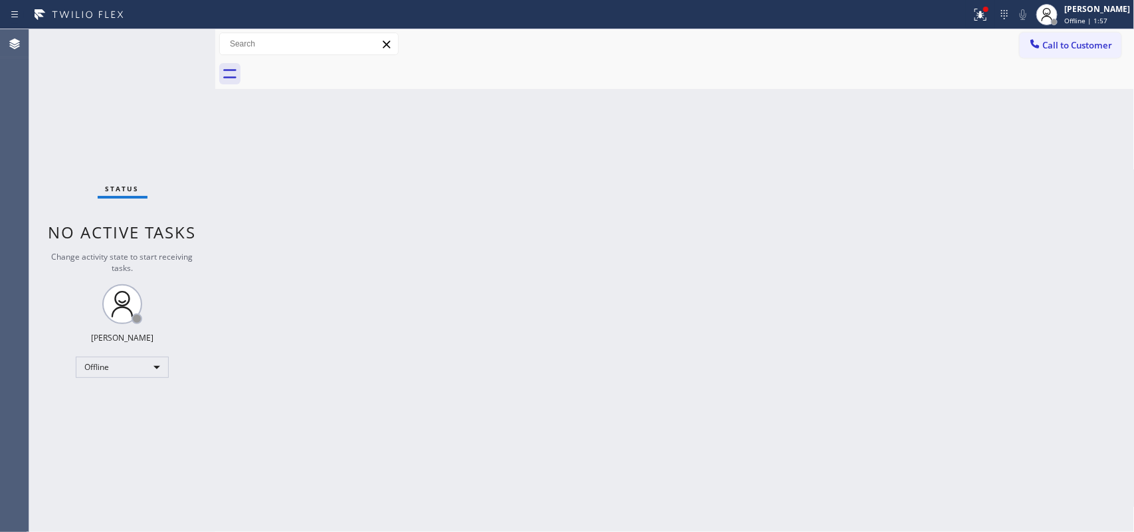
click at [907, 260] on div "Back to Dashboard Change Sender ID Customers Technicians Select a contact Outbo…" at bounding box center [674, 280] width 919 height 503
click at [907, 219] on div "Back to Dashboard Change Sender ID Customers Technicians Select a contact Outbo…" at bounding box center [674, 280] width 919 height 503
click at [907, 290] on div "Back to Dashboard Change Sender ID Customers Technicians Select a contact Outbo…" at bounding box center [674, 280] width 919 height 503
click at [812, 179] on div "Back to Dashboard Change Sender ID Customers Technicians Select a contact Outbo…" at bounding box center [674, 280] width 919 height 503
click at [907, 185] on div "Back to Dashboard Change Sender ID Customers Technicians Select a contact Outbo…" at bounding box center [674, 280] width 919 height 503
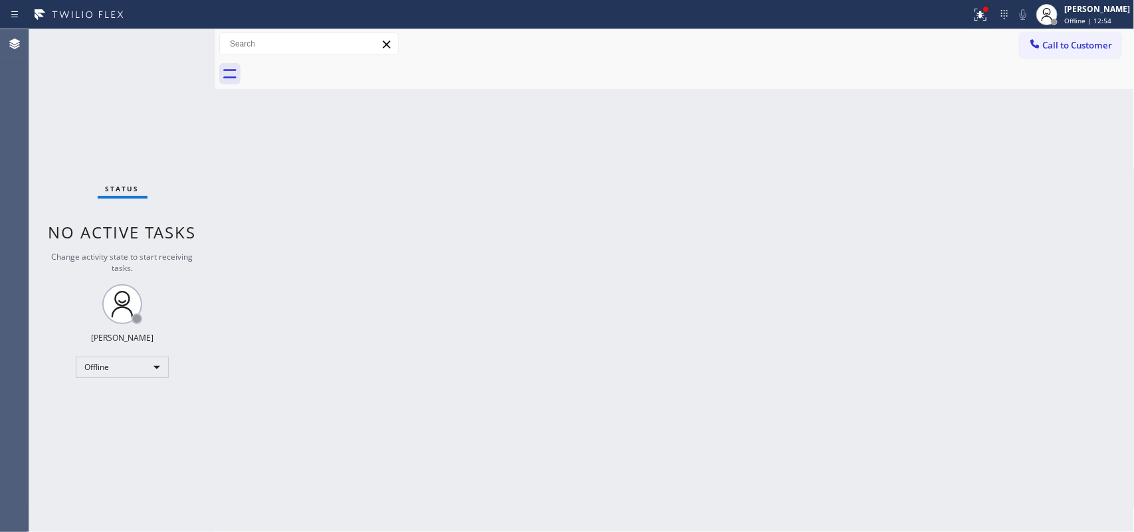
click at [907, 141] on div "Back to Dashboard Change Sender ID Customers Technicians Select a contact Outbo…" at bounding box center [674, 280] width 919 height 503
click at [907, 48] on div "Call to Customer Outbound call Location Search location Your caller id phone nu…" at bounding box center [674, 44] width 919 height 23
click at [907, 38] on div "Call to Customer Outbound call Location Search location Your caller id phone nu…" at bounding box center [674, 44] width 919 height 23
click at [907, 248] on div "Back to Dashboard Change Sender ID Customers Technicians Select a contact Outbo…" at bounding box center [674, 280] width 919 height 503
click at [907, 373] on div "Back to Dashboard Change Sender ID Customers Technicians Select a contact Outbo…" at bounding box center [674, 280] width 919 height 503
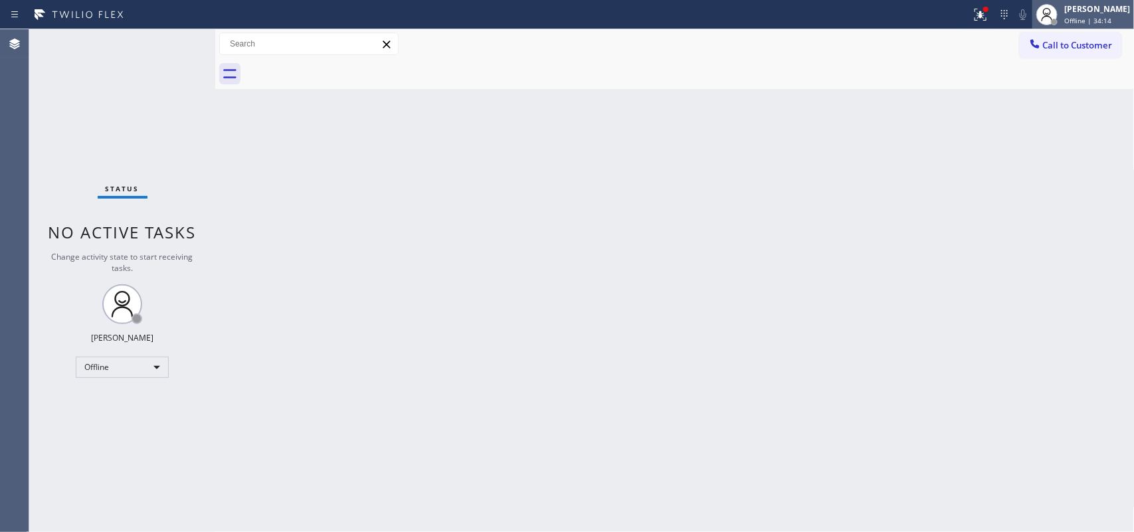
click at [907, 12] on div "[PERSON_NAME]" at bounding box center [1097, 8] width 66 height 11
click at [907, 161] on div "Back to Dashboard Change Sender ID Customers Technicians Select a contact Outbo…" at bounding box center [674, 280] width 919 height 503
click at [907, 158] on div "Back to Dashboard Change Sender ID Customers Technicians Select a contact Outbo…" at bounding box center [674, 280] width 919 height 503
click at [907, 217] on div "Back to Dashboard Change Sender ID Customers Technicians Select a contact Outbo…" at bounding box center [674, 280] width 919 height 503
click at [907, 143] on div "Back to Dashboard Change Sender ID Customers Technicians Select a contact Outbo…" at bounding box center [674, 280] width 919 height 503
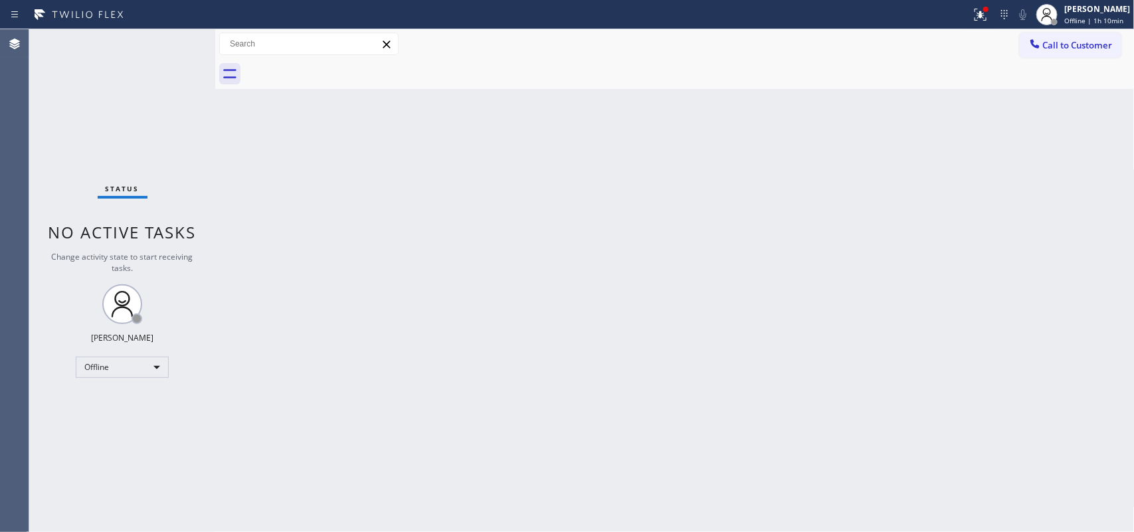
click at [907, 425] on div "Back to Dashboard Change Sender ID Customers Technicians Select a contact Outbo…" at bounding box center [674, 280] width 919 height 503
click at [907, 113] on div "Back to Dashboard Change Sender ID Customers Technicians Select a contact Outbo…" at bounding box center [674, 280] width 919 height 503
click at [905, 33] on div "Call to Customer Outbound call Location Search location Your caller id phone nu…" at bounding box center [674, 44] width 919 height 23
click at [907, 106] on div "Back to Dashboard Change Sender ID Customers Technicians Select a contact Outbo…" at bounding box center [674, 280] width 919 height 503
click at [907, 425] on div "Back to Dashboard Change Sender ID Customers Technicians Select a contact Outbo…" at bounding box center [674, 280] width 919 height 503
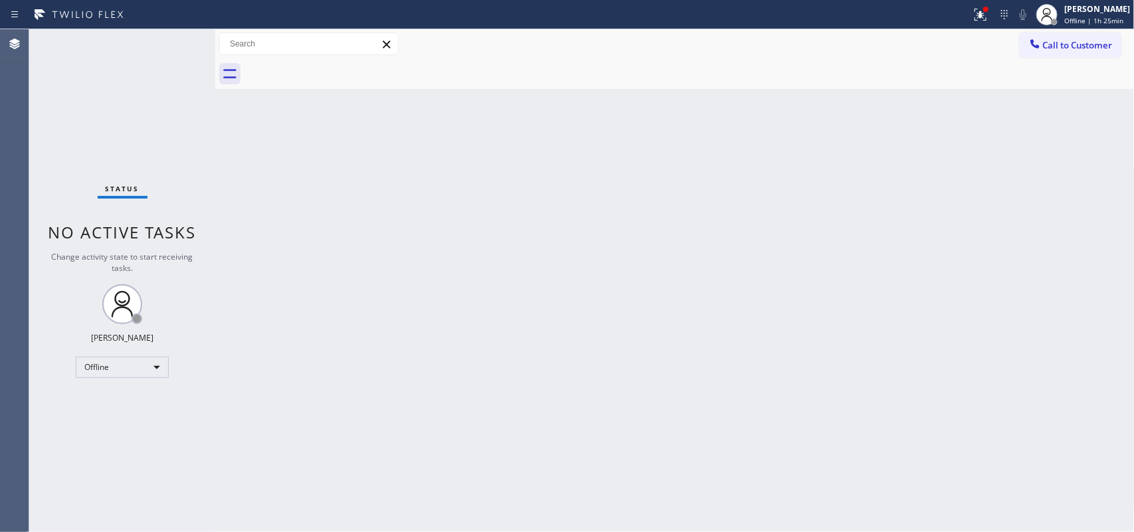
click at [907, 194] on div "Back to Dashboard Change Sender ID Customers Technicians Select a contact Outbo…" at bounding box center [674, 280] width 919 height 503
click at [907, 132] on div "Back to Dashboard Change Sender ID Customers Technicians Select a contact Outbo…" at bounding box center [674, 280] width 919 height 503
click at [907, 221] on div "Back to Dashboard Change Sender ID Customers Technicians Select a contact Outbo…" at bounding box center [674, 280] width 919 height 503
click at [907, 337] on div "Back to Dashboard Change Sender ID Customers Technicians Select a contact Outbo…" at bounding box center [674, 280] width 919 height 503
click at [907, 196] on div "Back to Dashboard Change Sender ID Customers Technicians Select a contact Outbo…" at bounding box center [674, 280] width 919 height 503
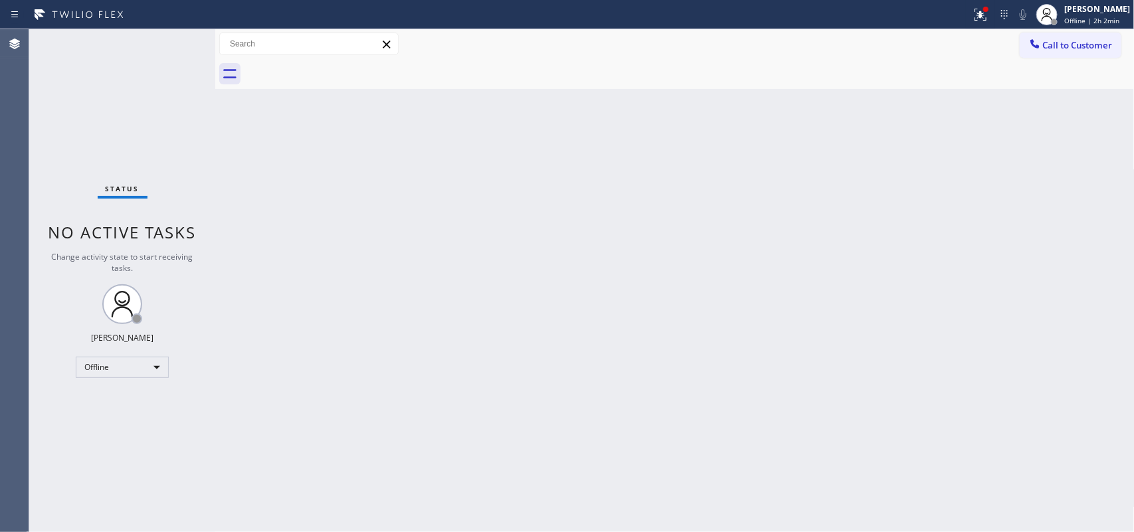
click at [907, 425] on div "Back to Dashboard Change Sender ID Customers Technicians Select a contact Outbo…" at bounding box center [674, 280] width 919 height 503
drag, startPoint x: 974, startPoint y: 179, endPoint x: 967, endPoint y: 175, distance: 8.1
click at [907, 179] on div "Back to Dashboard Change Sender ID Customers Technicians Select a contact Outbo…" at bounding box center [674, 280] width 919 height 503
click at [907, 210] on div "Back to Dashboard Change Sender ID Customers Technicians Select a contact Outbo…" at bounding box center [674, 280] width 919 height 503
click at [907, 249] on div "Back to Dashboard Change Sender ID Customers Technicians Select a contact Outbo…" at bounding box center [674, 280] width 919 height 503
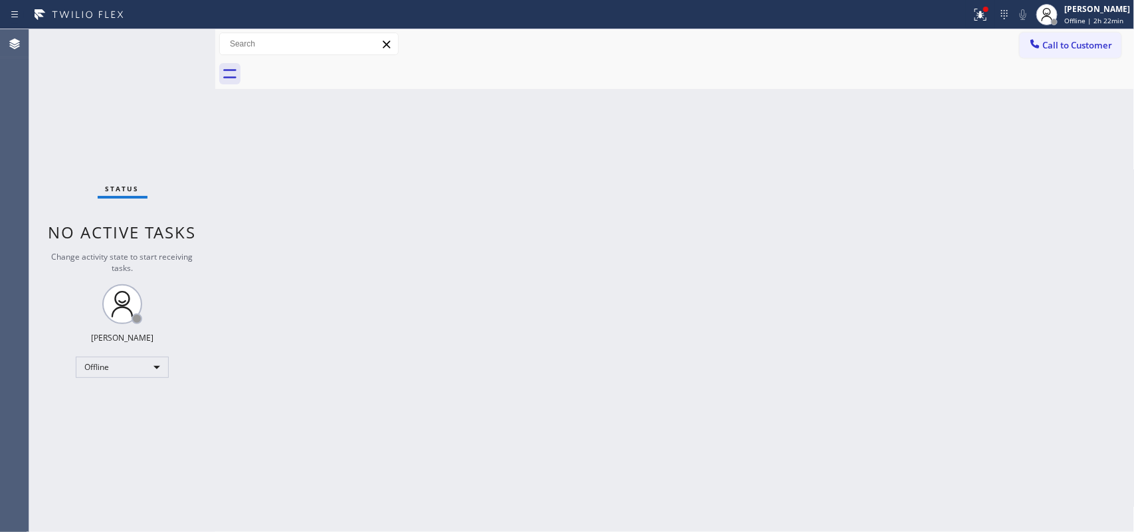
click at [907, 249] on div "Back to Dashboard Change Sender ID Customers Technicians Select a contact Outbo…" at bounding box center [674, 280] width 919 height 503
click at [5, 300] on div "Agent Desktop" at bounding box center [14, 280] width 29 height 503
click at [907, 154] on div "Back to Dashboard Change Sender ID Customers Technicians Select a contact Outbo…" at bounding box center [674, 280] width 919 height 503
click at [907, 188] on div "Back to Dashboard Change Sender ID Customers Technicians Select a contact Outbo…" at bounding box center [674, 280] width 919 height 503
